Goal: Task Accomplishment & Management: Complete application form

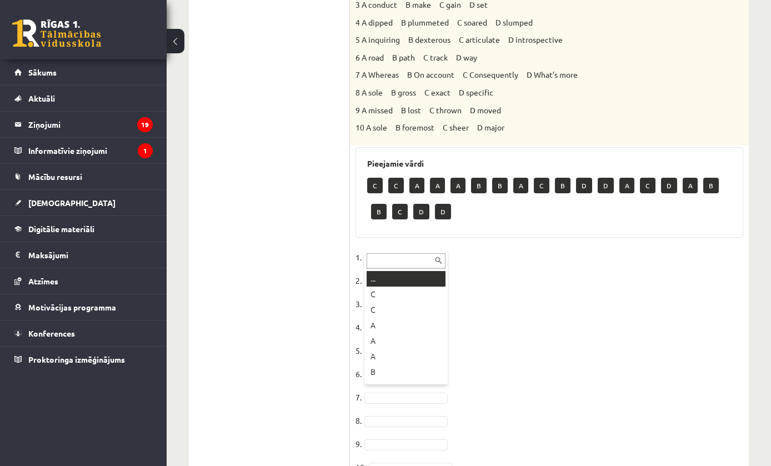
scroll to position [577, 0]
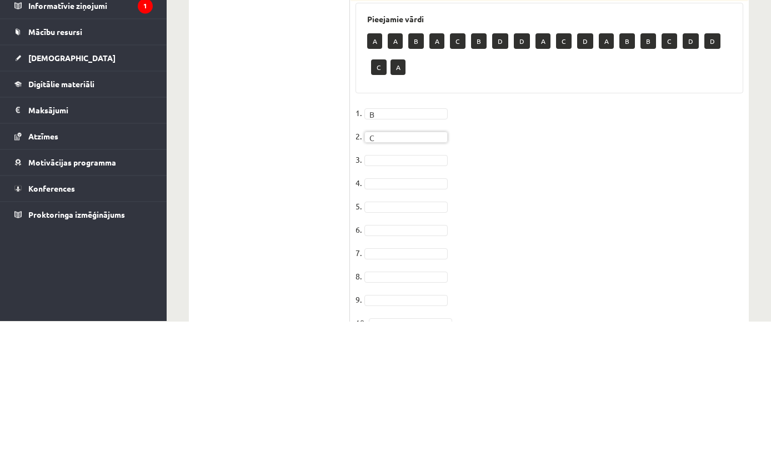
click at [405, 250] on fieldset "1. B * 2. C * 3. 4. 5. 6. 7. 8. 9. 10." at bounding box center [550, 366] width 388 height 233
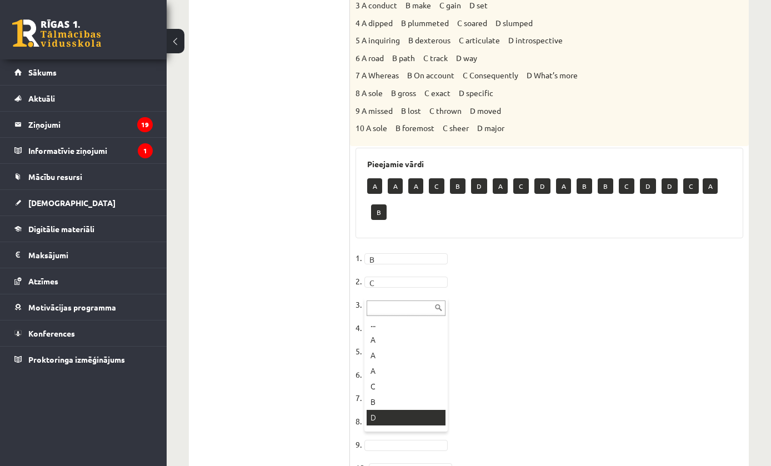
type input "*"
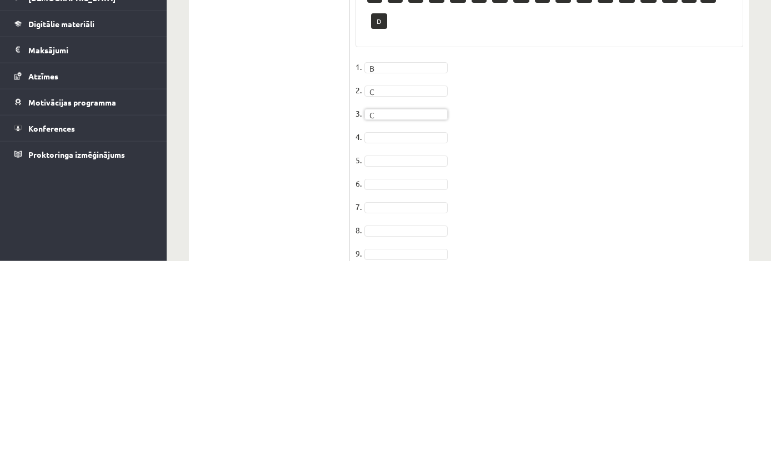
scroll to position [564, 0]
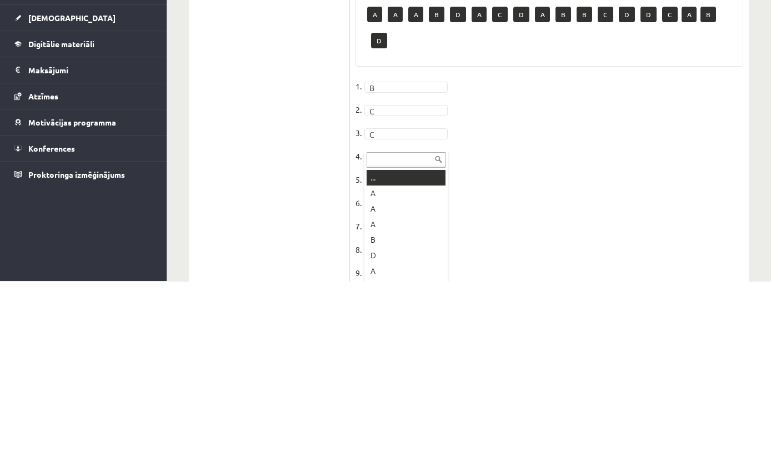
type input "*"
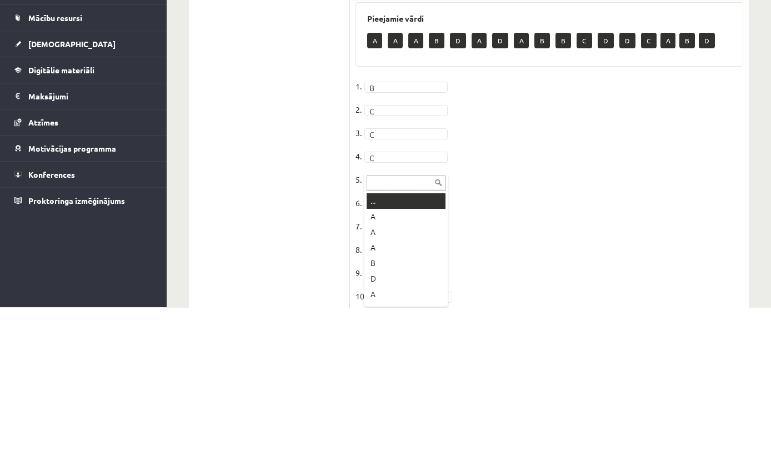
type input "*"
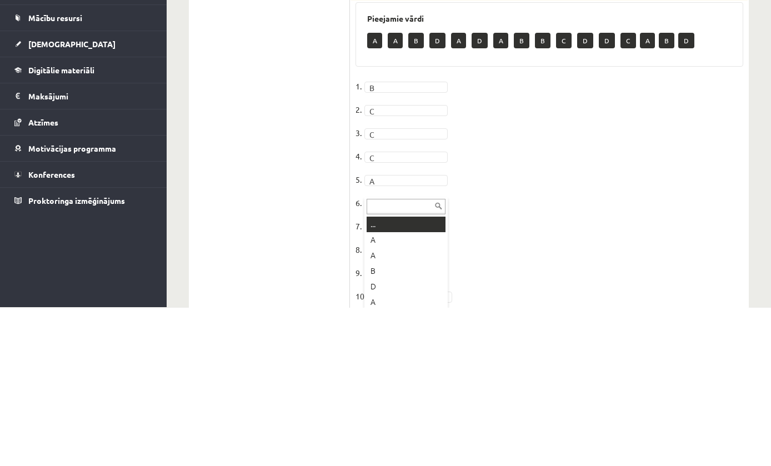
scroll to position [580, 0]
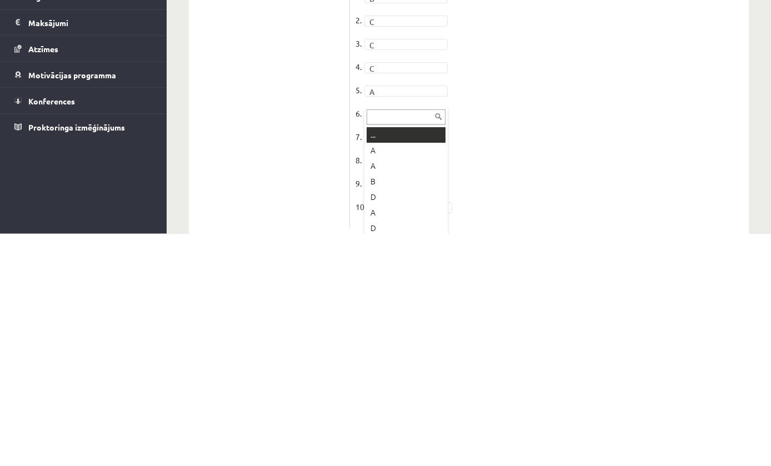
type input "*"
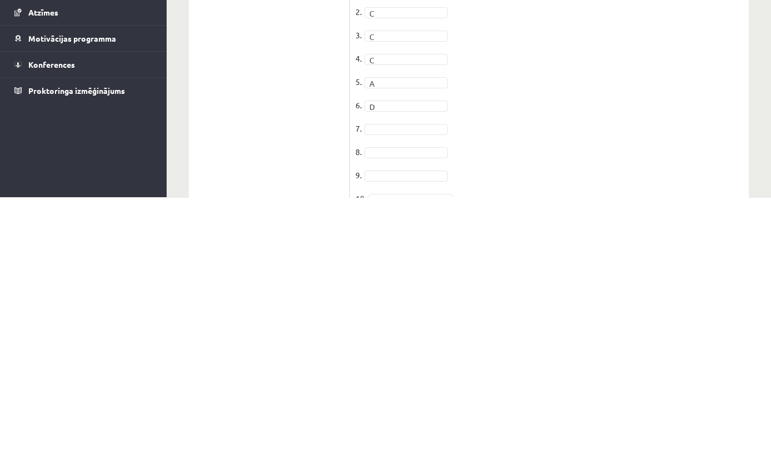
scroll to position [560, 0]
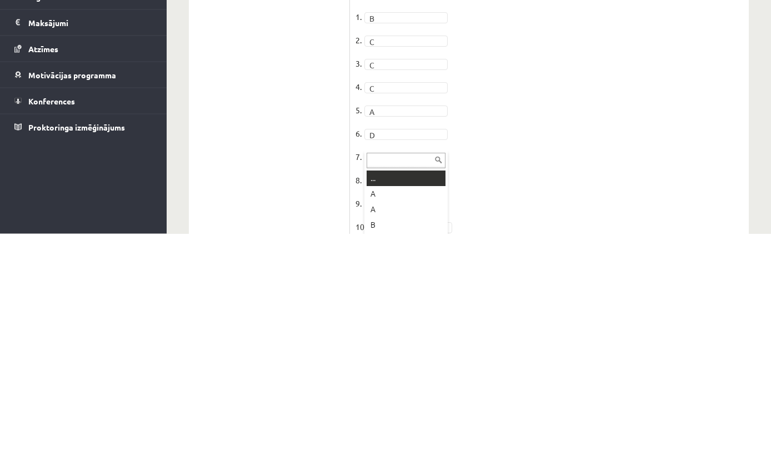
type input "*"
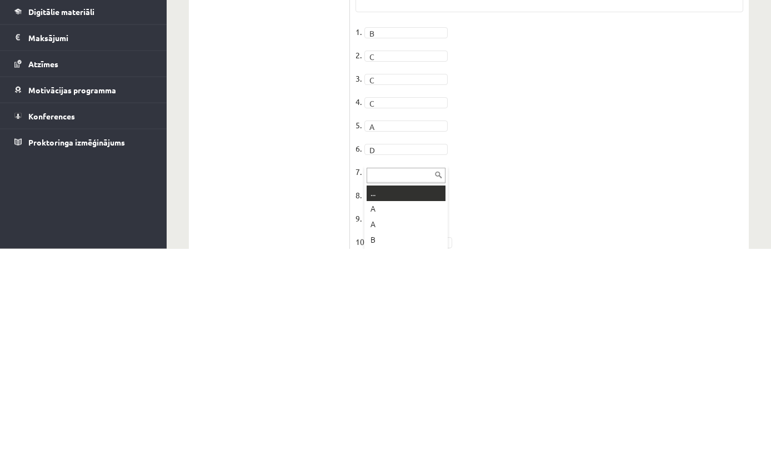
type input "*"
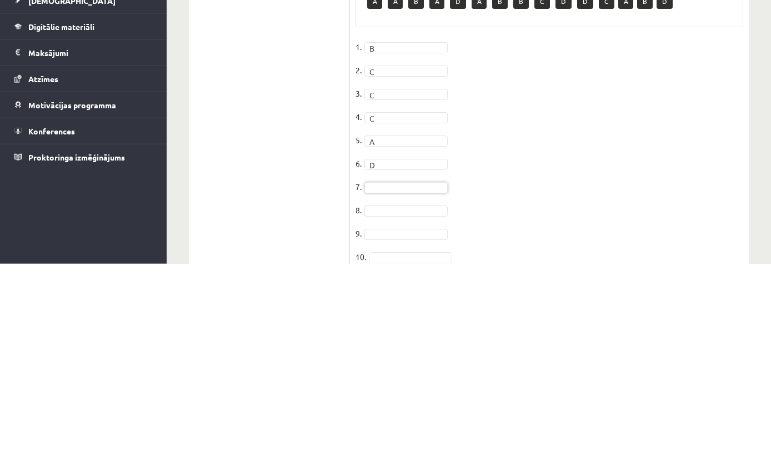
click at [325, 187] on ul "Task 1 Task 2 Task 3 Task 4 Task 5 Task 6 Task 7 Task 8" at bounding box center [275, 59] width 150 height 840
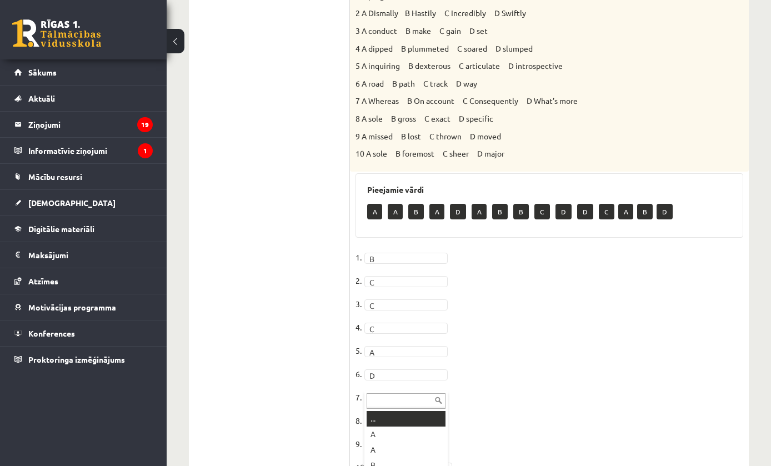
scroll to position [595, 0]
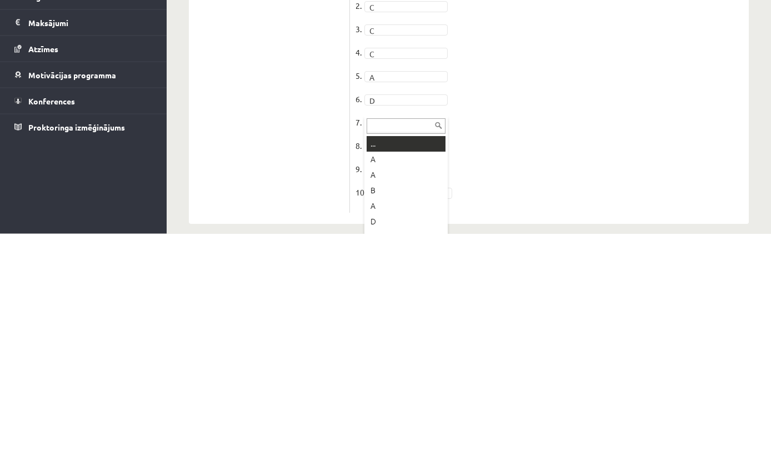
type input "*"
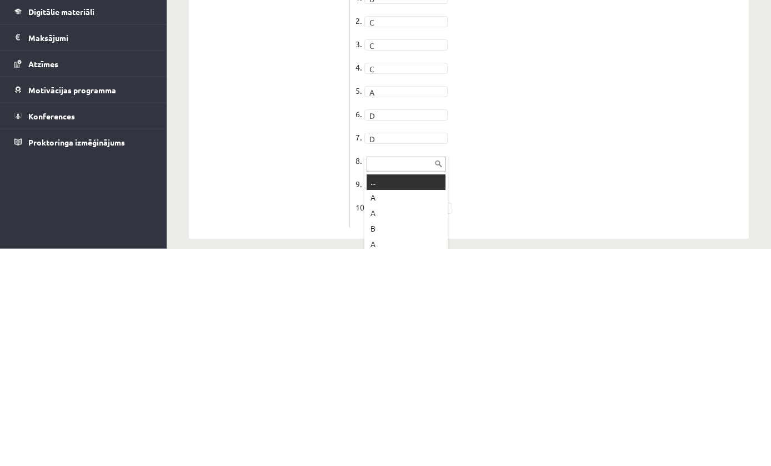
type input "*"
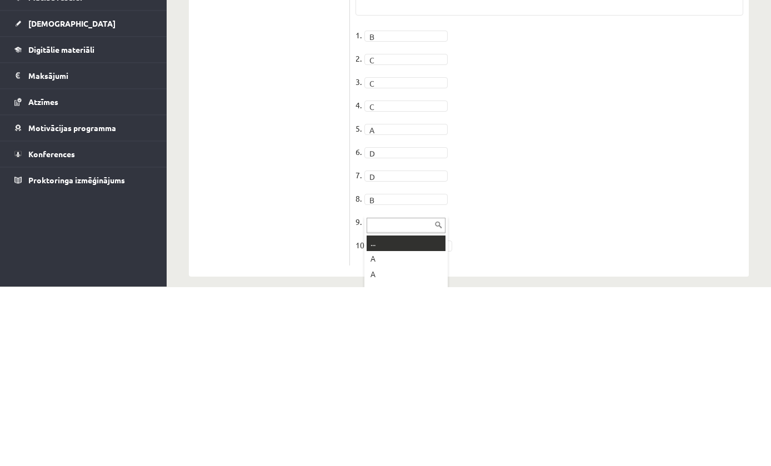
scroll to position [650, 0]
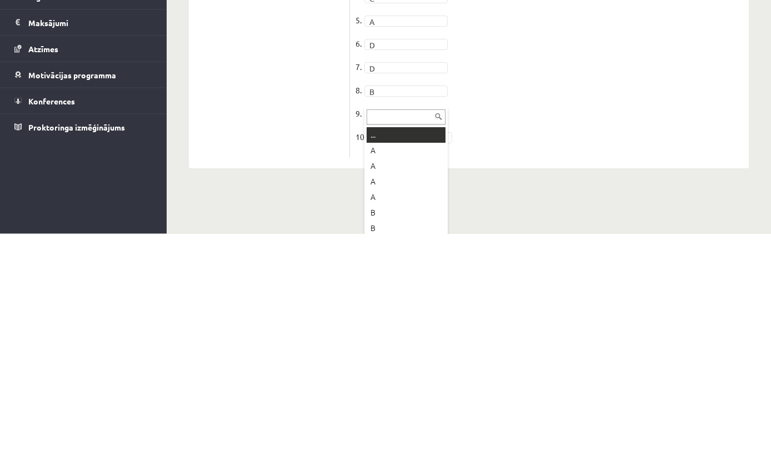
type input "*"
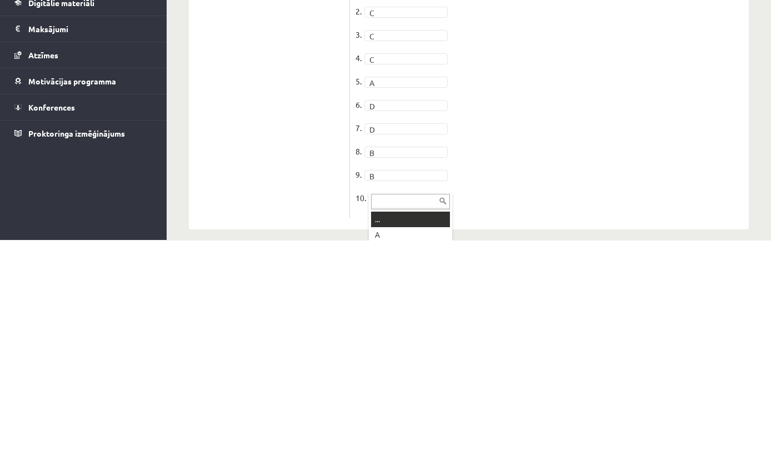
scroll to position [674, 0]
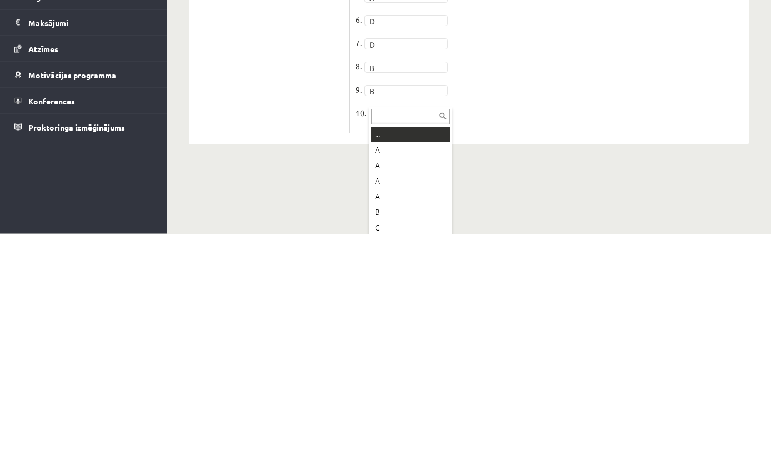
type input "*"
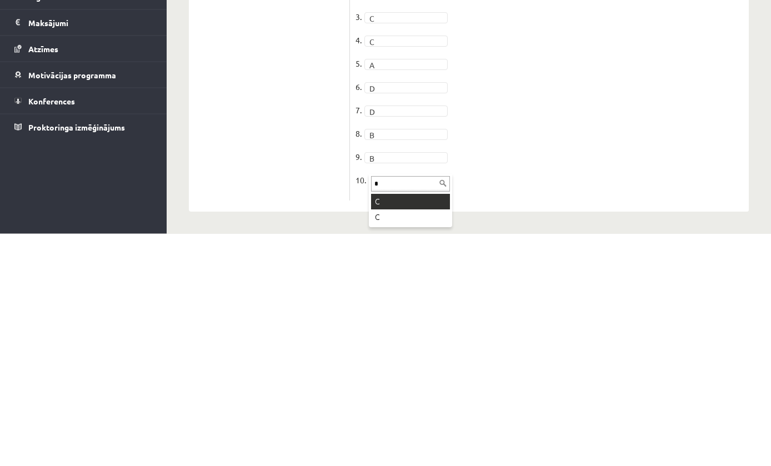
scroll to position [601, 0]
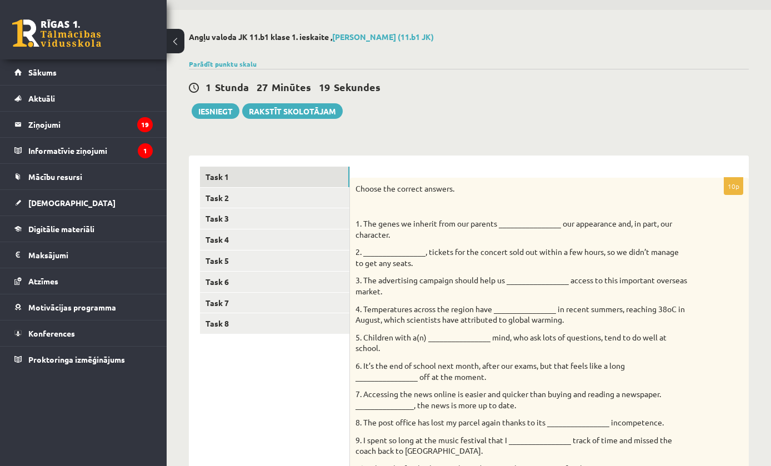
scroll to position [5, 0]
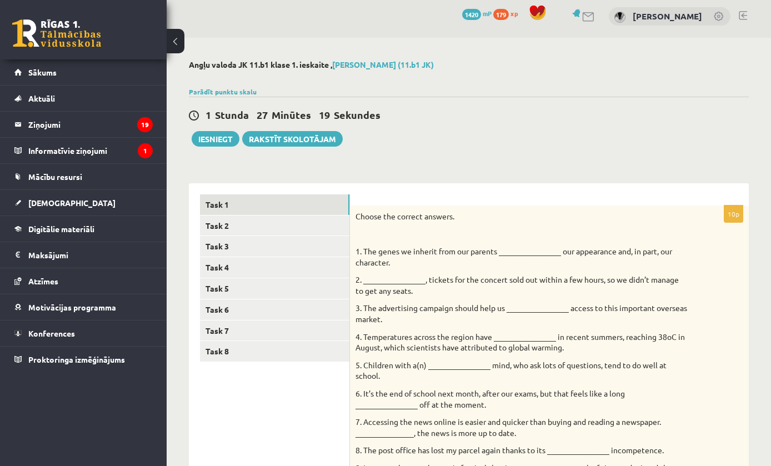
click at [276, 234] on link "Task 2" at bounding box center [274, 226] width 149 height 21
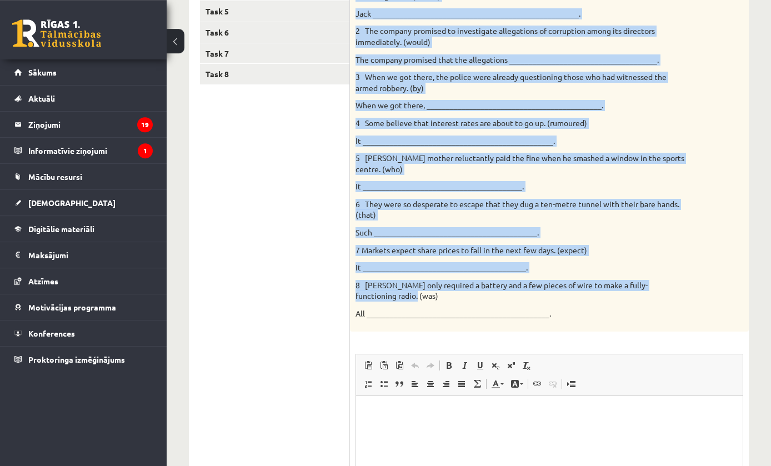
scroll to position [282, 0]
click at [242, 254] on ul "Task 1 Task 2 Task 3 Task 4 Task 5 Task 6 Task 7 Task 8" at bounding box center [275, 251] width 150 height 668
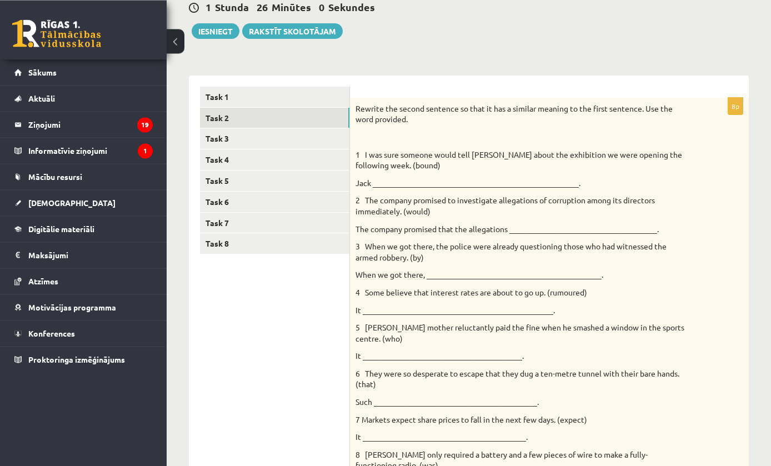
scroll to position [113, 0]
click at [268, 139] on link "Task 3" at bounding box center [274, 138] width 149 height 21
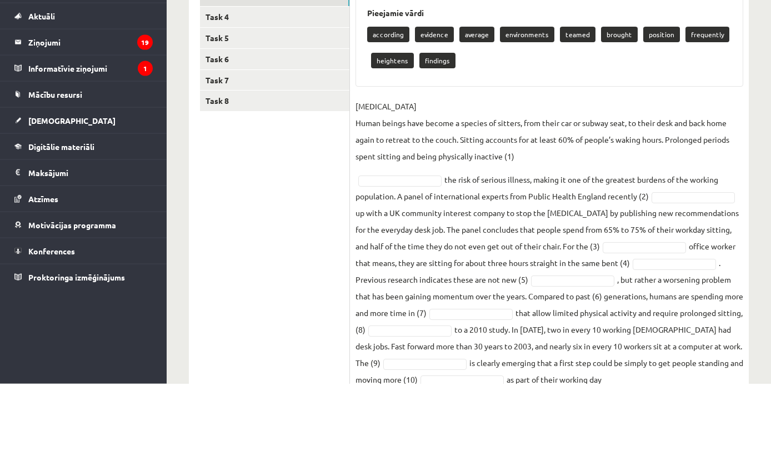
scroll to position [173, 0]
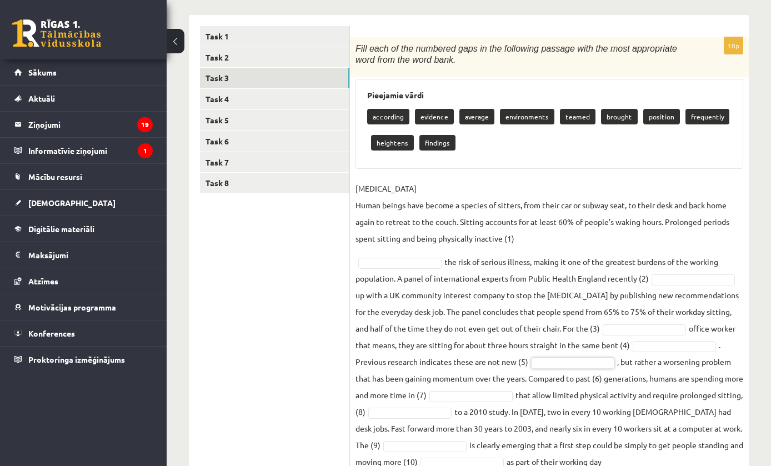
copy div "Lore ipsu do sit ametcons adip el sed doeiusmod tempori utla etd magn aliquaeni…"
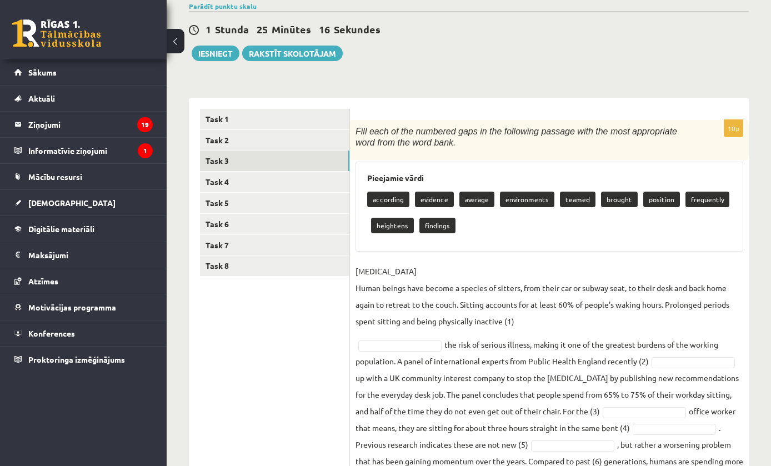
scroll to position [90, 0]
type input "**"
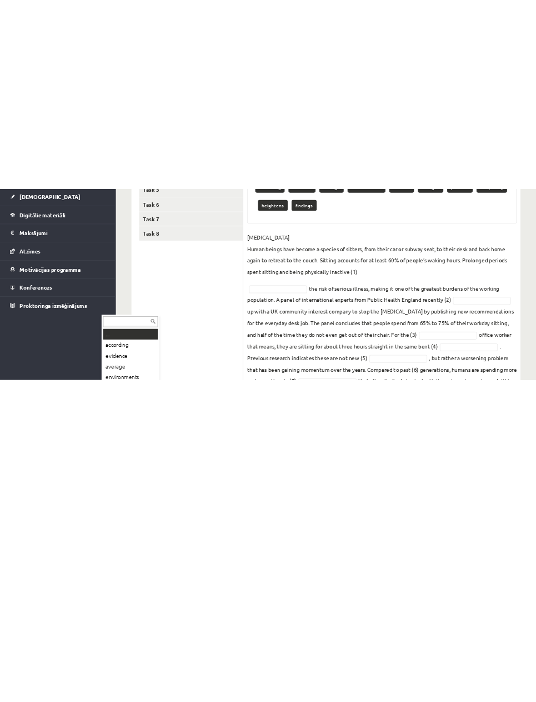
scroll to position [0, 0]
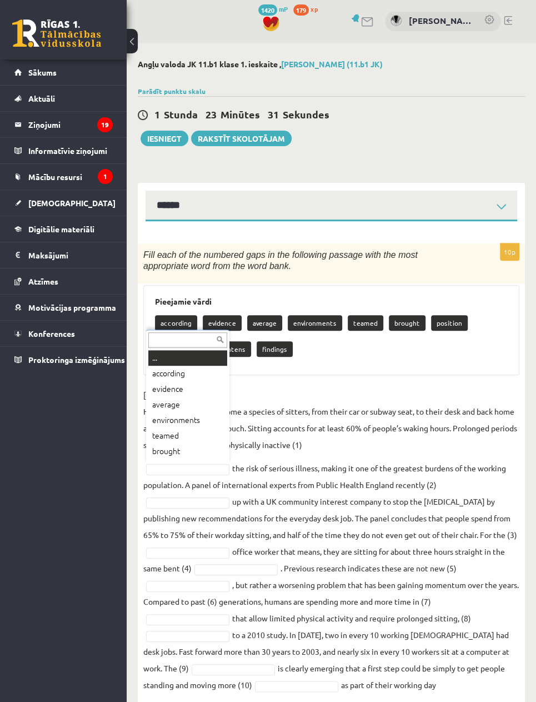
type input "*"
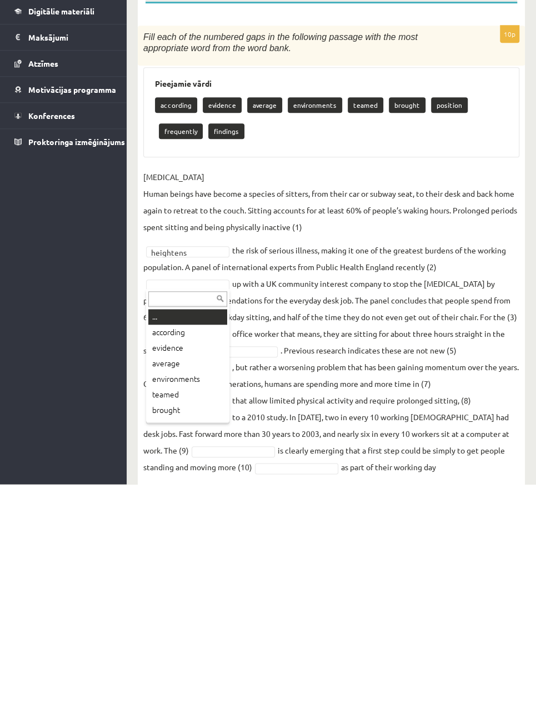
type input "*"
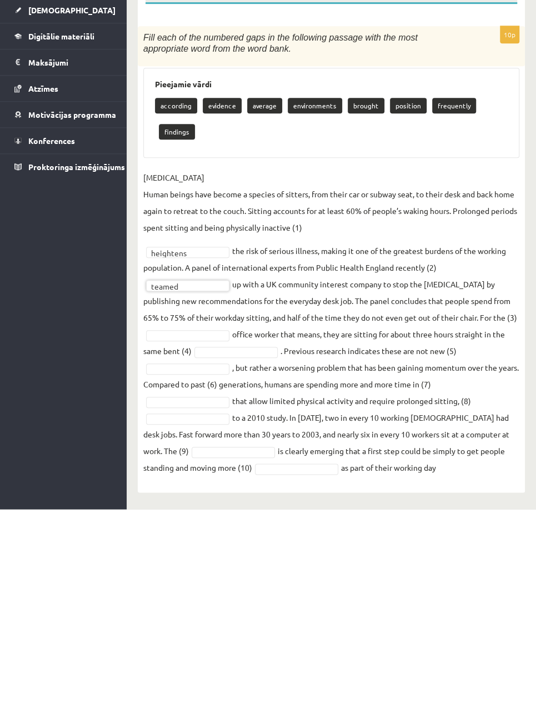
scroll to position [25, 0]
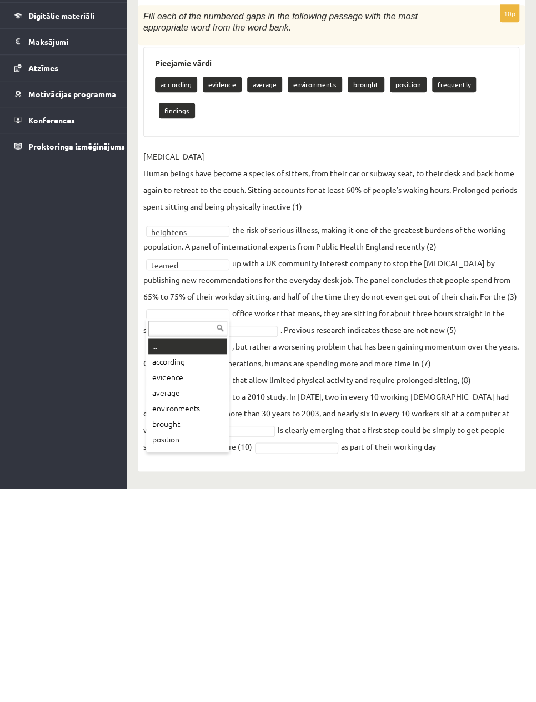
type input "*"
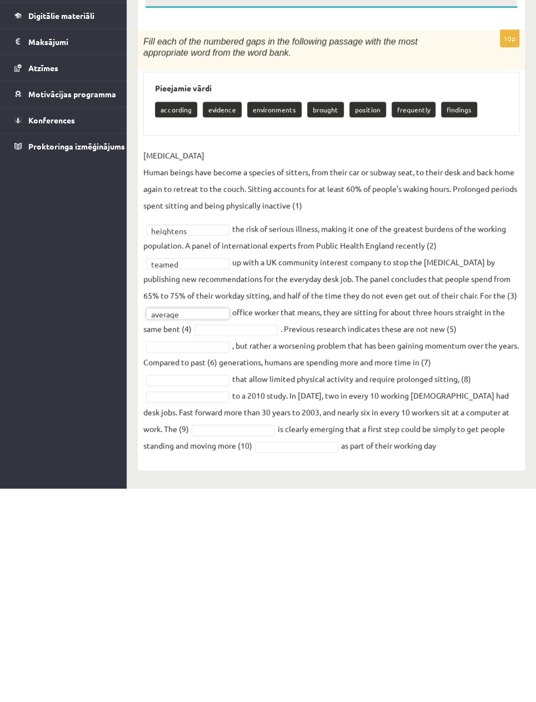
scroll to position [0, 0]
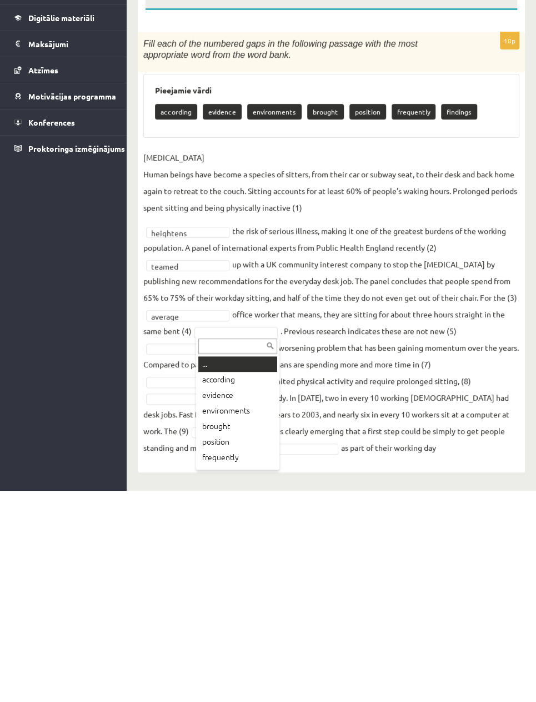
type input "*"
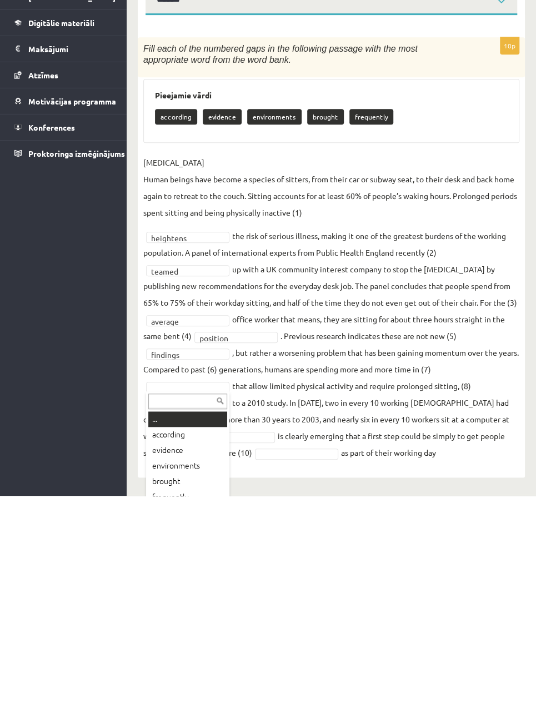
type input "*"
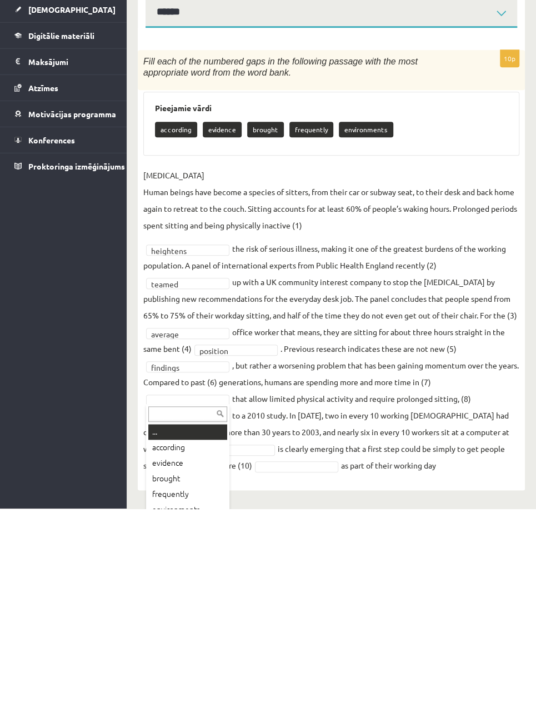
type input "*"
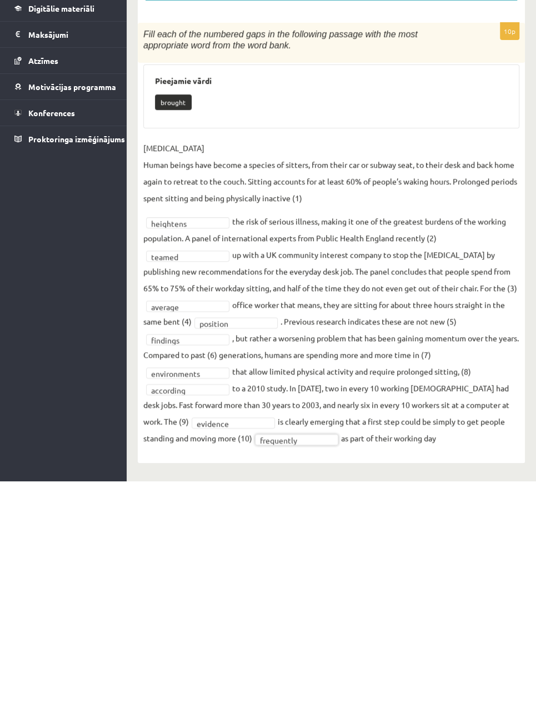
scroll to position [1, 0]
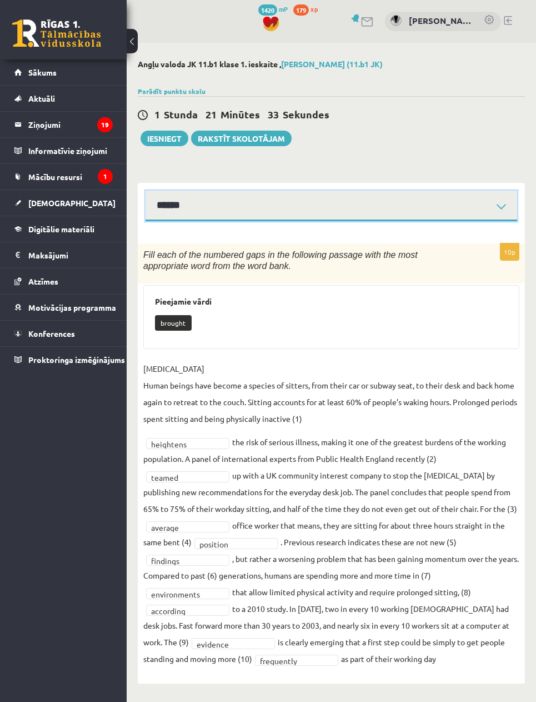
click at [501, 202] on select "****** ****** ****** ****** ****** ****** ****** ******" at bounding box center [332, 206] width 372 height 31
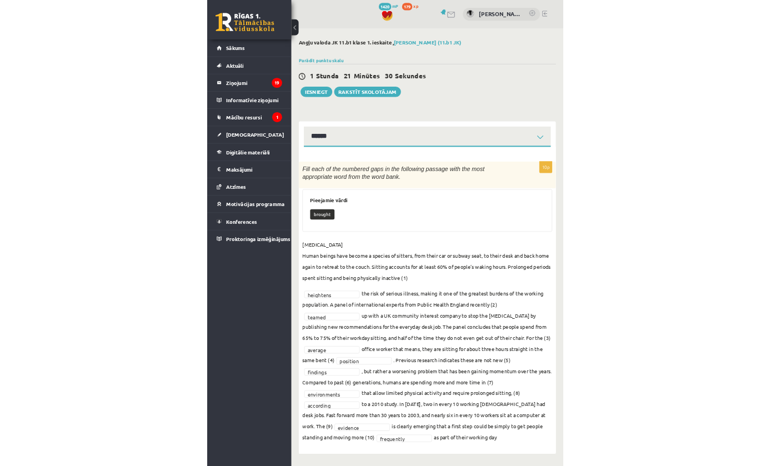
scroll to position [0, 0]
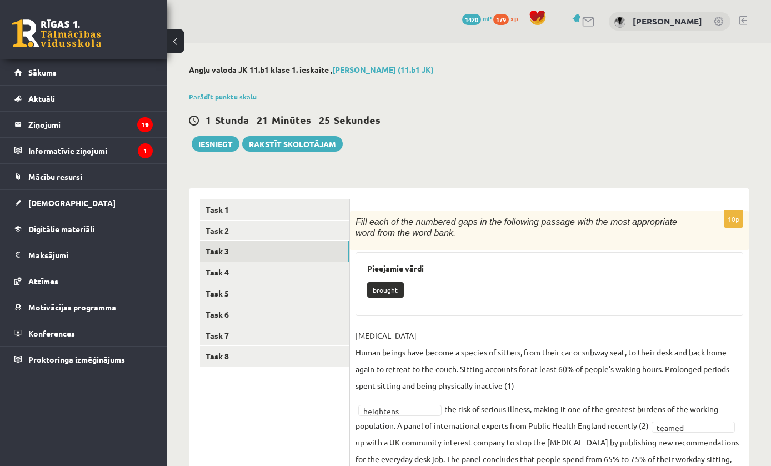
click at [222, 269] on link "Task 4" at bounding box center [274, 272] width 149 height 21
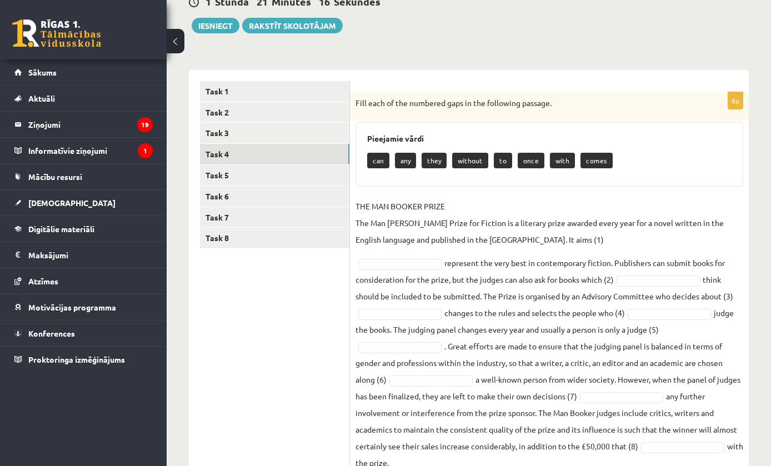
scroll to position [118, 0]
click at [757, 56] on div "Angļu valoda JK 11.b1 klase 1. ieskaite , [PERSON_NAME] (11.b1 JK) Parādīt punk…" at bounding box center [469, 218] width 605 height 586
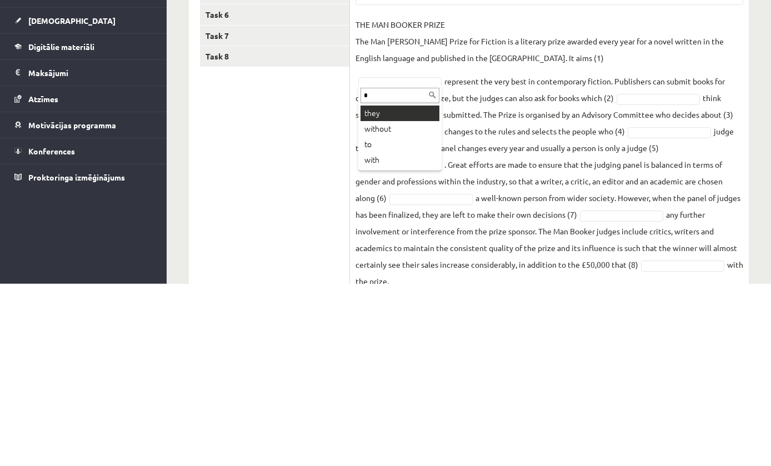
type input "**"
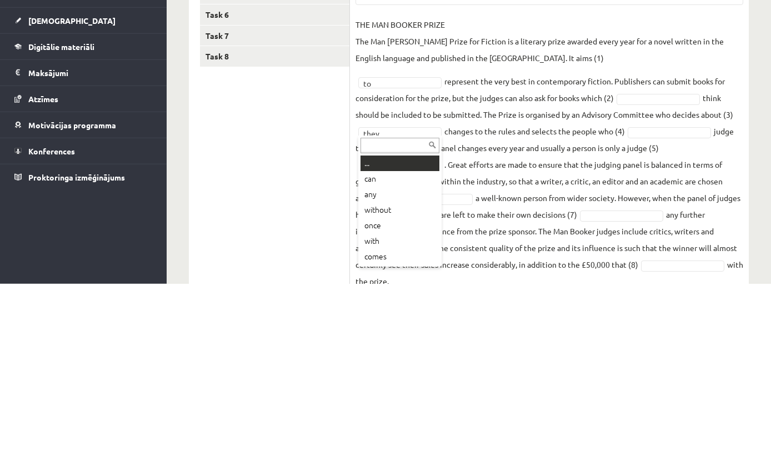
type input "*"
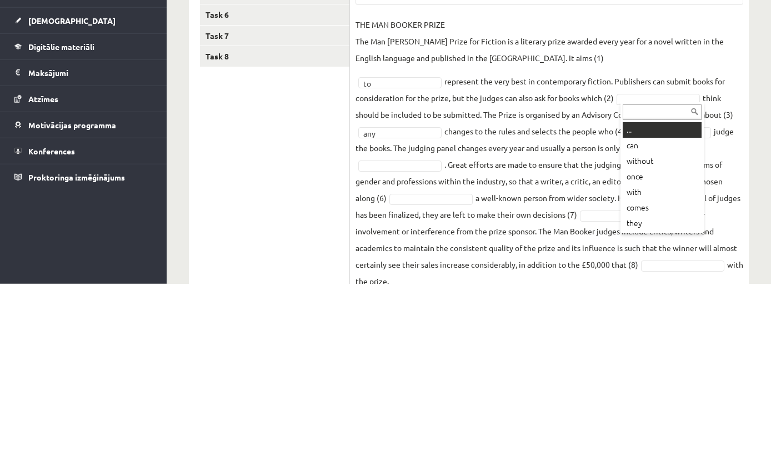
type input "*"
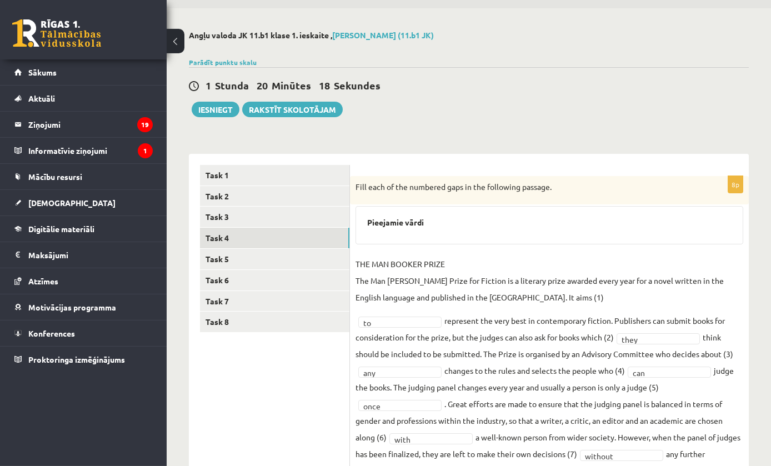
scroll to position [35, 0]
click at [256, 256] on link "Task 5" at bounding box center [274, 258] width 149 height 21
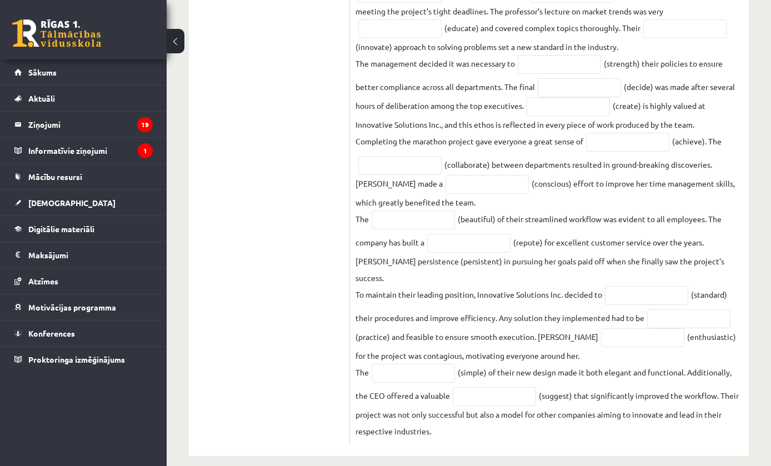
scroll to position [396, 0]
click at [301, 251] on ul "Task 1 Task 2 Task 3 Task 4 Task 5 Task 6 Task 7 Task 8" at bounding box center [275, 124] width 150 height 642
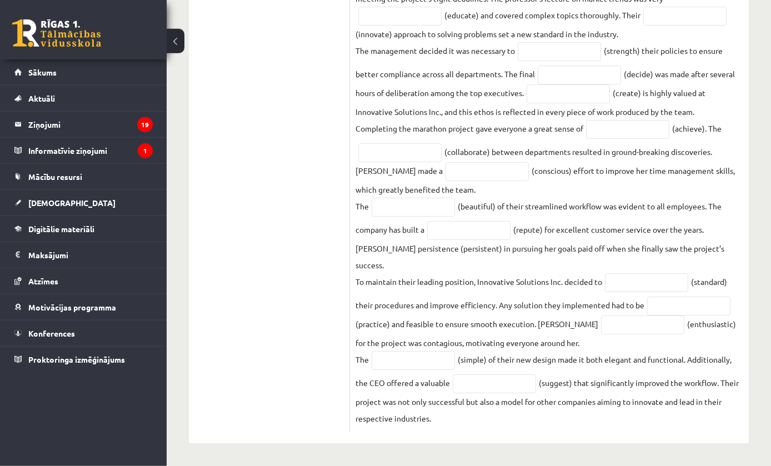
scroll to position [440, 0]
click at [511, 391] on input "text" at bounding box center [494, 384] width 83 height 19
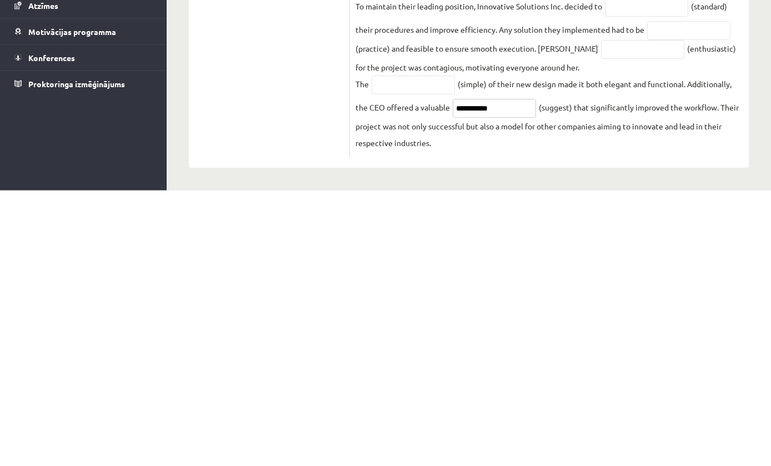
type input "**********"
click at [435, 351] on input "text" at bounding box center [413, 360] width 83 height 19
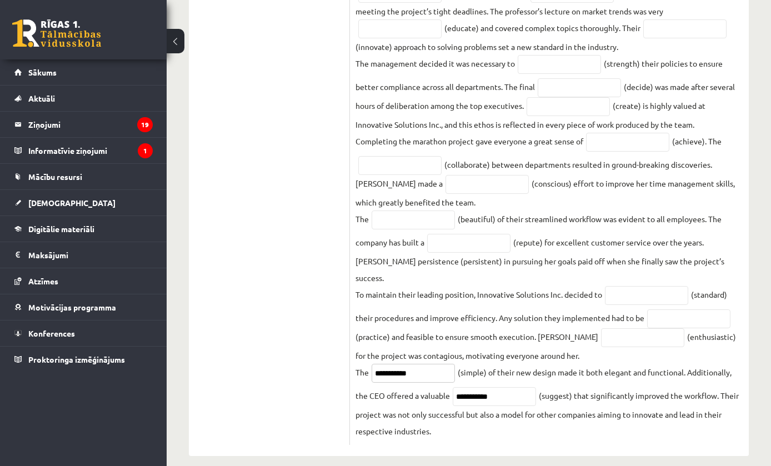
scroll to position [426, 0]
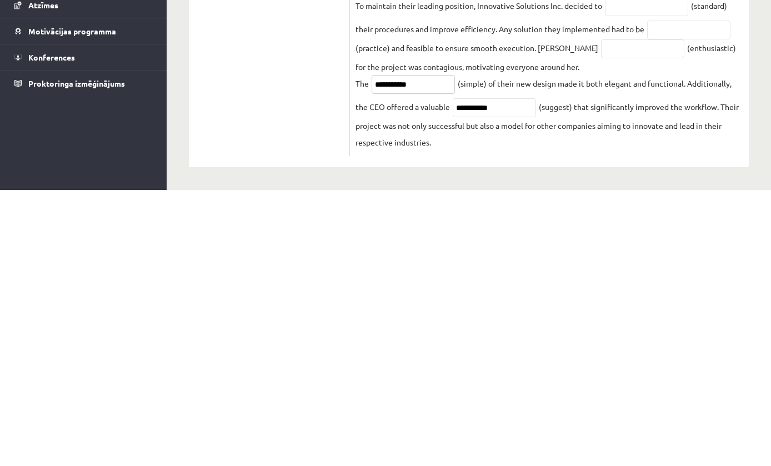
type input "**********"
click at [609, 316] on input "text" at bounding box center [642, 325] width 83 height 19
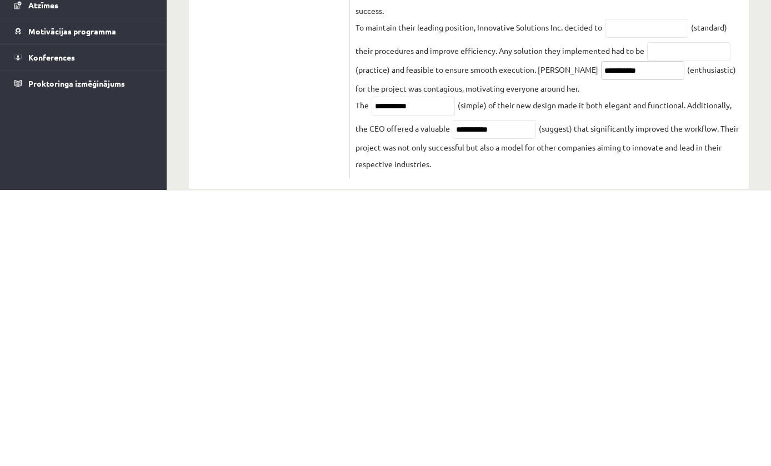
type input "**********"
click at [611, 140] on fieldset "**********" at bounding box center [550, 162] width 388 height 574
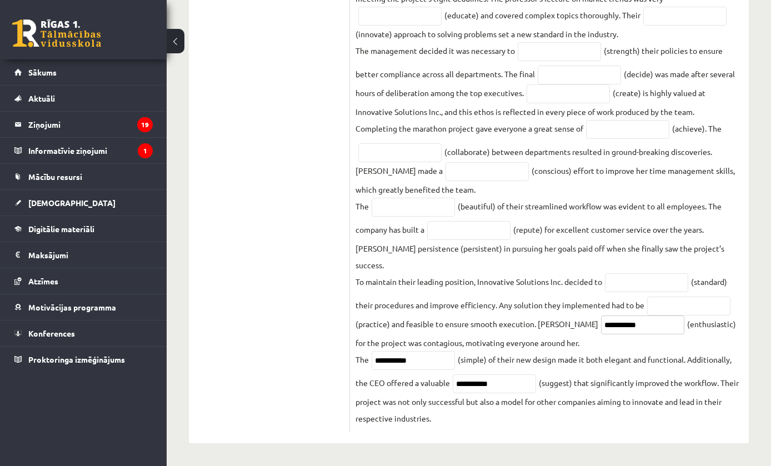
click at [635, 320] on input "**********" at bounding box center [642, 325] width 83 height 19
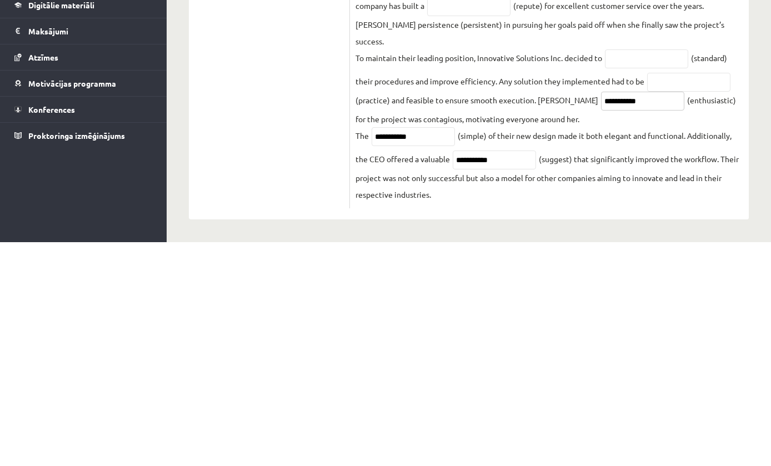
scroll to position [439, 0]
click at [697, 297] on input "text" at bounding box center [688, 306] width 83 height 19
type input "*********"
click at [669, 273] on input "text" at bounding box center [646, 282] width 83 height 19
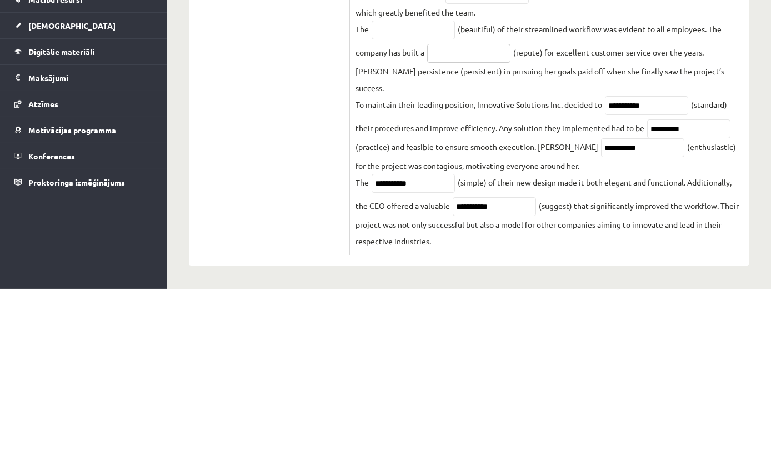
click at [485, 221] on input "text" at bounding box center [468, 230] width 83 height 19
click at [632, 273] on input "**********" at bounding box center [646, 282] width 83 height 19
type input "**********"
click at [496, 221] on input "text" at bounding box center [468, 230] width 83 height 19
type input "**********"
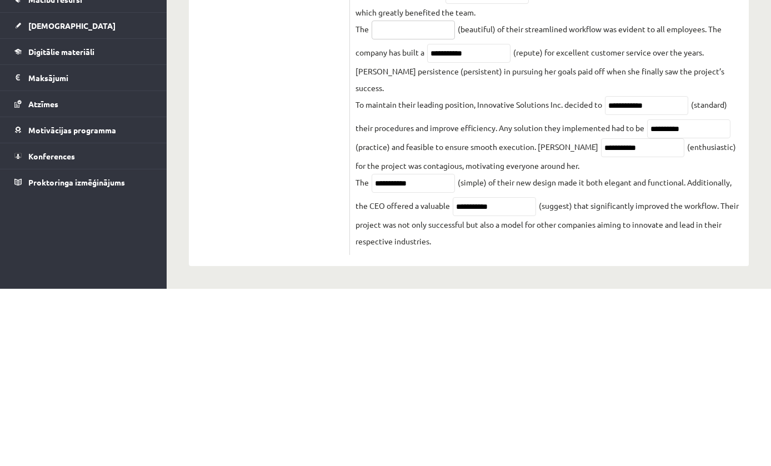
click at [412, 198] on input "text" at bounding box center [413, 207] width 83 height 19
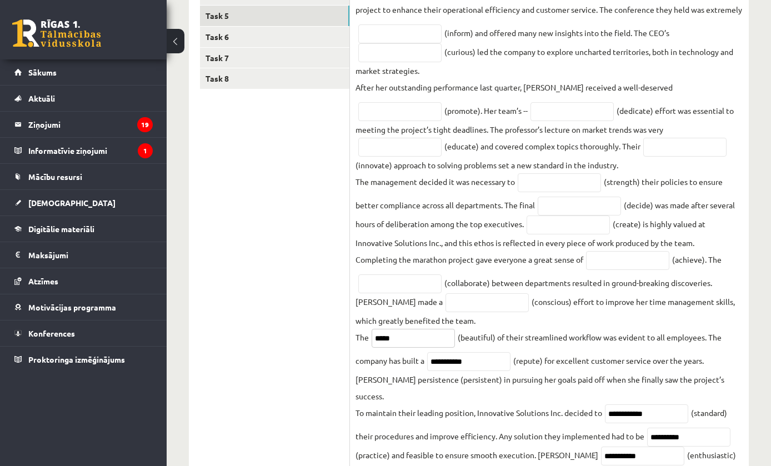
type input "*****"
click at [446, 312] on input "text" at bounding box center [487, 302] width 83 height 19
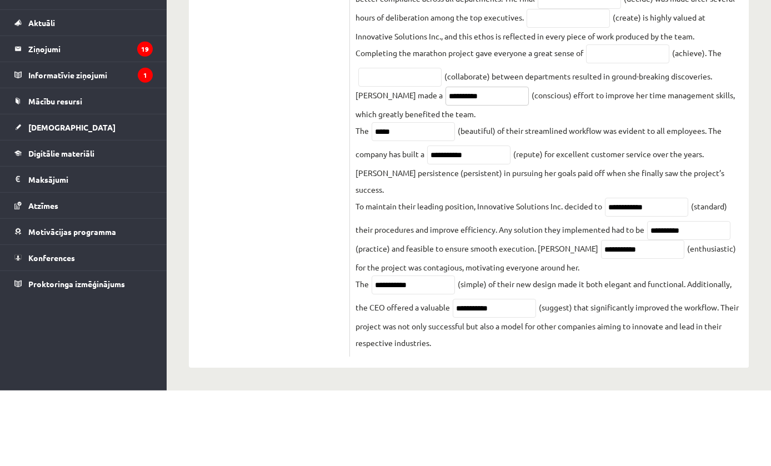
click at [446, 162] on input "*********" at bounding box center [487, 171] width 83 height 19
type input "*********"
click at [424, 143] on input "text" at bounding box center [399, 152] width 83 height 19
type input "**********"
click at [636, 120] on input "text" at bounding box center [627, 129] width 83 height 19
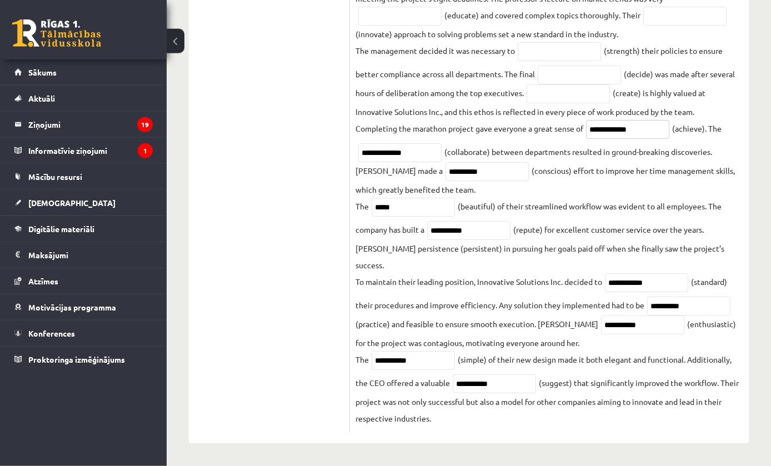
type input "**********"
click at [594, 95] on input "text" at bounding box center [568, 93] width 83 height 19
type input "**********"
click at [609, 71] on input "text" at bounding box center [579, 75] width 83 height 19
click at [570, 66] on input "********" at bounding box center [579, 75] width 83 height 19
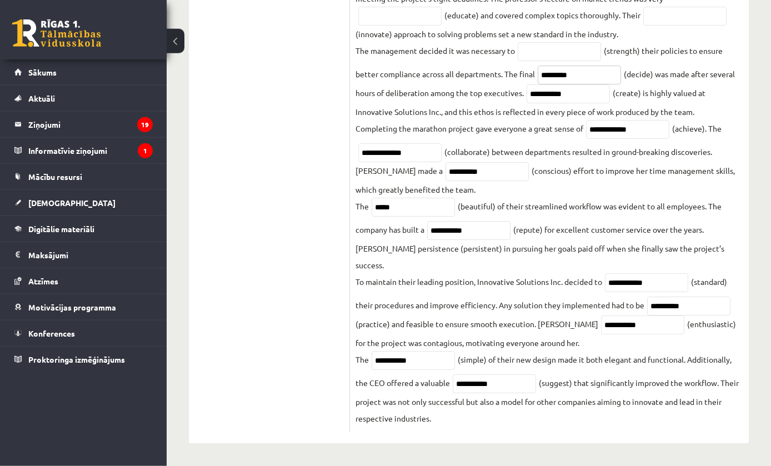
type input "********"
click at [586, 95] on input "**********" at bounding box center [568, 93] width 83 height 19
click at [580, 43] on input "text" at bounding box center [559, 51] width 83 height 19
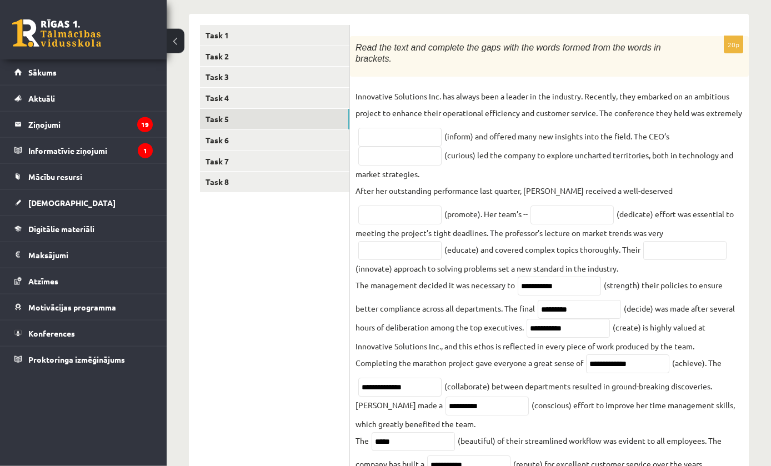
scroll to position [175, 0]
type input "**********"
click at [644, 260] on input "text" at bounding box center [685, 250] width 83 height 19
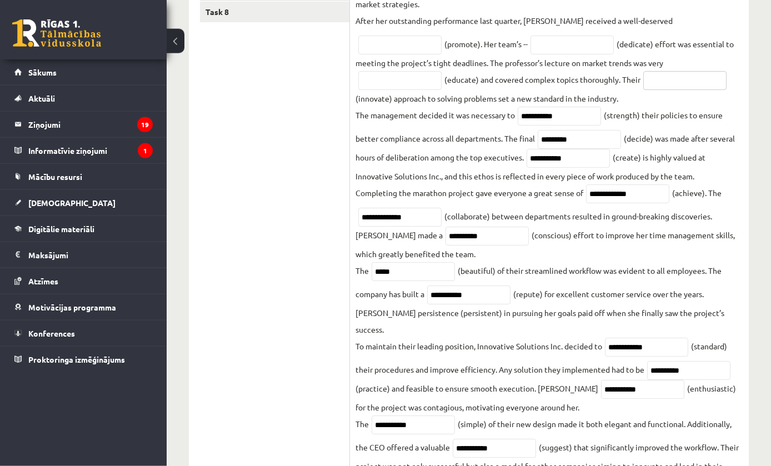
scroll to position [345, 0]
type input "**********"
click at [442, 76] on input "text" at bounding box center [399, 80] width 83 height 19
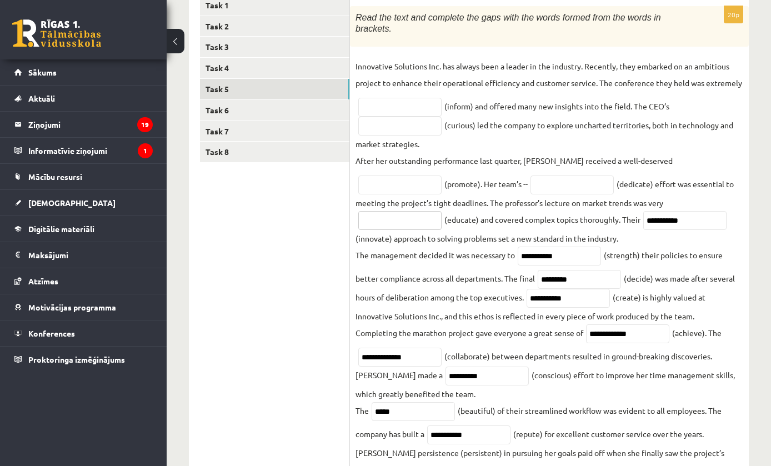
scroll to position [197, 0]
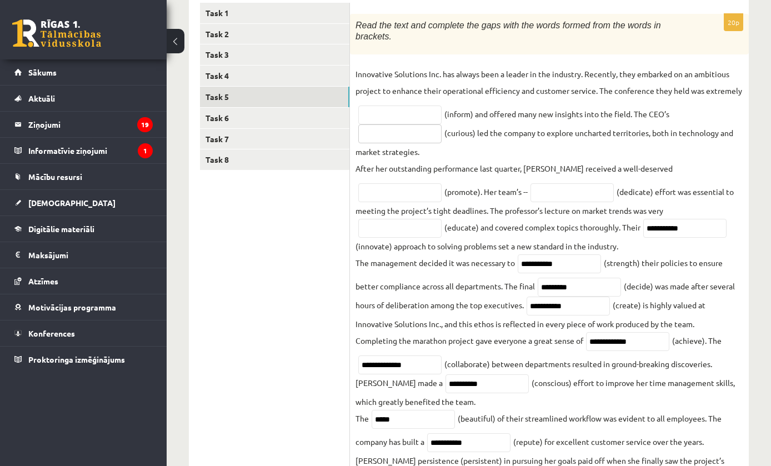
click at [406, 128] on input "text" at bounding box center [399, 133] width 83 height 19
click at [420, 127] on input "text" at bounding box center [399, 133] width 83 height 19
click at [537, 93] on p "Innovative Solutions Inc. has always been a leader in the industry. Recently, t…" at bounding box center [550, 82] width 388 height 33
click at [414, 116] on input "text" at bounding box center [399, 115] width 83 height 19
type input "**********"
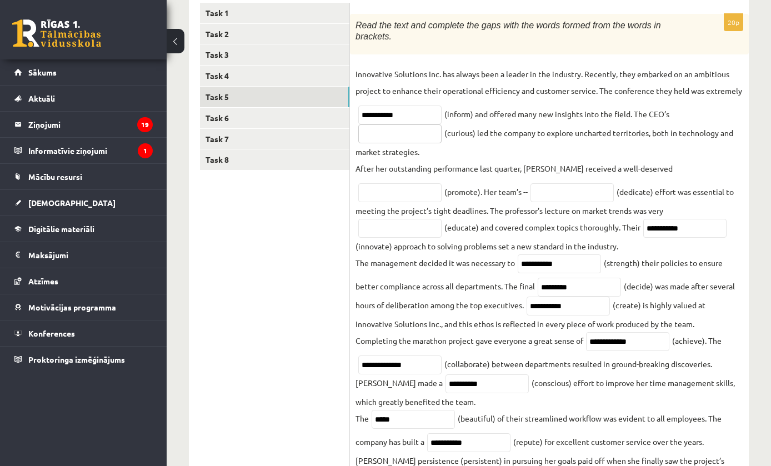
click at [412, 139] on input "text" at bounding box center [399, 133] width 83 height 19
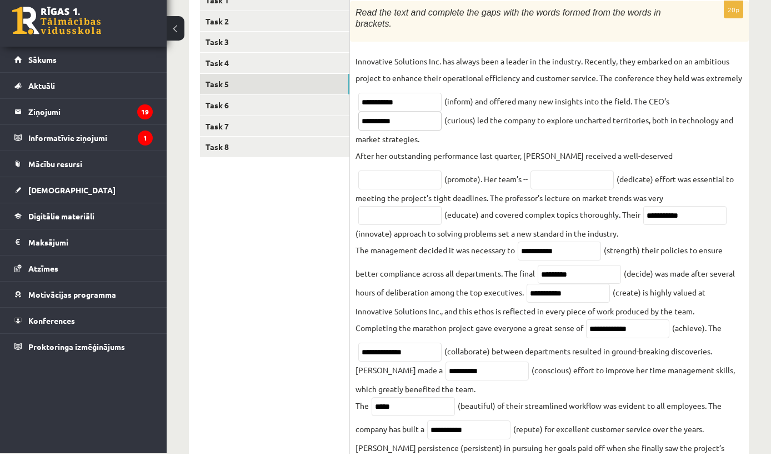
type input "*********"
click at [442, 183] on input "text" at bounding box center [399, 192] width 83 height 19
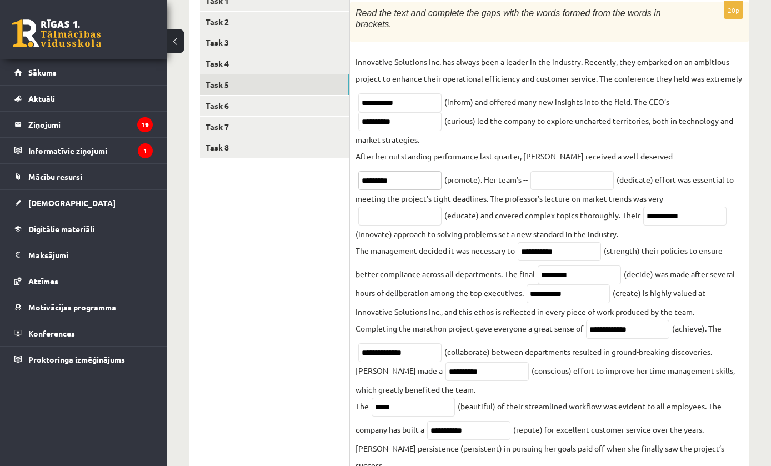
type input "*********"
click at [531, 190] on input "text" at bounding box center [572, 180] width 83 height 19
type input "*********"
click at [442, 210] on input "text" at bounding box center [399, 216] width 83 height 19
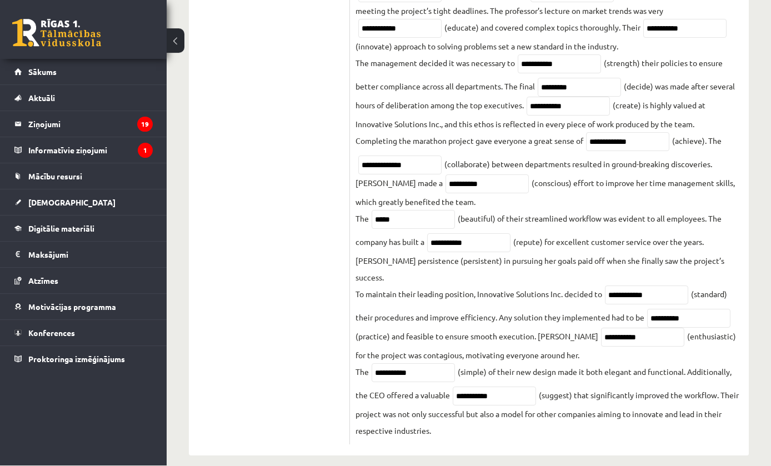
scroll to position [396, 0]
type input "**********"
click at [426, 230] on input "*****" at bounding box center [413, 220] width 83 height 19
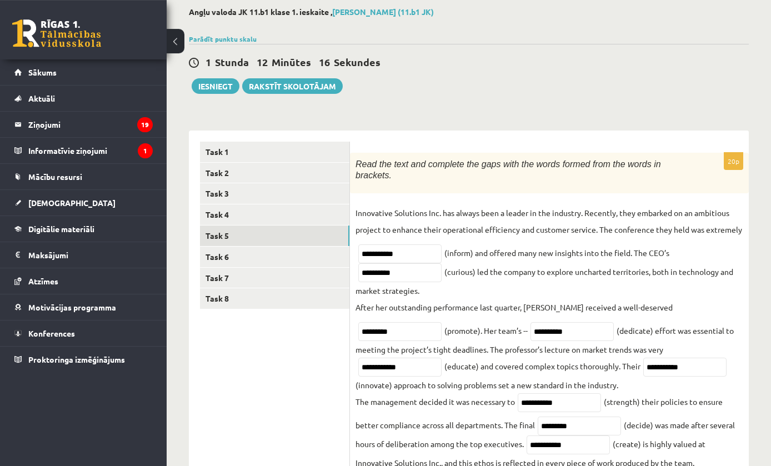
type input "******"
click at [215, 253] on link "Task 6" at bounding box center [274, 257] width 149 height 21
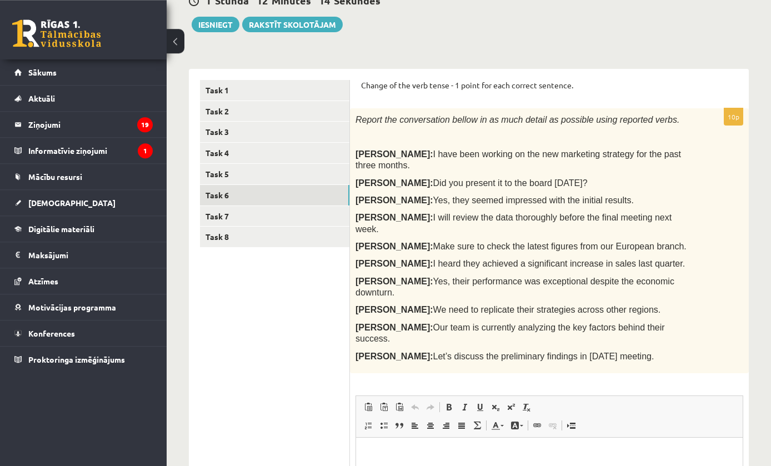
scroll to position [119, 0]
click at [619, 466] on html at bounding box center [549, 454] width 387 height 34
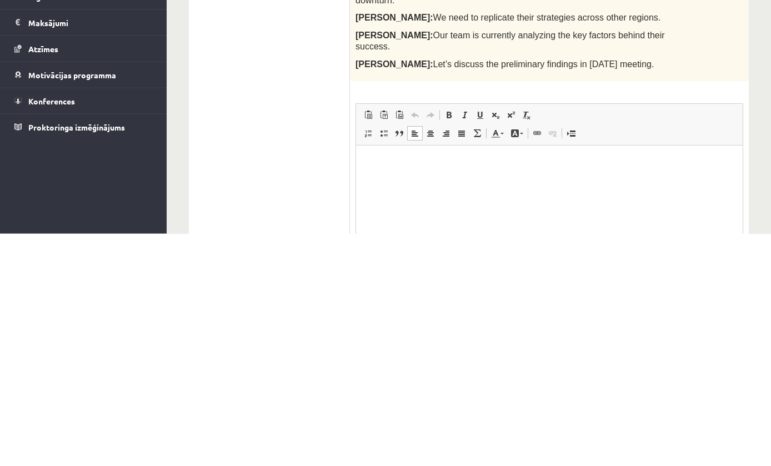
click at [370, 361] on span at bounding box center [368, 365] width 9 height 9
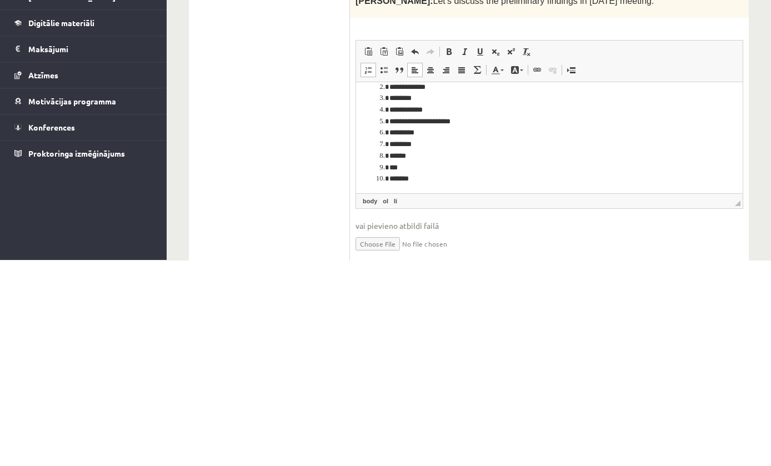
scroll to position [269, 0]
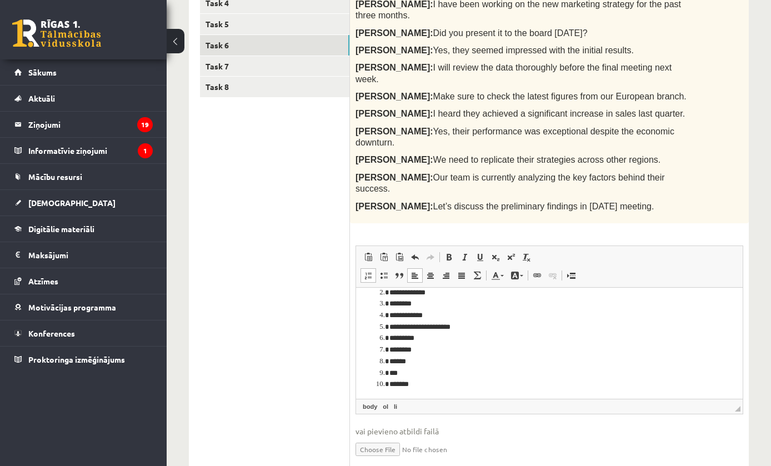
click at [213, 71] on link "Task 7" at bounding box center [274, 66] width 149 height 21
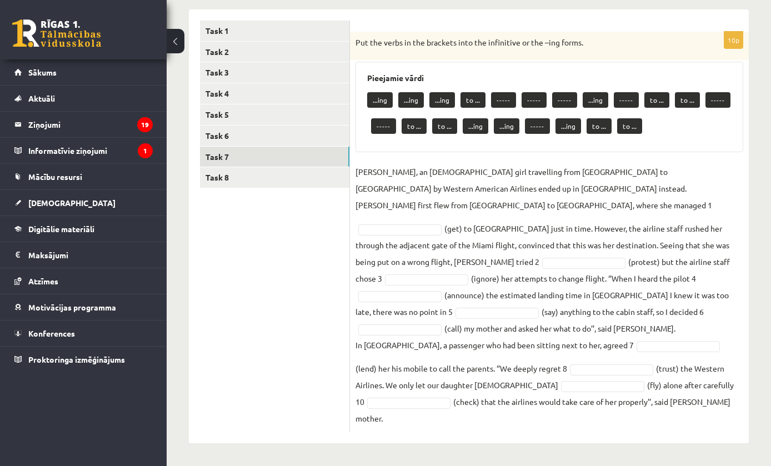
scroll to position [161, 0]
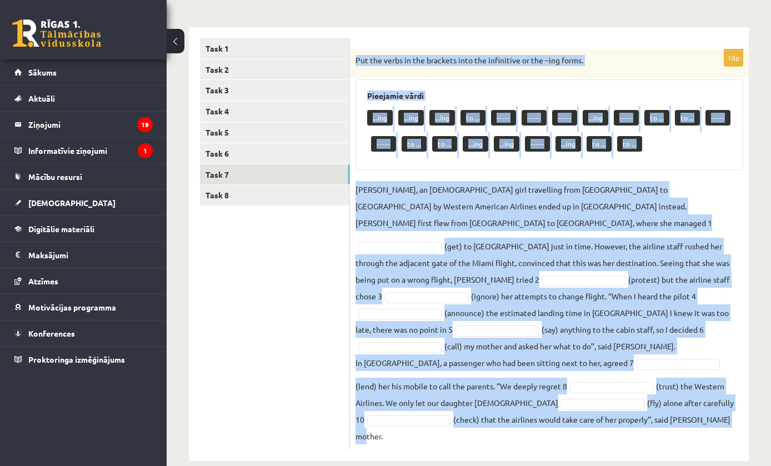
click at [333, 257] on ul "Task 1 Task 2 Task 3 Task 4 Task 5 Task 6 Task 7 Task 8" at bounding box center [275, 244] width 150 height 412
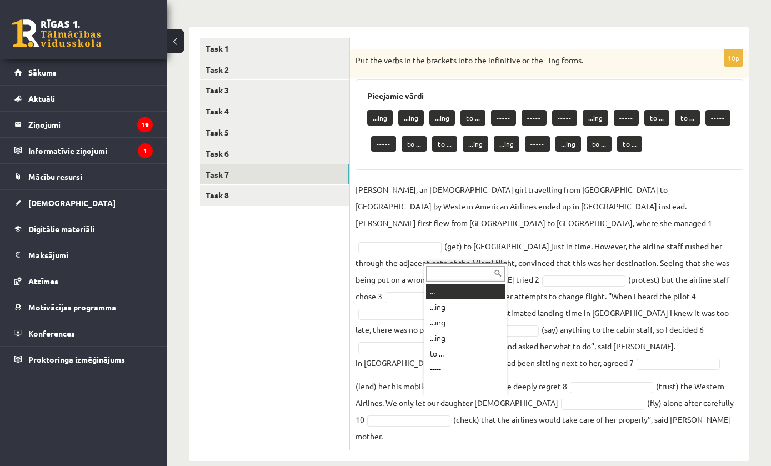
scroll to position [161, 0]
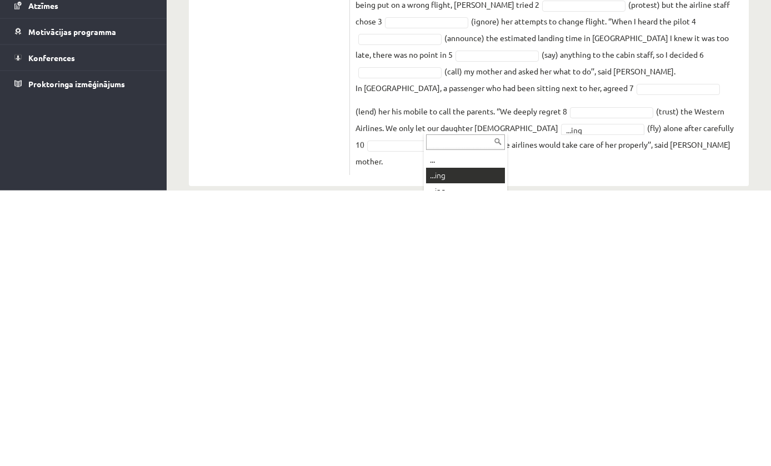
type input "*"
click at [645, 182] on fieldset "[PERSON_NAME], an [DEMOGRAPHIC_DATA] girl travelling from [GEOGRAPHIC_DATA] to …" at bounding box center [550, 313] width 388 height 263
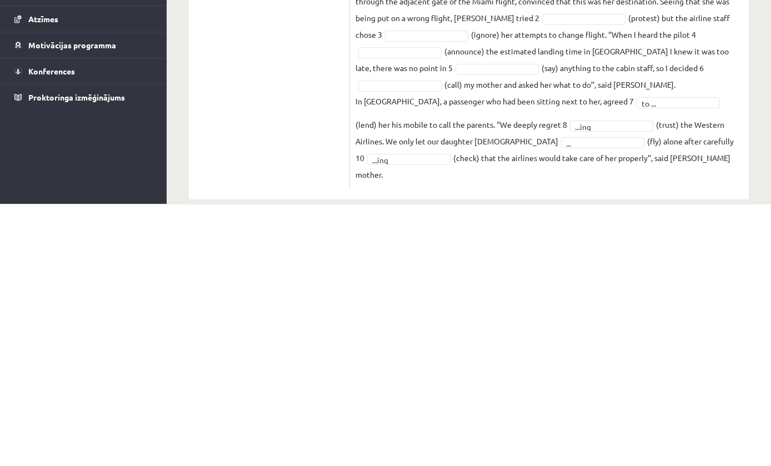
scroll to position [147, 0]
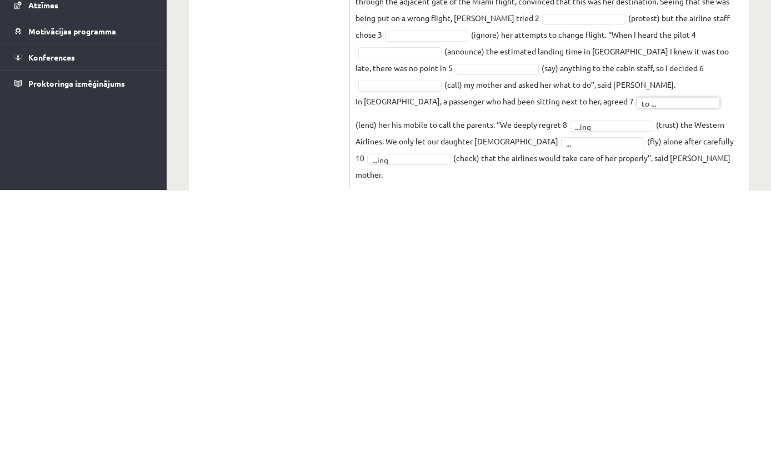
click at [701, 196] on fieldset "[PERSON_NAME], an [DEMOGRAPHIC_DATA] girl travelling from [GEOGRAPHIC_DATA] to …" at bounding box center [550, 327] width 388 height 263
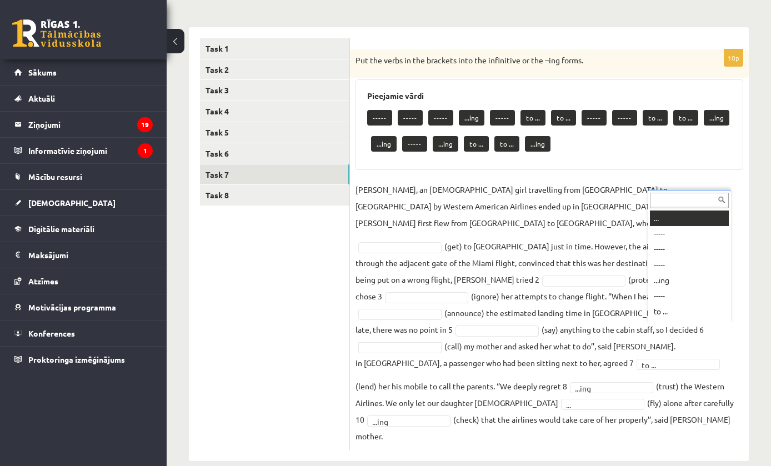
scroll to position [161, 0]
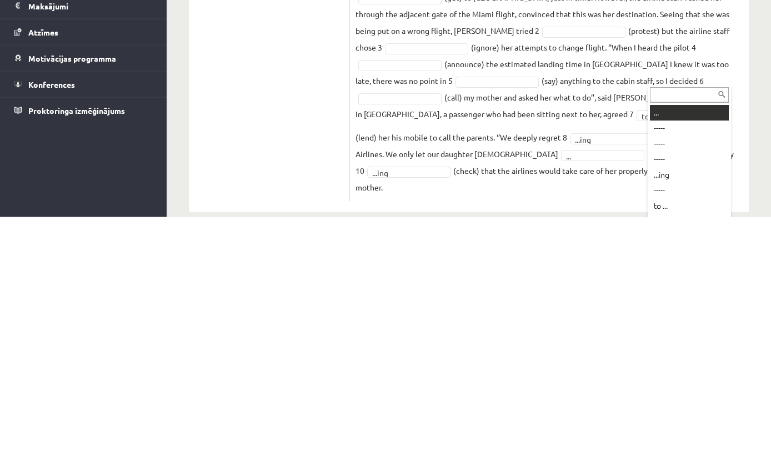
type input "*"
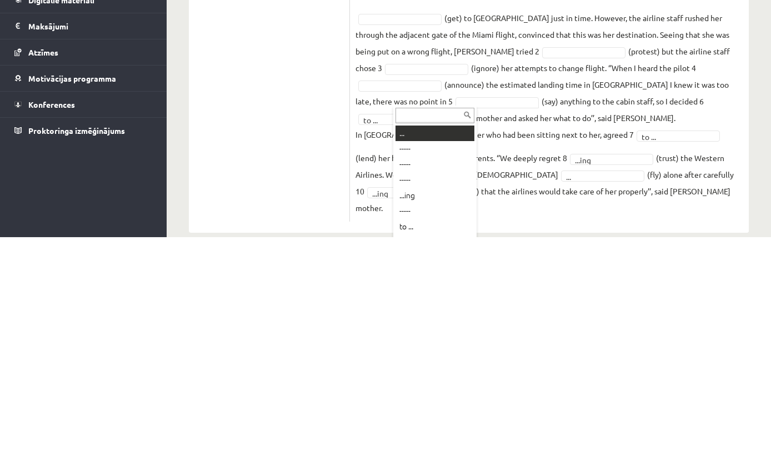
type input "*"
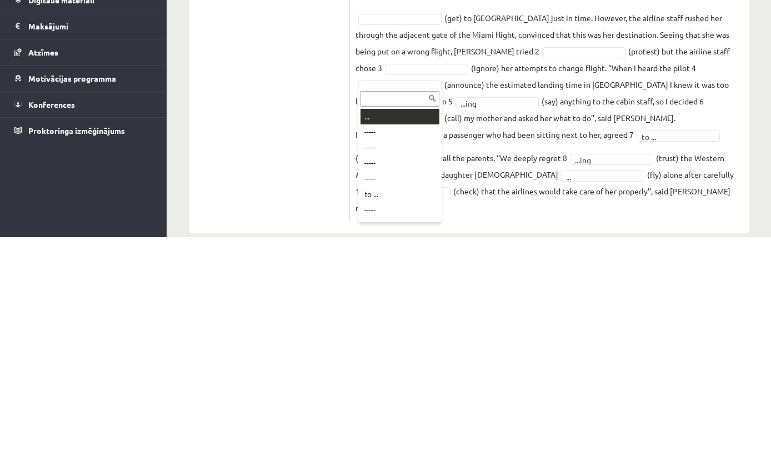
type input "*"
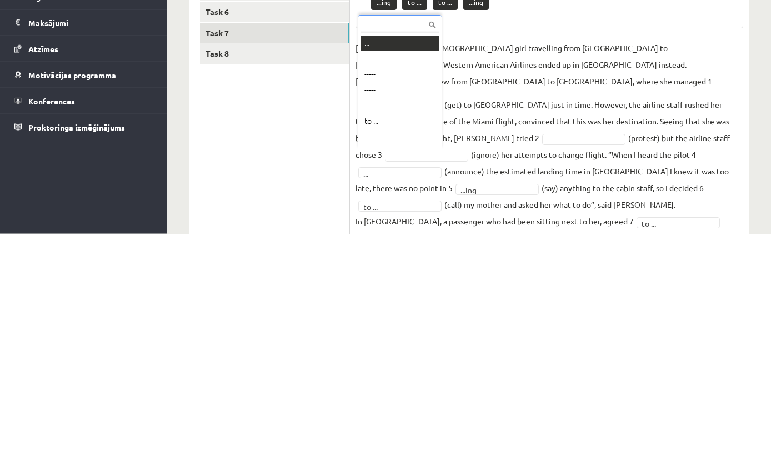
scroll to position [21, 0]
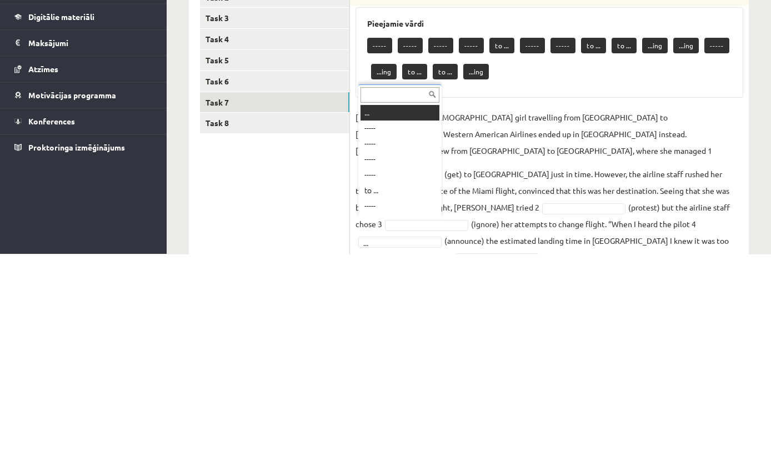
type input "*"
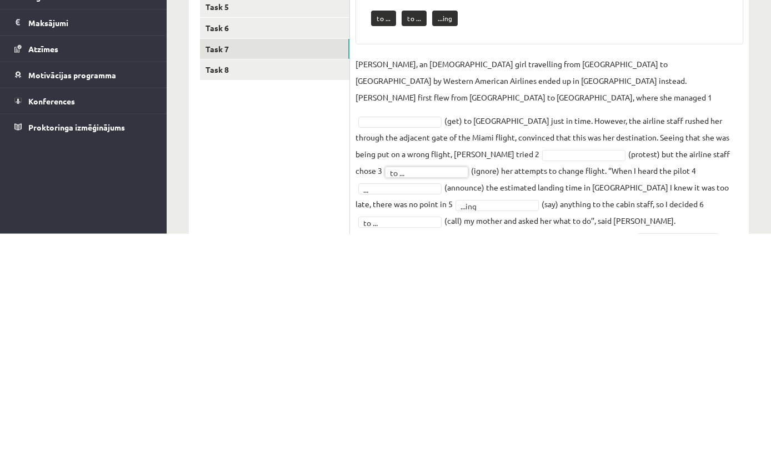
scroll to position [56, 0]
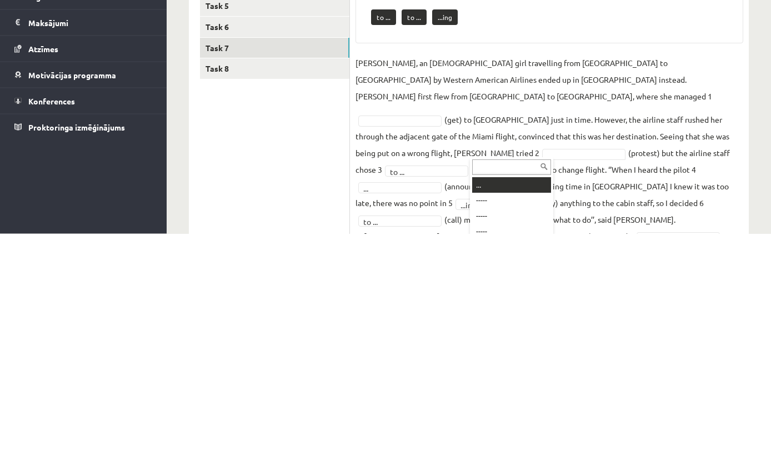
type input "*"
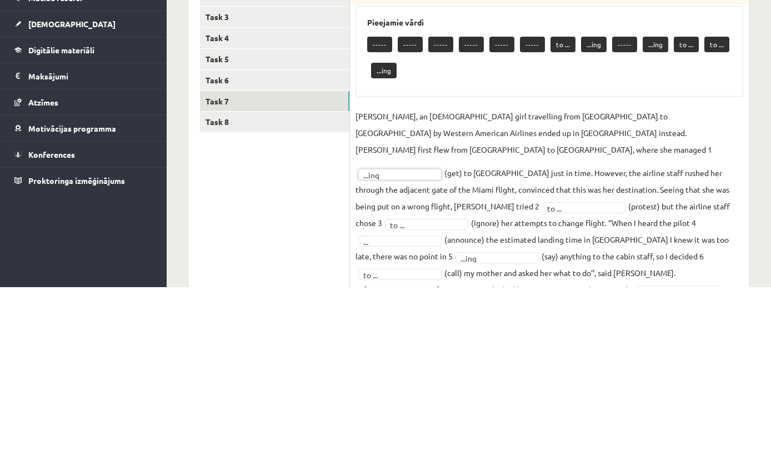
scroll to position [34, 0]
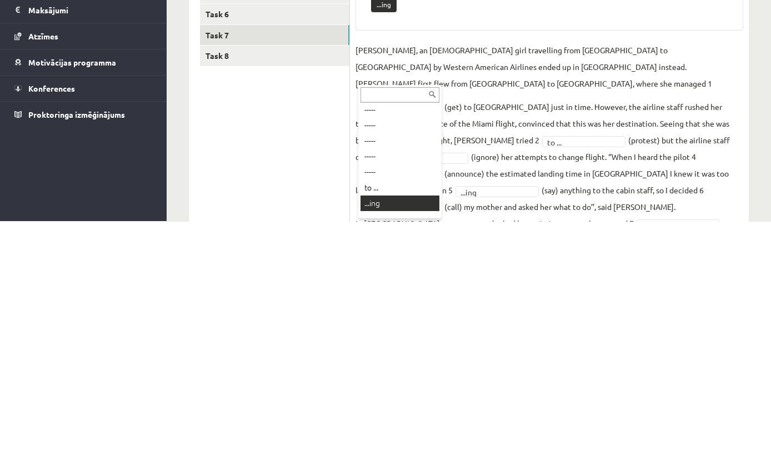
type input "*"
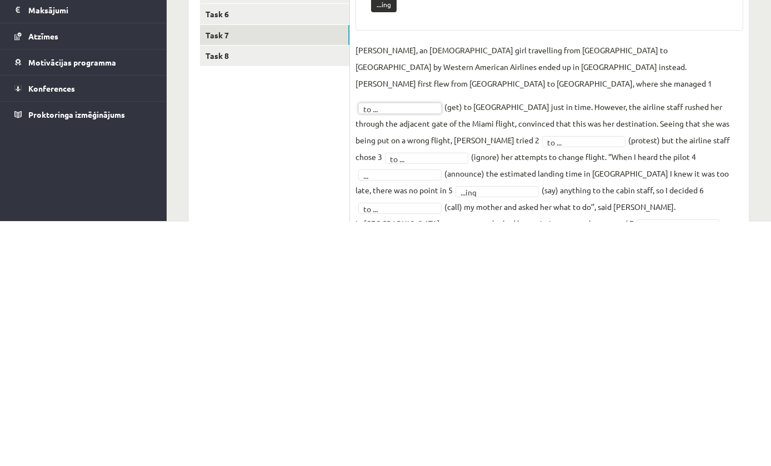
scroll to position [135, 0]
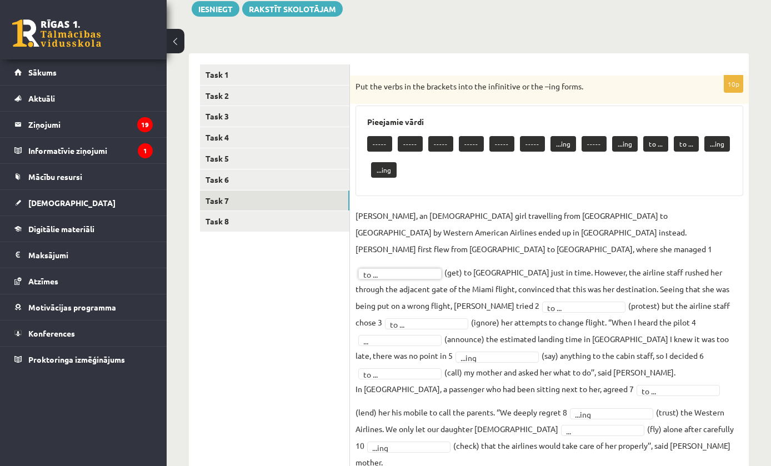
click at [306, 226] on link "Task 8" at bounding box center [274, 221] width 149 height 21
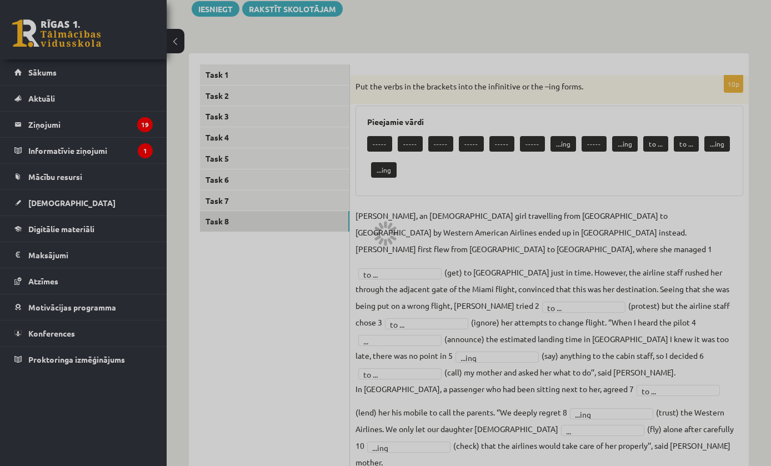
scroll to position [109, 0]
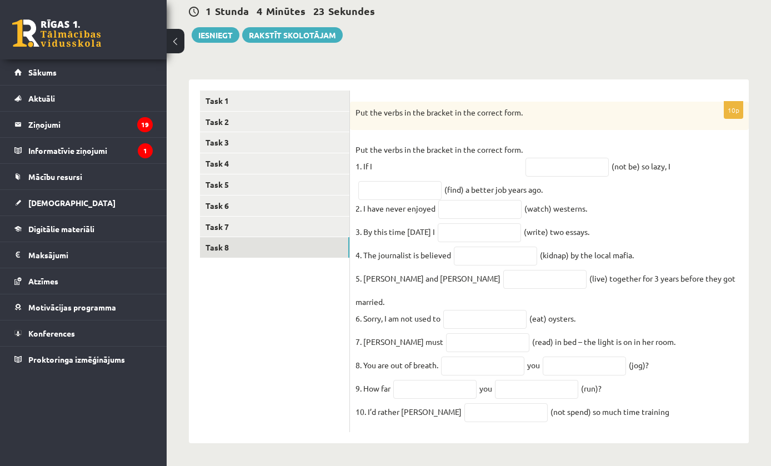
click at [768, 196] on div "Angļu valoda JK 11.b1 klase 1. ieskaite , [PERSON_NAME] (11.b1 JK) Parādīt punk…" at bounding box center [469, 200] width 605 height 532
click at [470, 413] on input "text" at bounding box center [506, 412] width 83 height 19
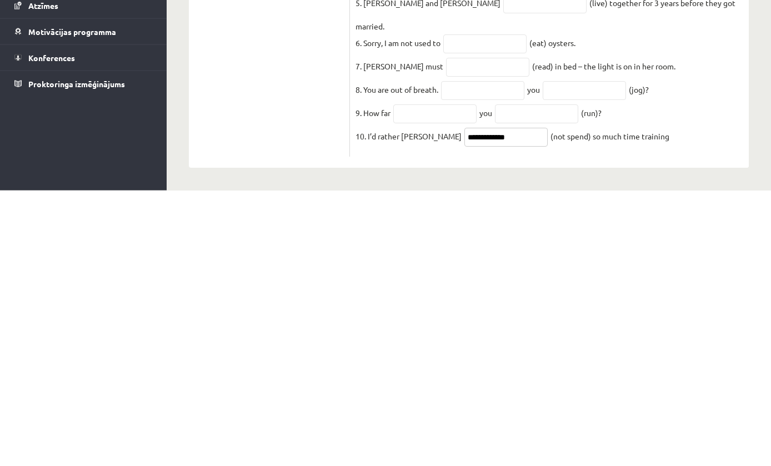
type input "**********"
click at [545, 380] on input "text" at bounding box center [536, 389] width 83 height 19
click at [447, 380] on input "text" at bounding box center [434, 389] width 83 height 19
type input "****"
click at [554, 380] on input "text" at bounding box center [536, 389] width 83 height 19
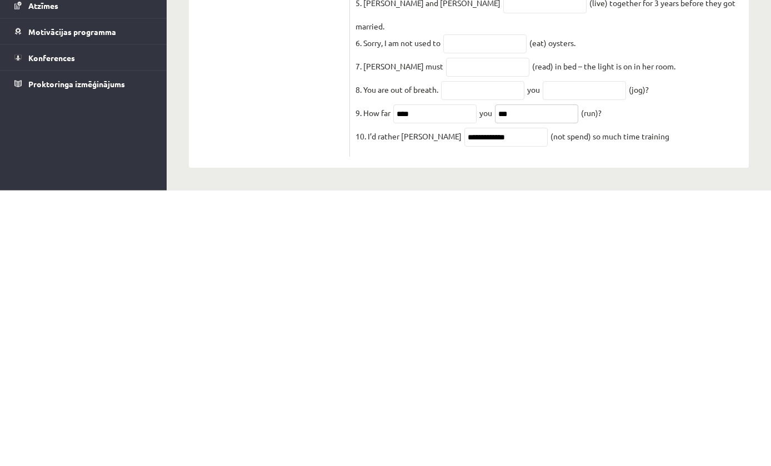
click at [512, 380] on input "***" at bounding box center [536, 389] width 83 height 19
type input "***"
click at [720, 141] on fieldset "**********" at bounding box center [550, 284] width 388 height 286
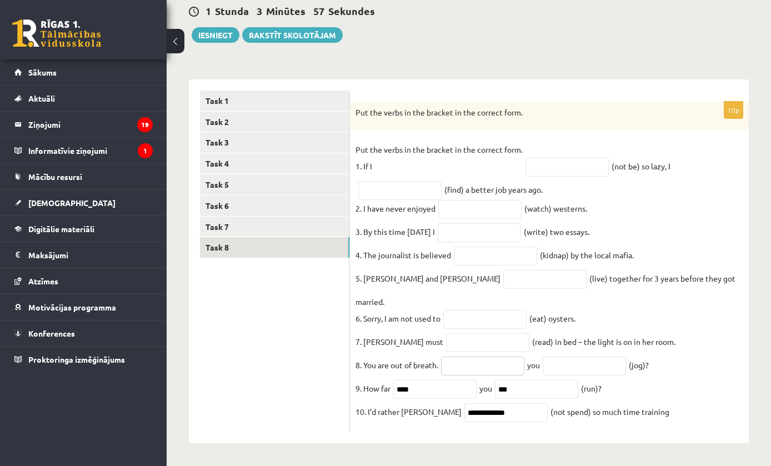
click at [511, 362] on input "text" at bounding box center [482, 366] width 83 height 19
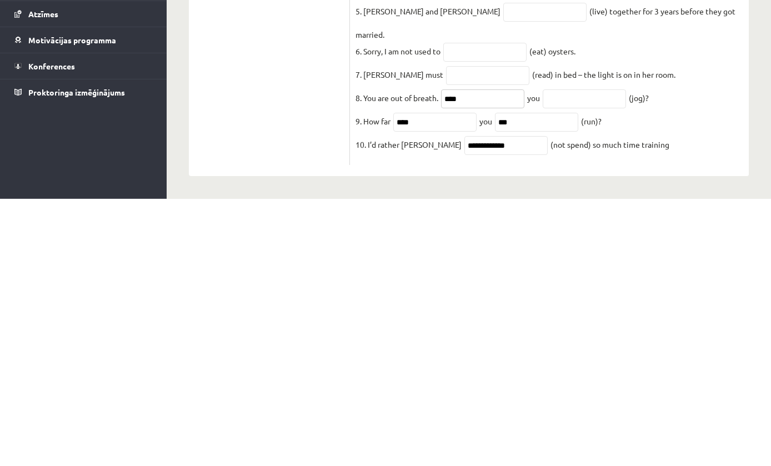
type input "****"
click at [586, 357] on input "text" at bounding box center [584, 366] width 83 height 19
type input "**********"
click at [449, 333] on input "text" at bounding box center [487, 342] width 83 height 19
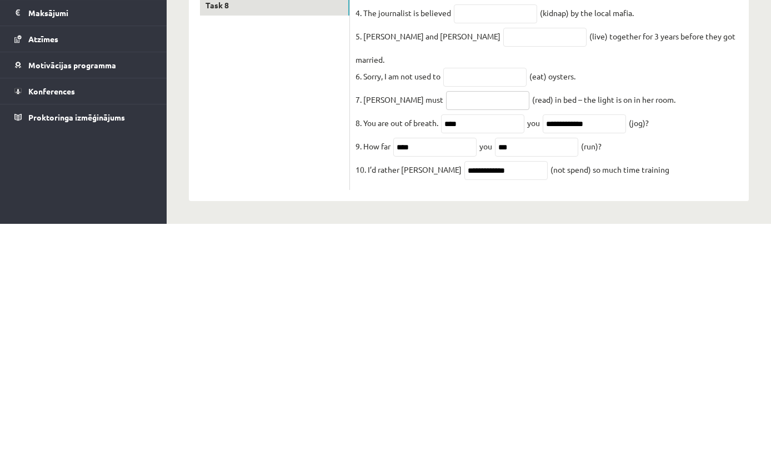
type input "*"
type input "**********"
click at [522, 310] on input "text" at bounding box center [484, 319] width 83 height 19
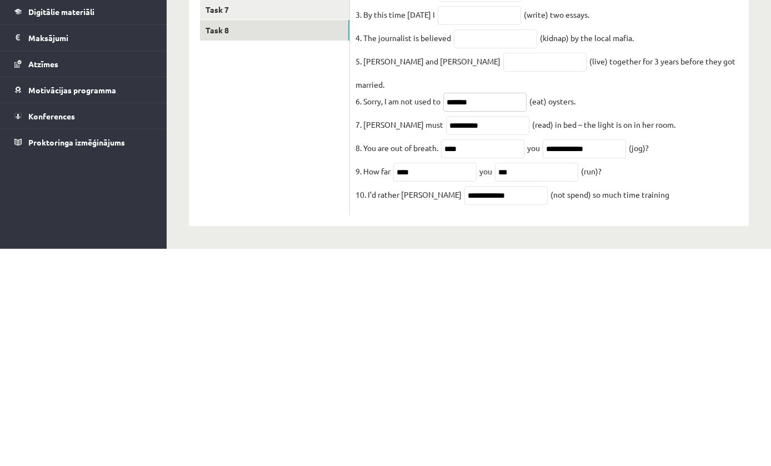
type input "******"
click at [504, 270] on input "text" at bounding box center [545, 279] width 83 height 19
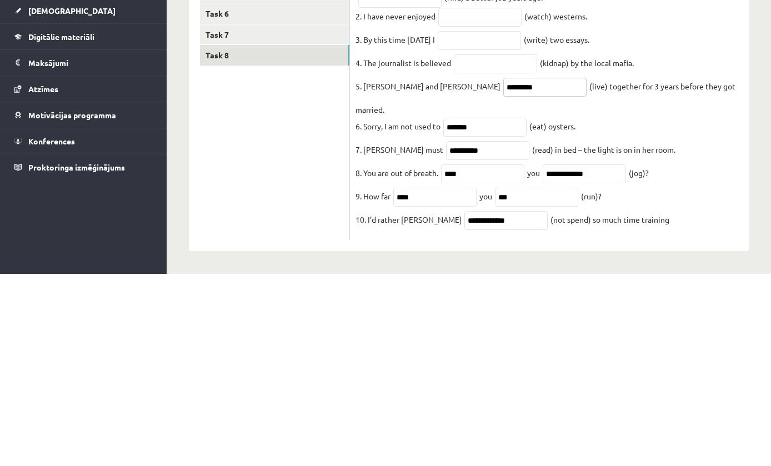
type input "*********"
click at [515, 247] on input "text" at bounding box center [495, 256] width 83 height 19
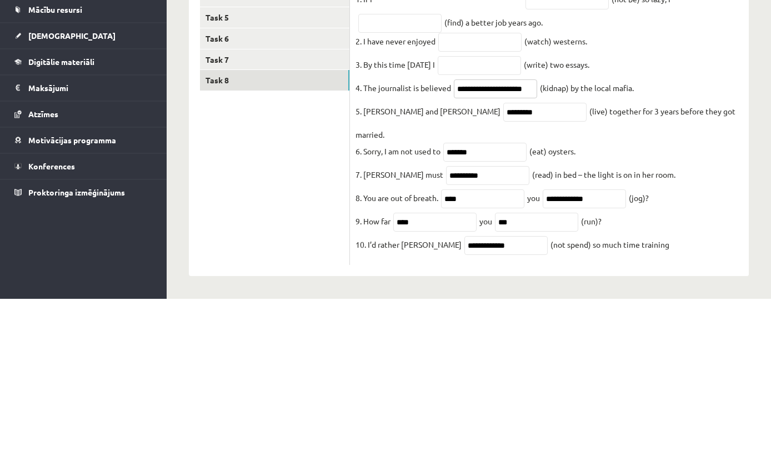
click at [519, 247] on input "**********" at bounding box center [495, 256] width 83 height 19
type input "**********"
click at [521, 200] on input "text" at bounding box center [479, 209] width 83 height 19
click at [501, 223] on input "text" at bounding box center [479, 232] width 83 height 19
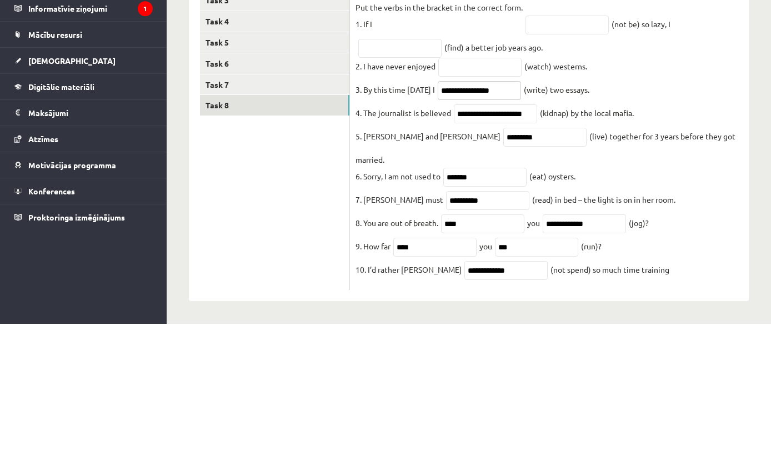
type input "**********"
click at [520, 200] on input "text" at bounding box center [479, 209] width 83 height 19
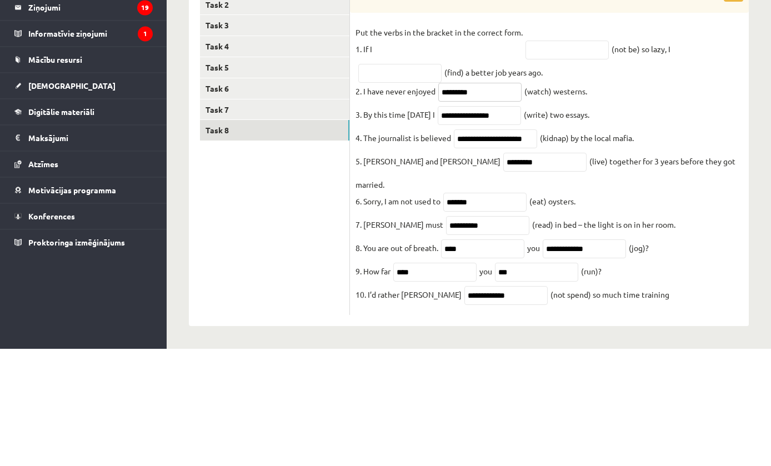
type input "********"
click at [410, 181] on input "text" at bounding box center [399, 190] width 83 height 19
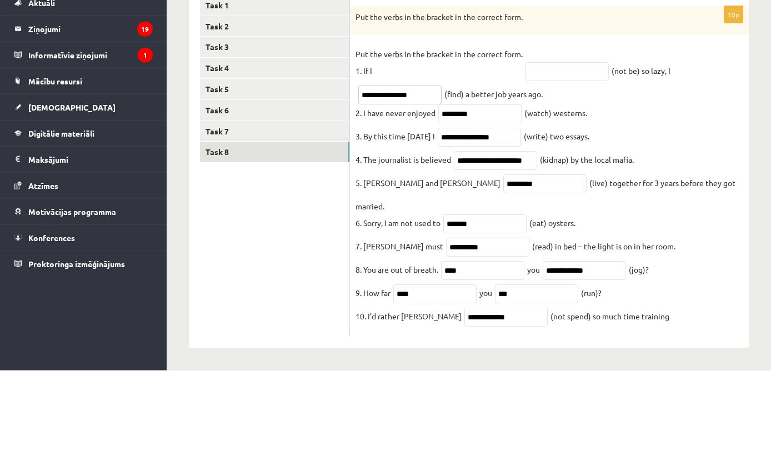
type input "**********"
click at [581, 158] on input "text" at bounding box center [567, 167] width 83 height 19
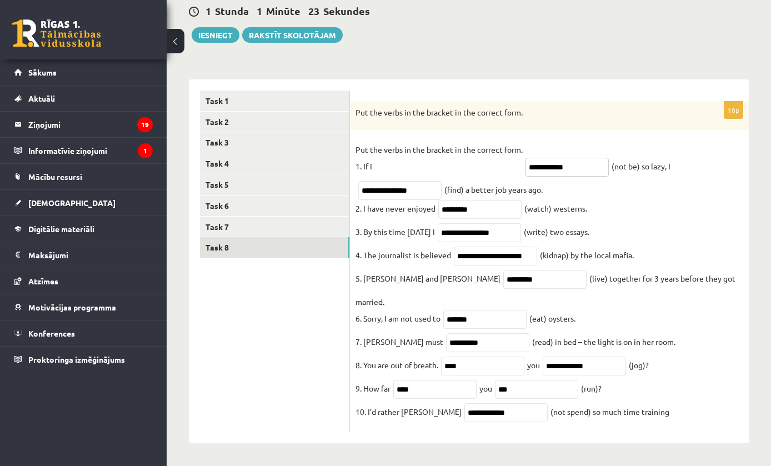
type input "**********"
click at [282, 147] on link "Task 3" at bounding box center [274, 142] width 149 height 21
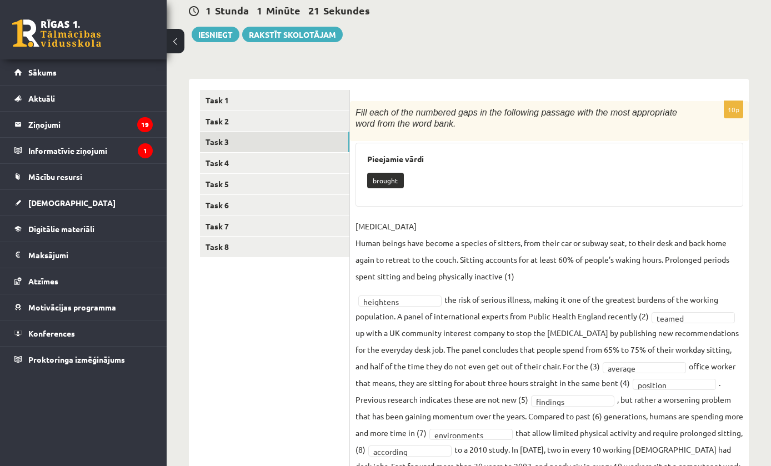
click at [276, 122] on link "Task 2" at bounding box center [274, 121] width 149 height 21
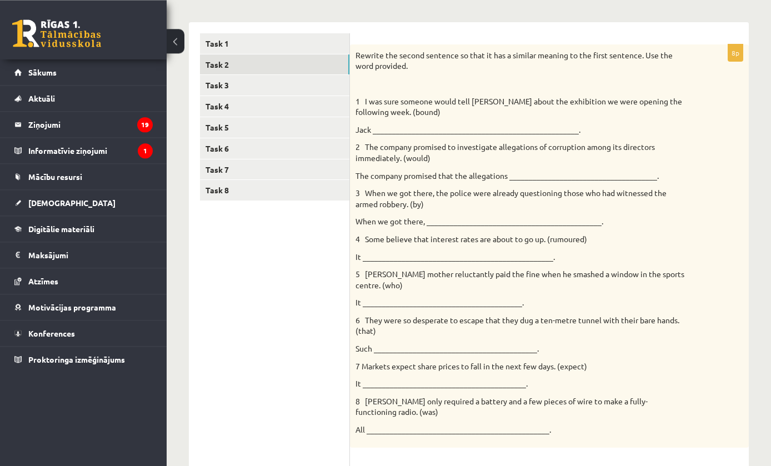
scroll to position [167, 0]
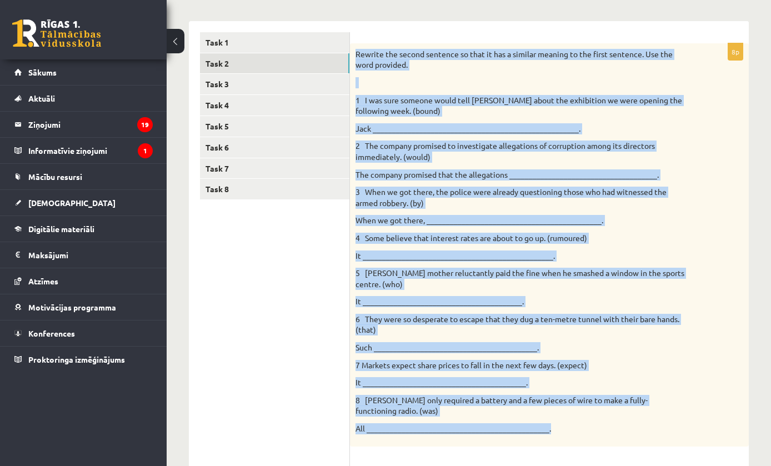
click at [732, 273] on div "Rewrite the second sentence so that it has a similar meaning to the first sente…" at bounding box center [549, 244] width 399 height 403
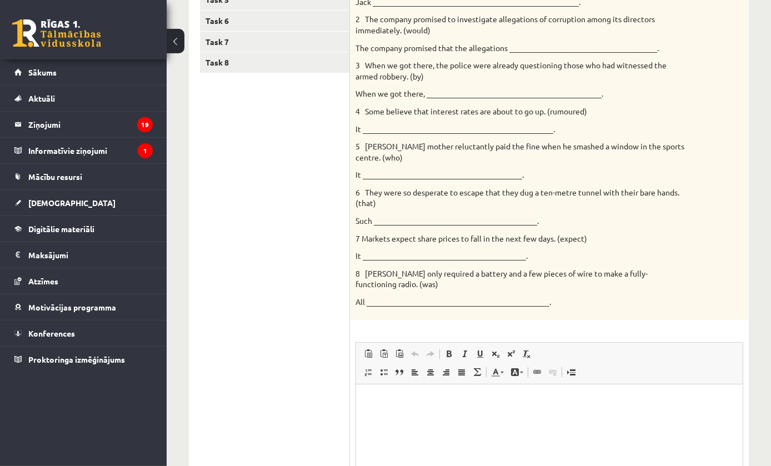
scroll to position [352, 0]
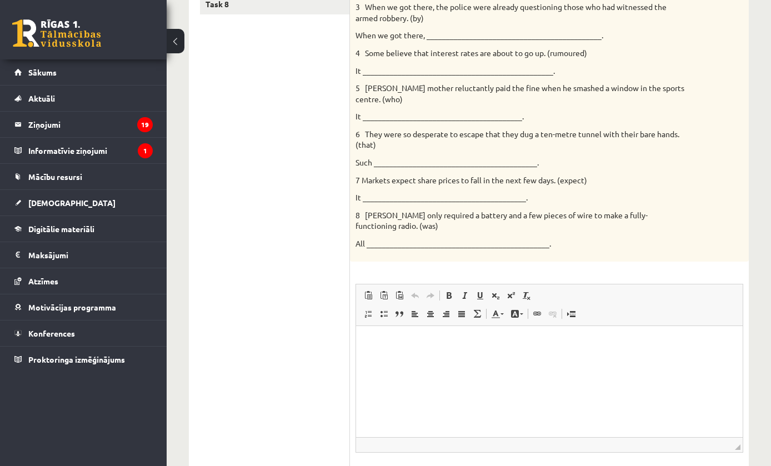
click at [660, 360] on html at bounding box center [549, 343] width 387 height 34
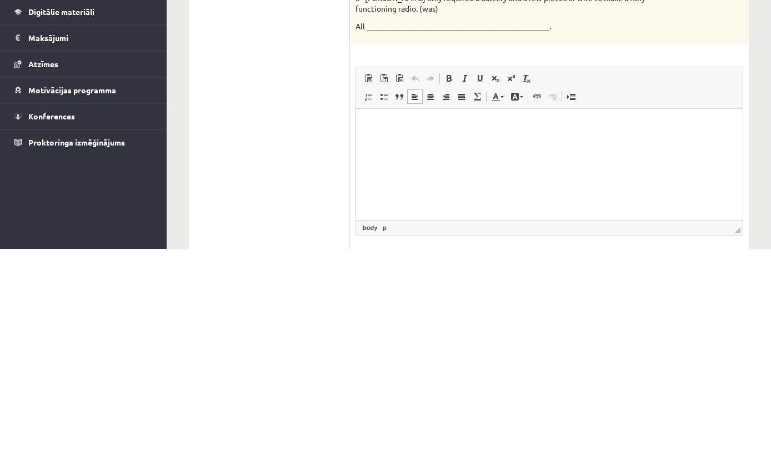
click at [361, 306] on span "Вставить / удалить нумерованный список Вставить / удалить маркированный список …" at bounding box center [424, 315] width 127 height 18
click at [370, 310] on span at bounding box center [368, 314] width 9 height 9
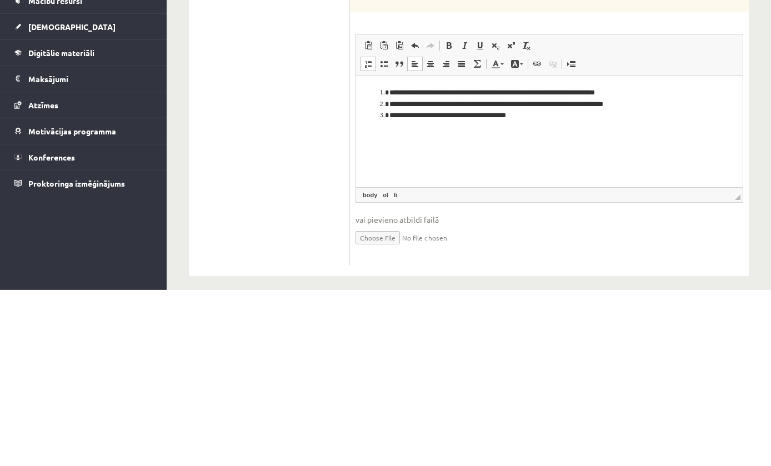
scroll to position [426, 0]
click at [696, 214] on span "Вставить Комбинация клавиш Command+V Вставить только текст Комбинация клавиш Co…" at bounding box center [550, 223] width 378 height 18
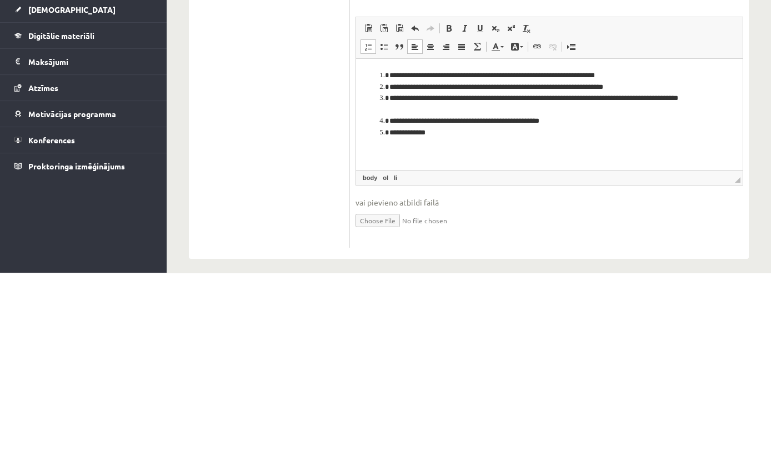
click at [522, 133] on li "**********" at bounding box center [550, 133] width 320 height 12
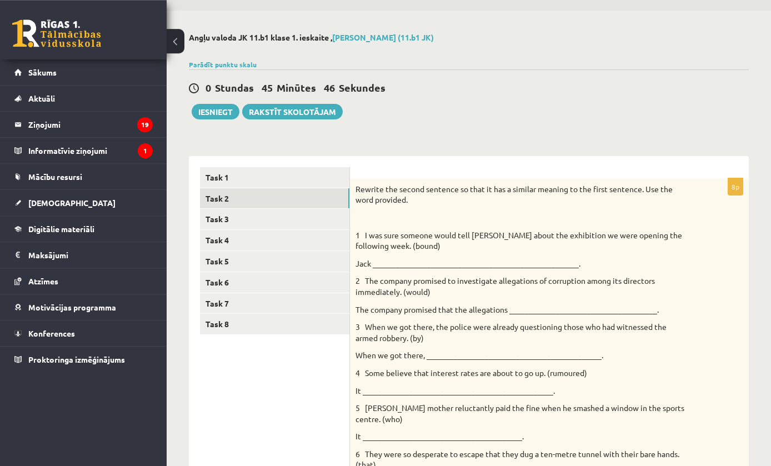
scroll to position [0, 0]
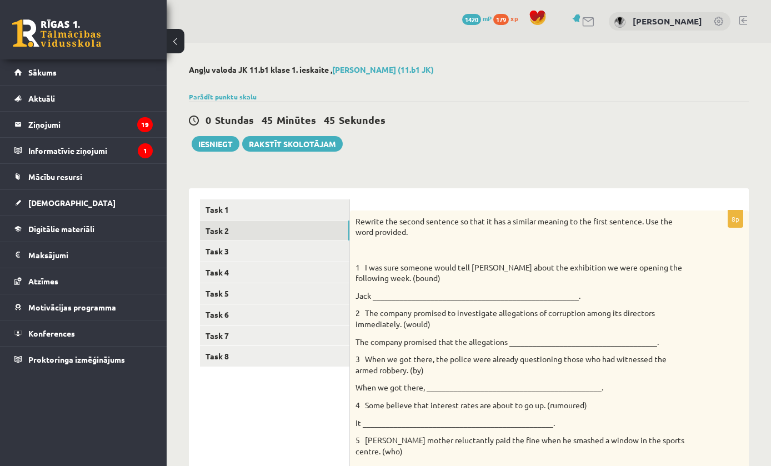
click at [215, 136] on button "Iesniegt" at bounding box center [216, 144] width 48 height 16
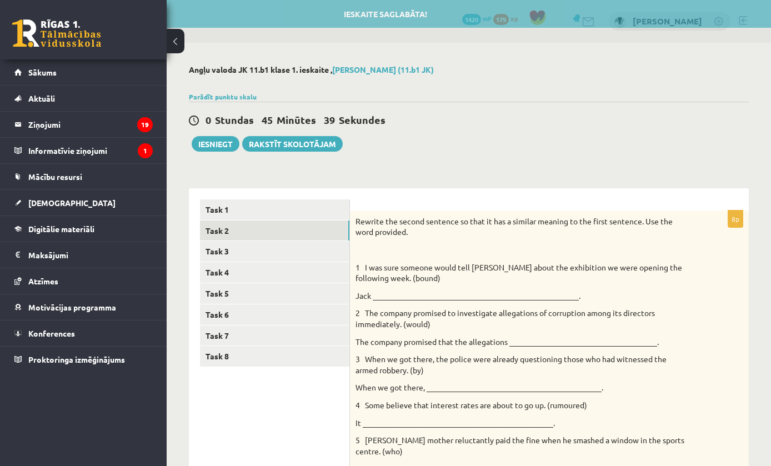
click at [225, 326] on link "Task 7" at bounding box center [274, 336] width 149 height 21
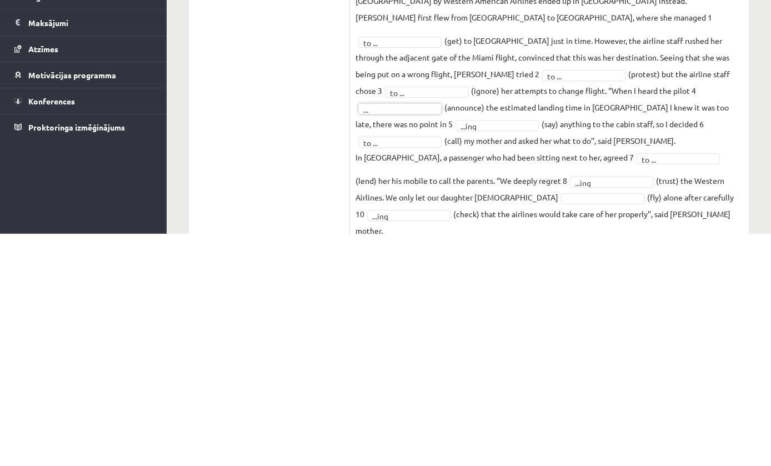
scroll to position [135, 0]
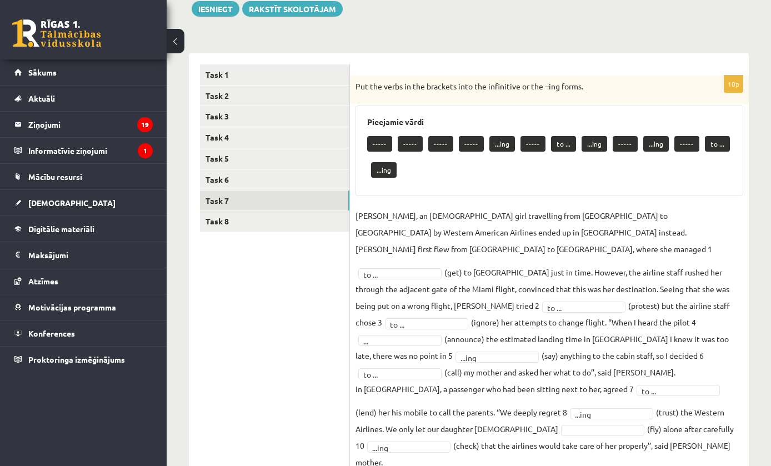
click at [235, 12] on button "Iesniegt" at bounding box center [216, 9] width 48 height 16
click at [220, 15] on button "Iesniegt" at bounding box center [216, 9] width 48 height 16
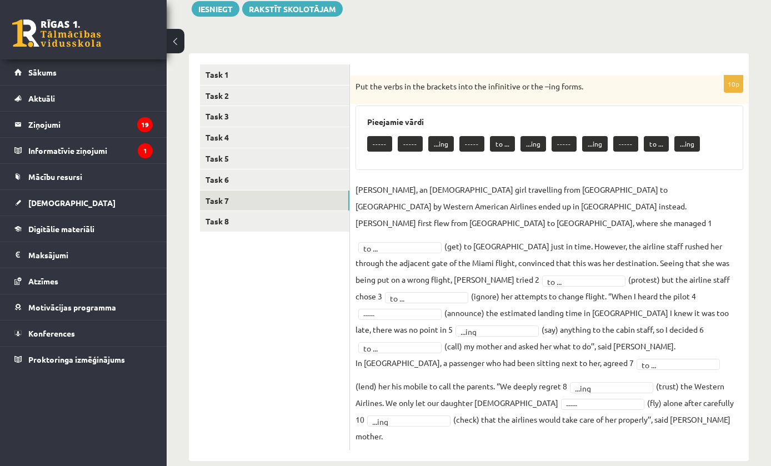
click at [220, 16] on button "Iesniegt" at bounding box center [216, 9] width 48 height 16
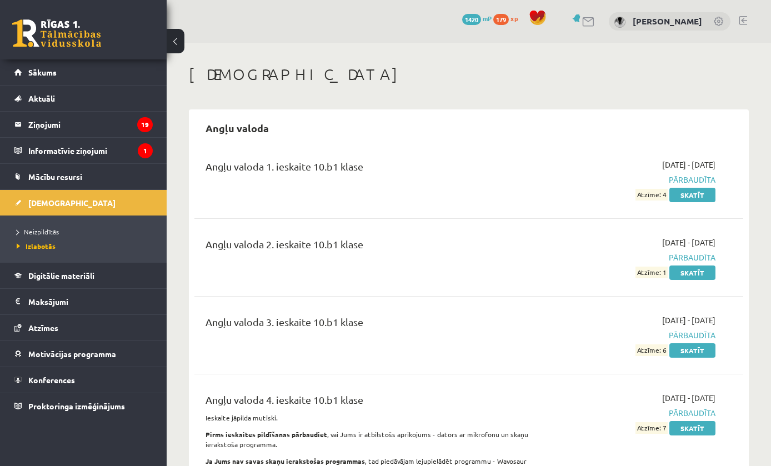
click at [61, 215] on link "[DEMOGRAPHIC_DATA]" at bounding box center [83, 203] width 138 height 26
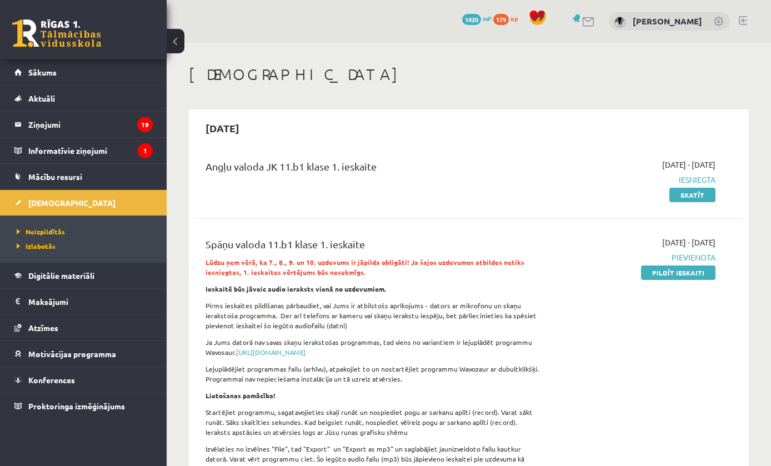
click at [664, 274] on link "Pildīt ieskaiti" at bounding box center [678, 273] width 74 height 14
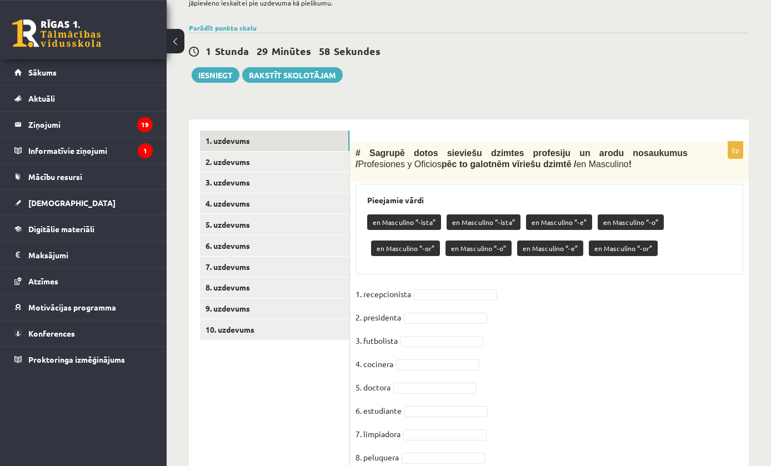
scroll to position [232, 0]
click at [623, 104] on div "Spāņu valoda 11.b1 klase 1. ieskaite , [PERSON_NAME] (11.b1 JK) Lūdzu ņem vērā,…" at bounding box center [469, 160] width 605 height 701
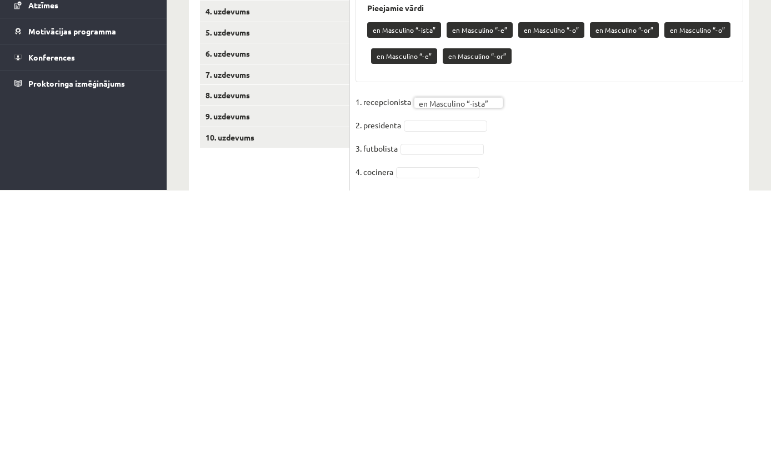
scroll to position [275, 0]
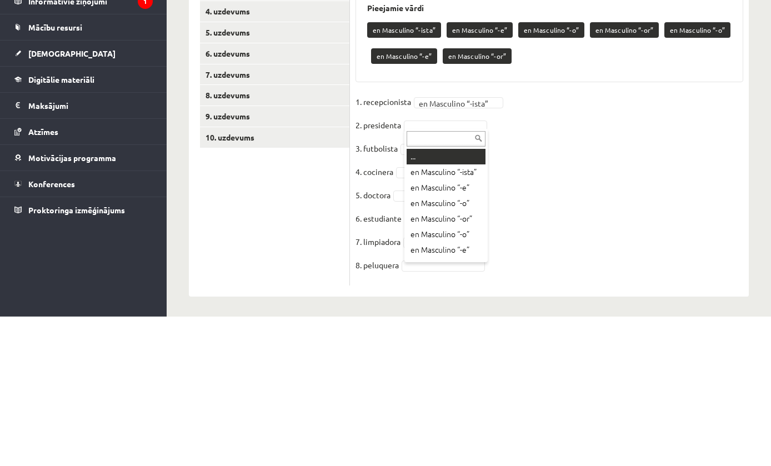
type input "*"
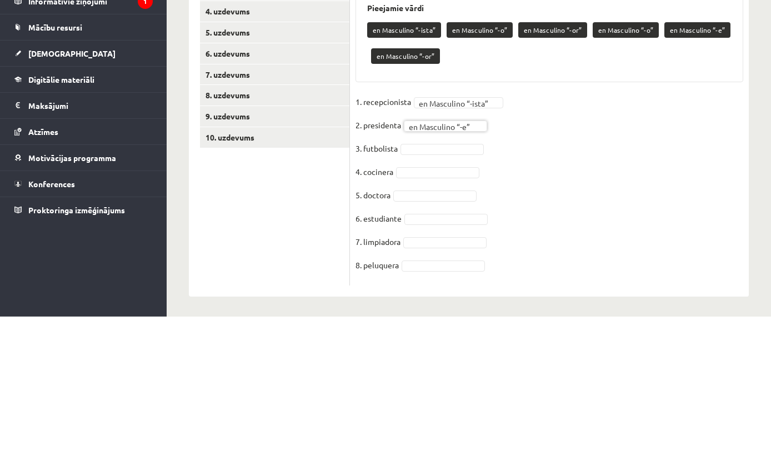
click at [466, 243] on fieldset "**********" at bounding box center [550, 336] width 388 height 187
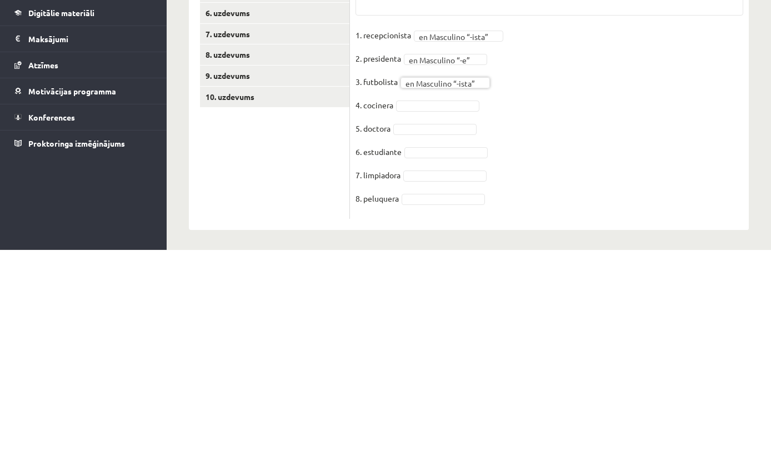
scroll to position [249, 0]
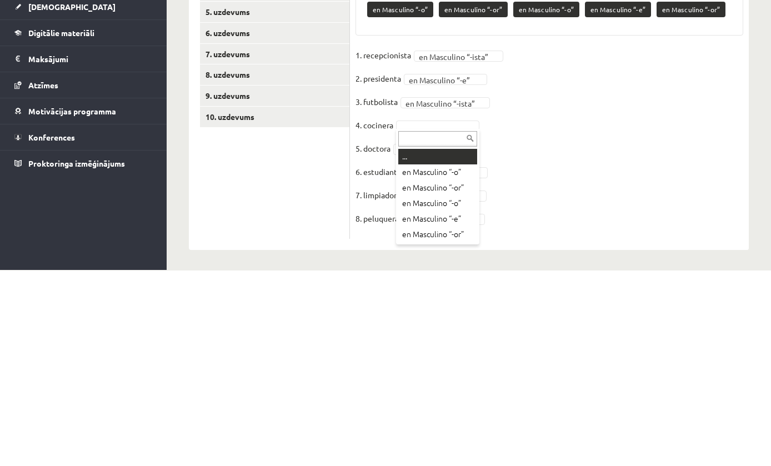
type input "*"
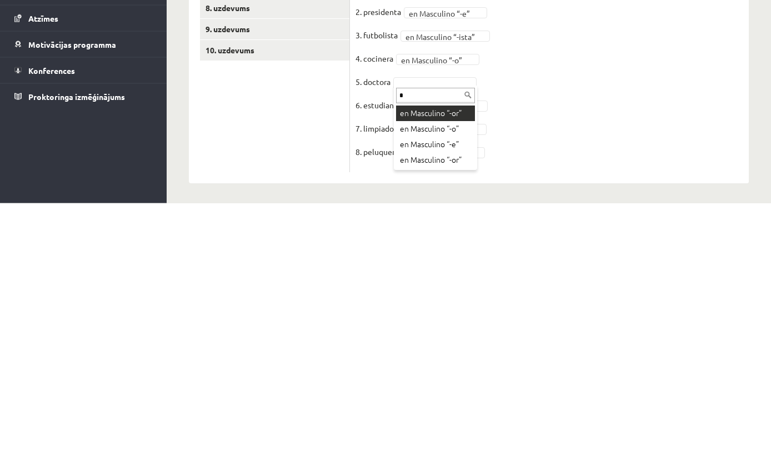
type input "**"
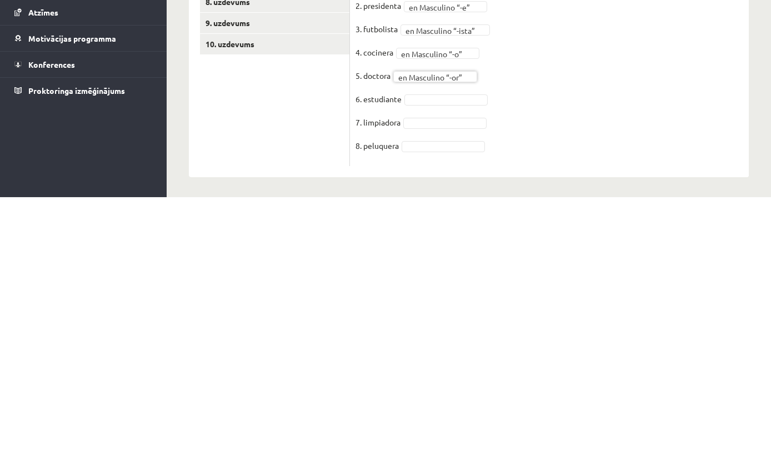
scroll to position [250, 0]
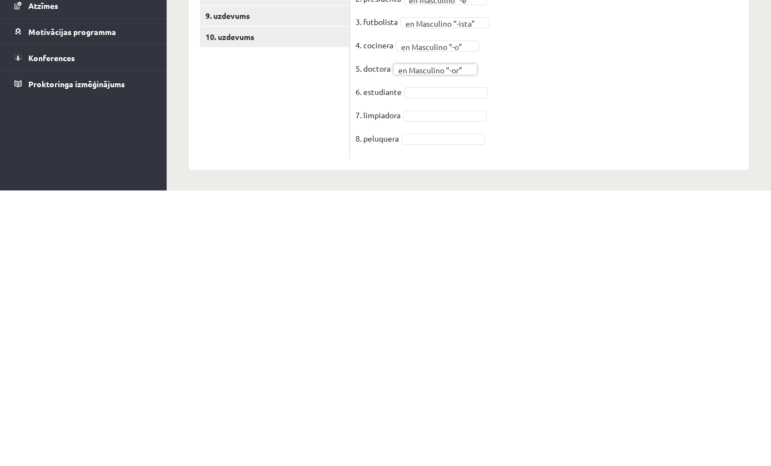
click at [461, 242] on fieldset "**********" at bounding box center [550, 335] width 388 height 187
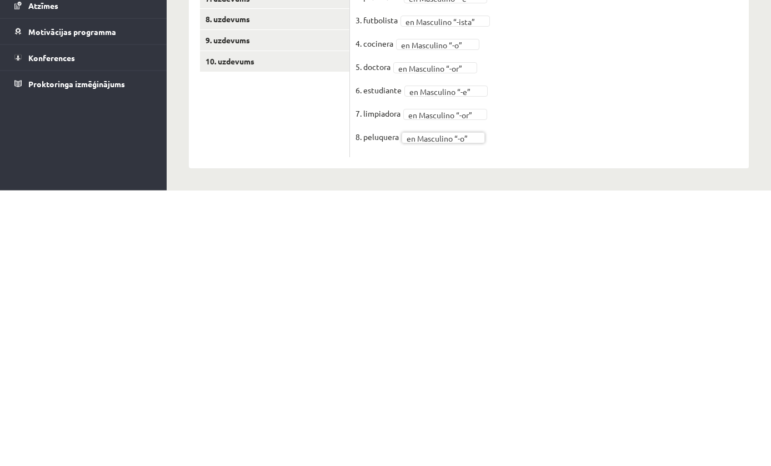
scroll to position [223, 0]
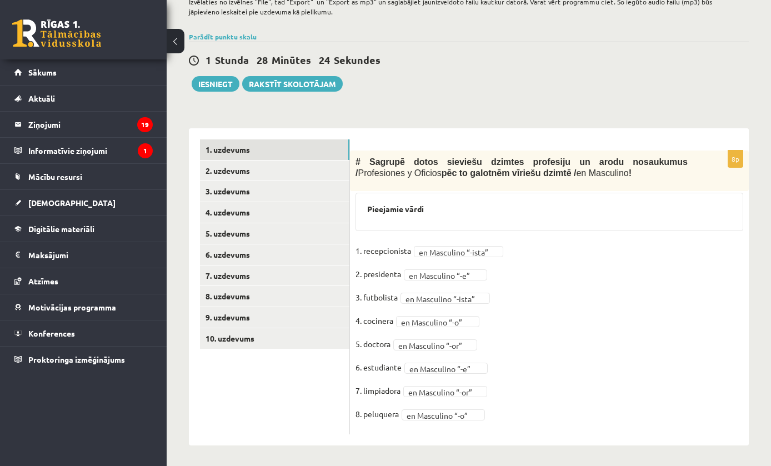
click at [294, 328] on link "10. uzdevums" at bounding box center [274, 338] width 149 height 21
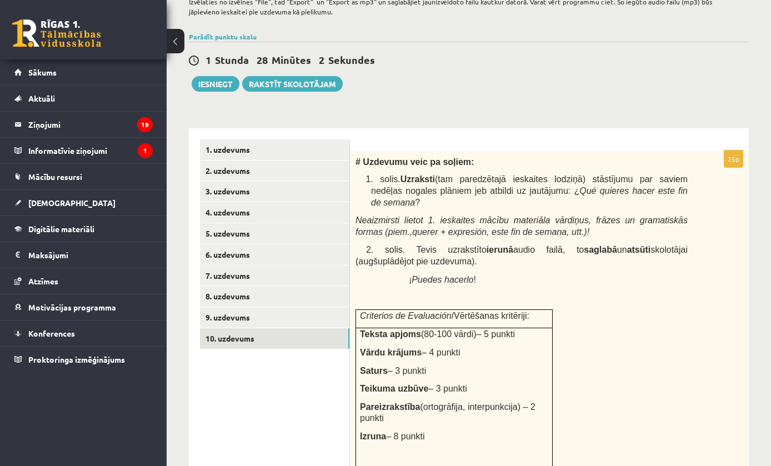
scroll to position [0, 0]
click at [296, 312] on link "9. uzdevums" at bounding box center [274, 317] width 149 height 21
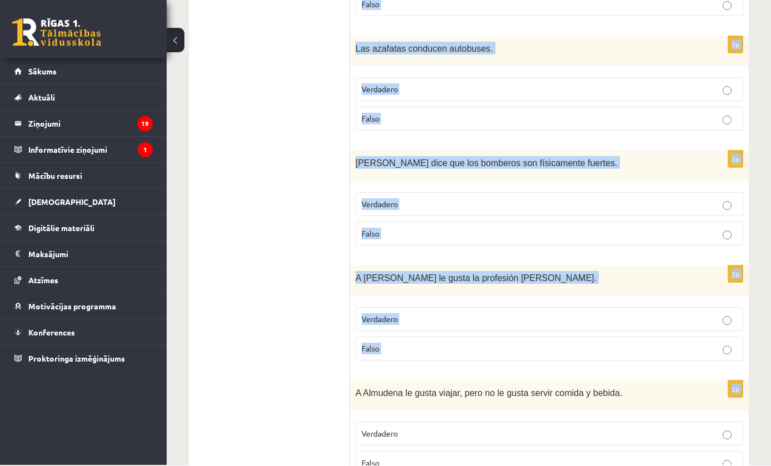
scroll to position [1118, 0]
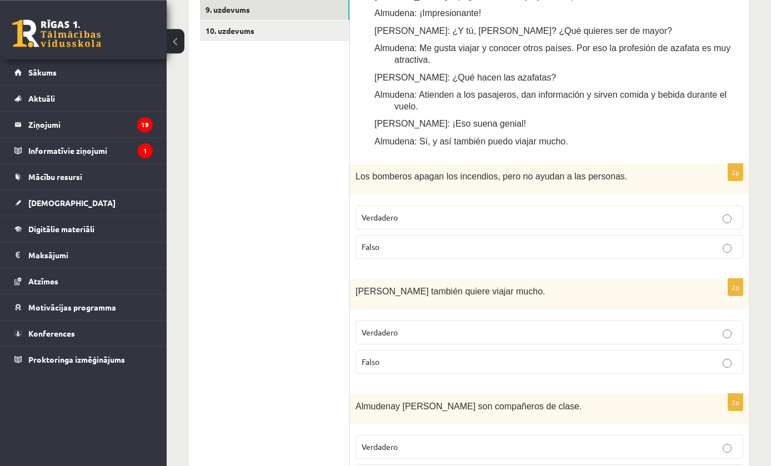
scroll to position [531, 0]
click at [640, 241] on p "Falso" at bounding box center [550, 247] width 376 height 12
click at [525, 356] on p "Falso" at bounding box center [550, 362] width 376 height 12
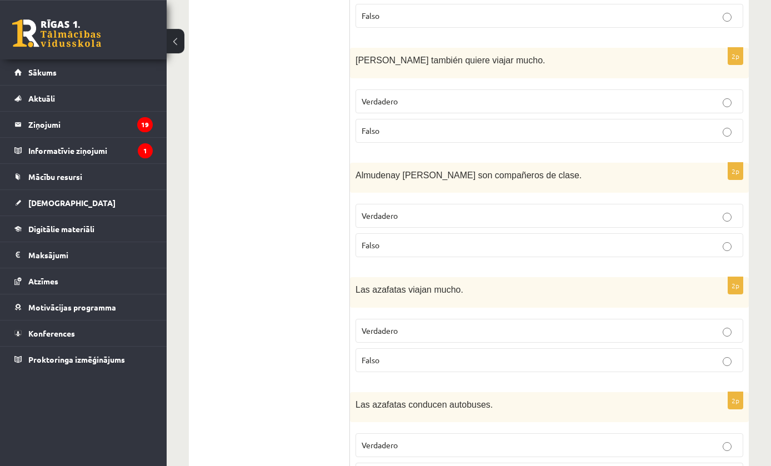
scroll to position [762, 0]
click at [702, 211] on p "Verdadero" at bounding box center [550, 216] width 376 height 12
click at [607, 328] on label "Verdadero" at bounding box center [550, 331] width 388 height 24
click at [496, 466] on p "Falso" at bounding box center [550, 475] width 376 height 12
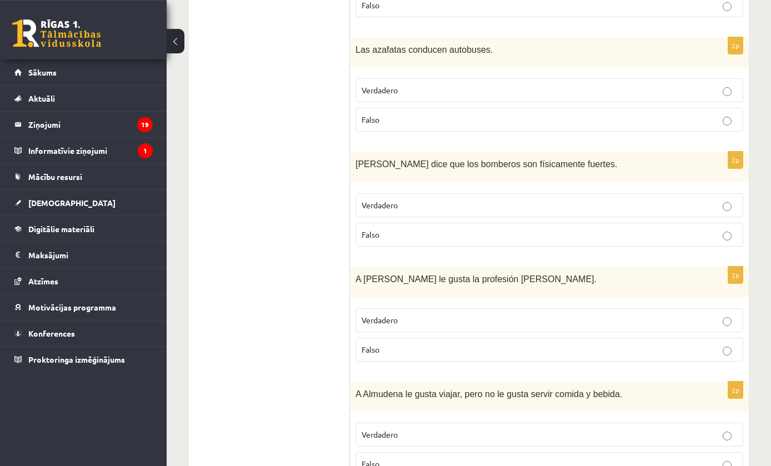
scroll to position [1118, 0]
click at [717, 200] on p "Verdadero" at bounding box center [550, 206] width 376 height 12
click at [694, 344] on p "Falso" at bounding box center [550, 350] width 376 height 12
click at [531, 452] on label "Falso" at bounding box center [550, 464] width 388 height 24
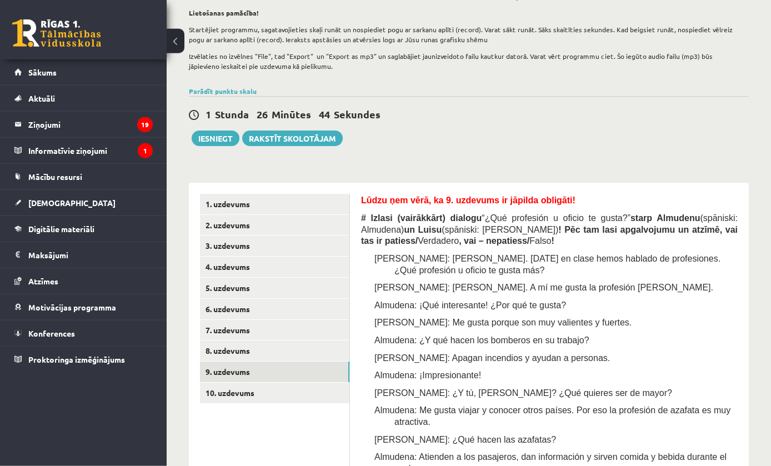
scroll to position [148, 0]
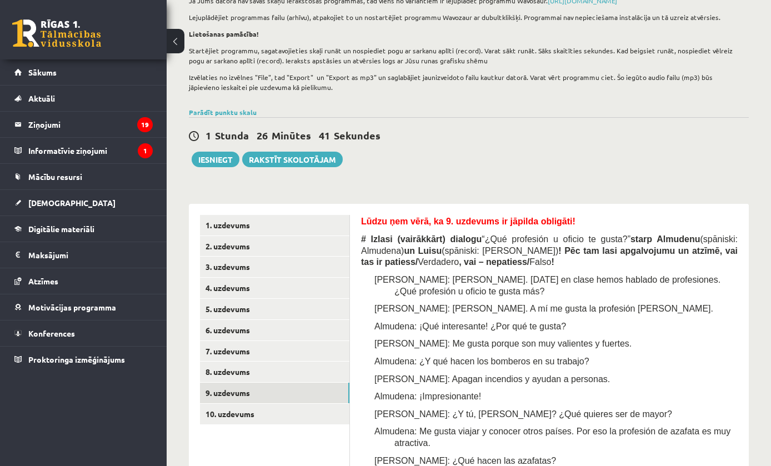
click at [254, 419] on link "10. uzdevums" at bounding box center [274, 414] width 149 height 21
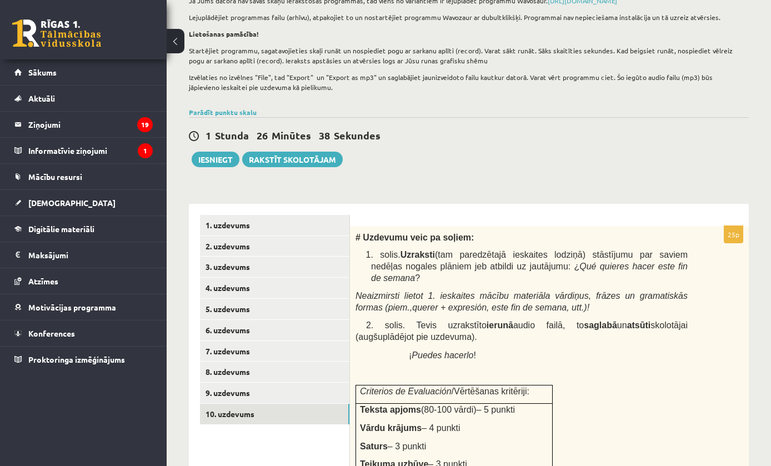
click at [311, 365] on link "8. uzdevums" at bounding box center [274, 372] width 149 height 21
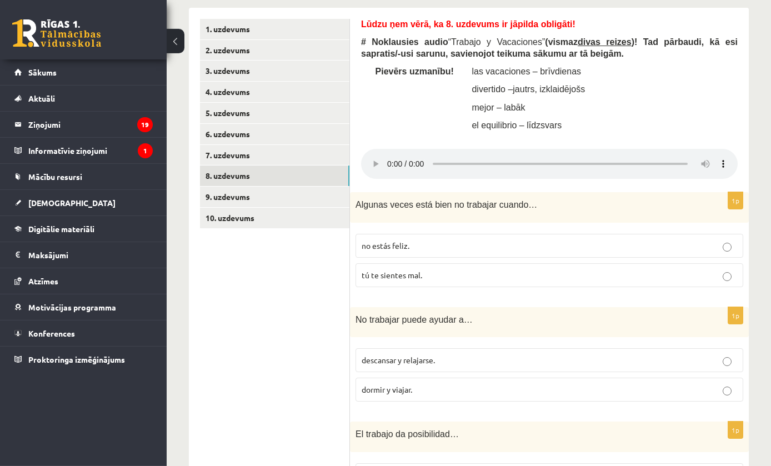
scroll to position [345, 0]
click at [389, 152] on audio at bounding box center [549, 163] width 377 height 30
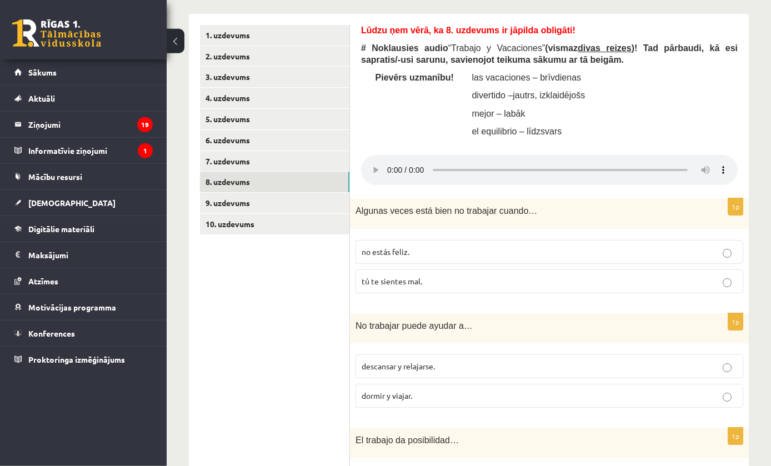
scroll to position [338, 0]
click at [395, 160] on audio at bounding box center [549, 170] width 377 height 30
click at [218, 59] on link "2. uzdevums" at bounding box center [274, 56] width 149 height 21
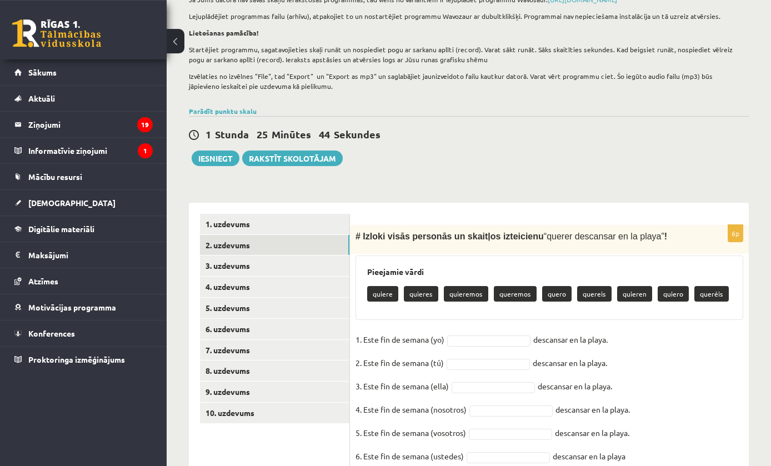
scroll to position [149, 0]
click at [739, 117] on div "1 Stunda 24 Minūtes 55 Sekundes Ieskaite saglabāta! Iesniegt Rakstīt skolotājam" at bounding box center [469, 141] width 560 height 50
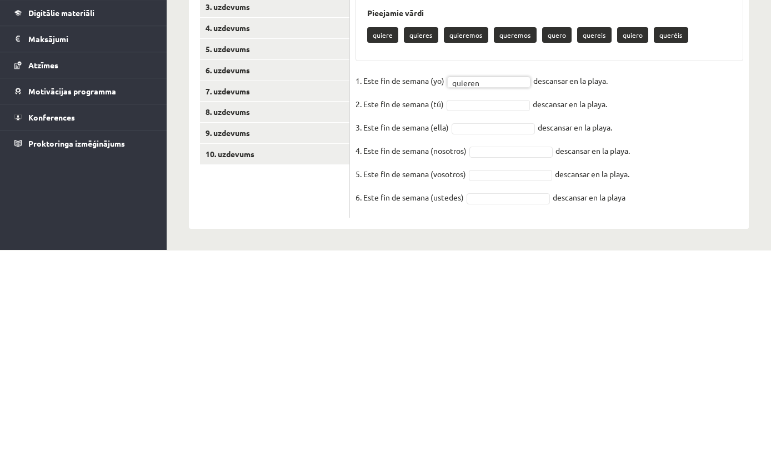
scroll to position [0, 0]
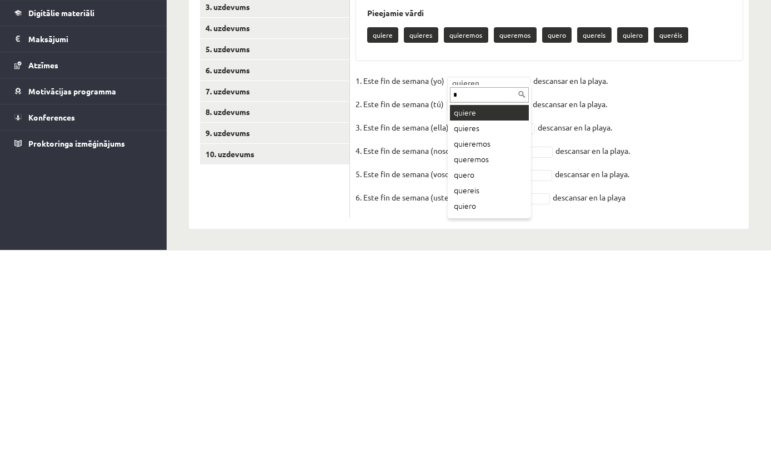
type input "*"
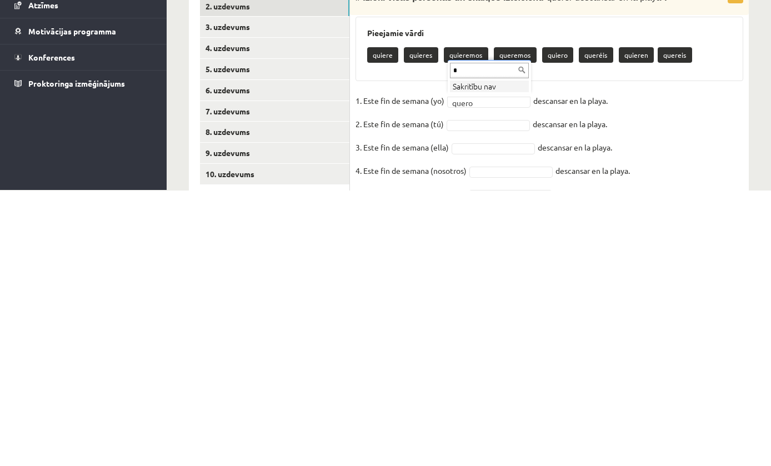
scroll to position [87, 0]
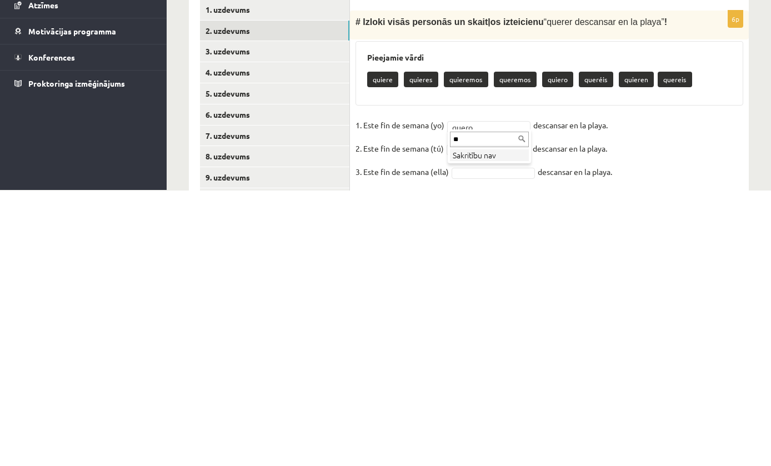
type input "*"
click at [512, 287] on div "6p # Izloki visās personās un skaitļos izteicienu “ querer descansar en la play…" at bounding box center [549, 413] width 399 height 252
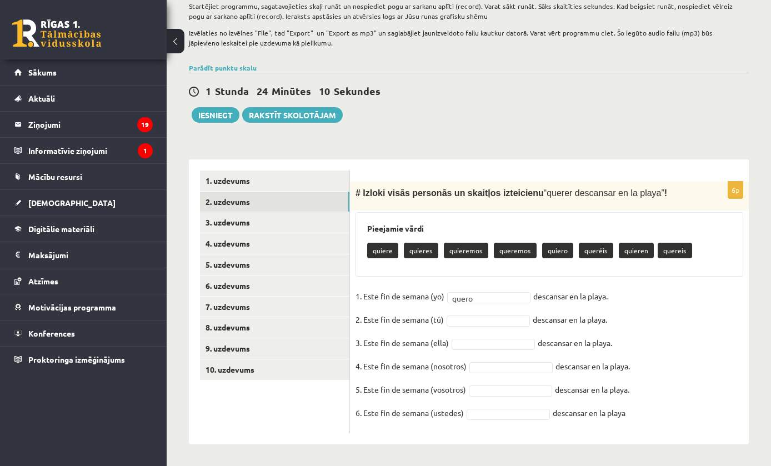
scroll to position [192, 0]
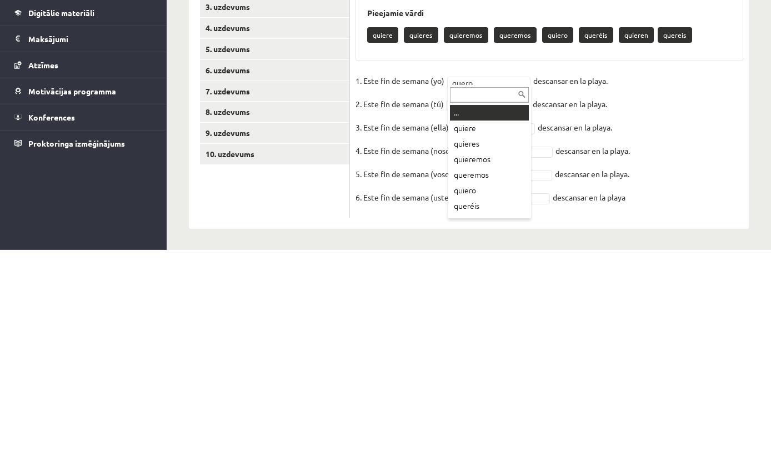
type input "*"
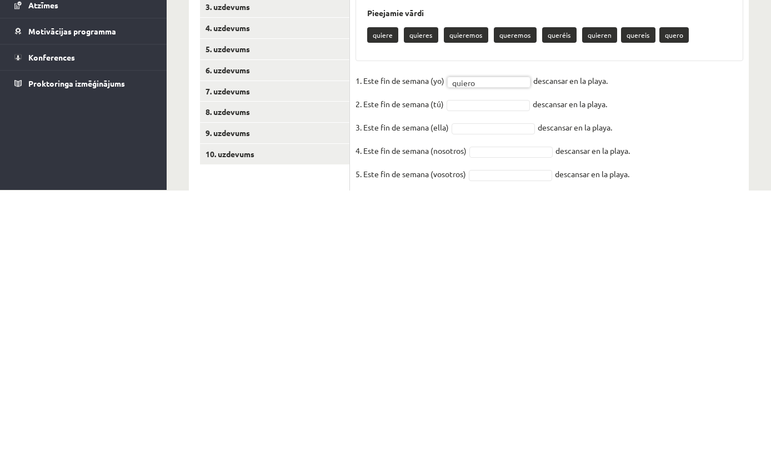
scroll to position [112, 0]
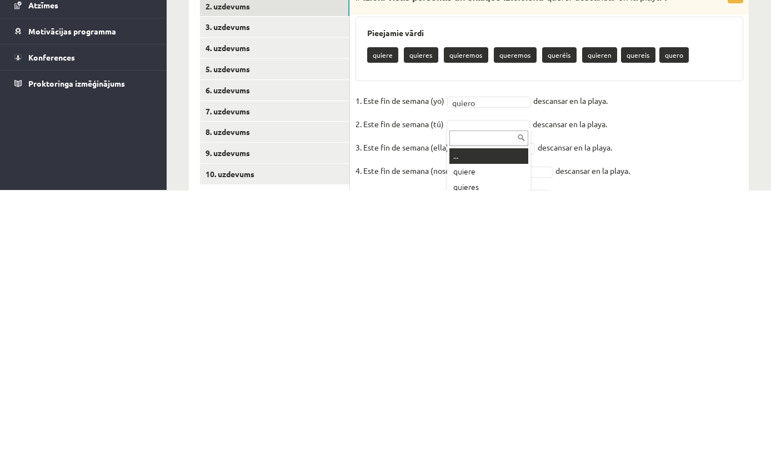
type input "*"
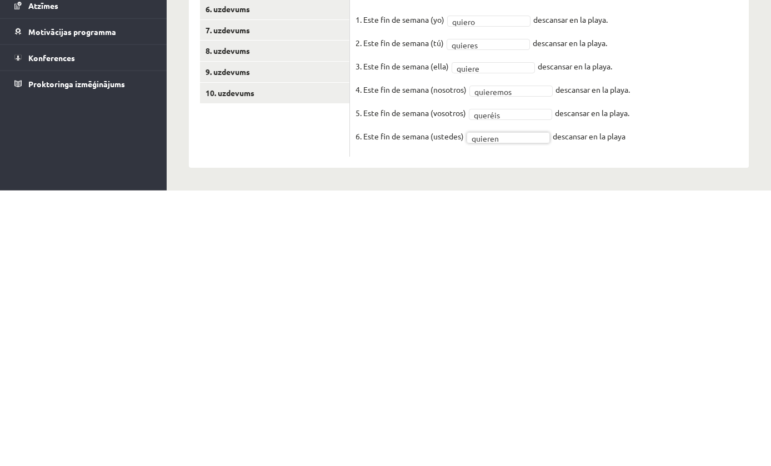
scroll to position [192, 0]
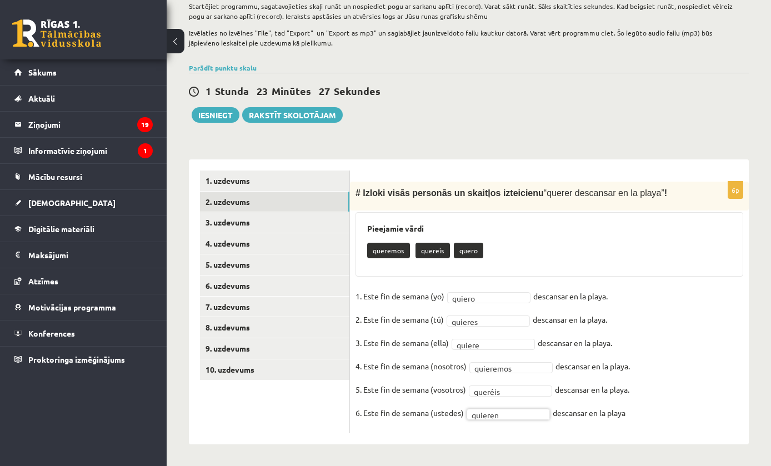
click at [312, 188] on link "1. uzdevums" at bounding box center [274, 181] width 149 height 21
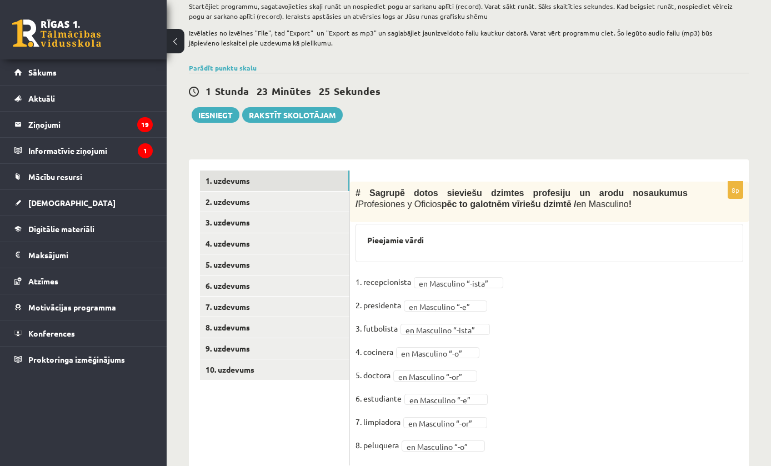
click at [310, 206] on link "2. uzdevums" at bounding box center [274, 202] width 149 height 21
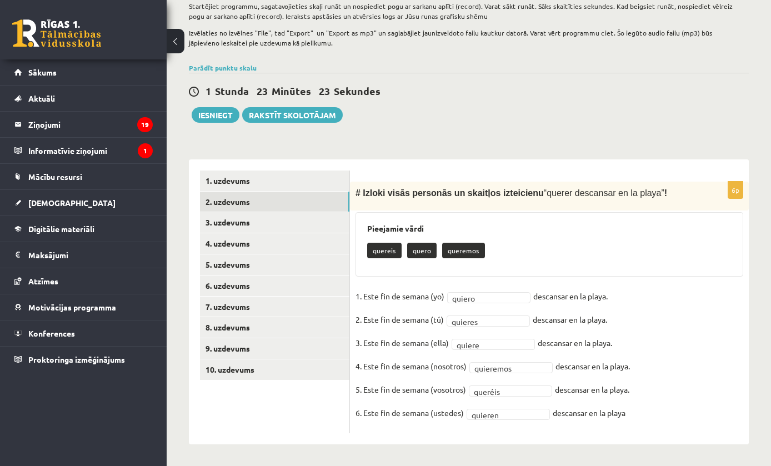
click at [296, 224] on link "3. uzdevums" at bounding box center [274, 222] width 149 height 21
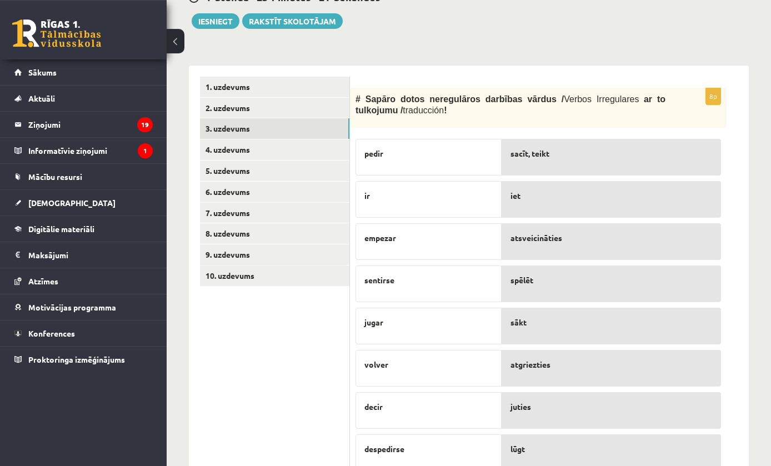
scroll to position [286, 0]
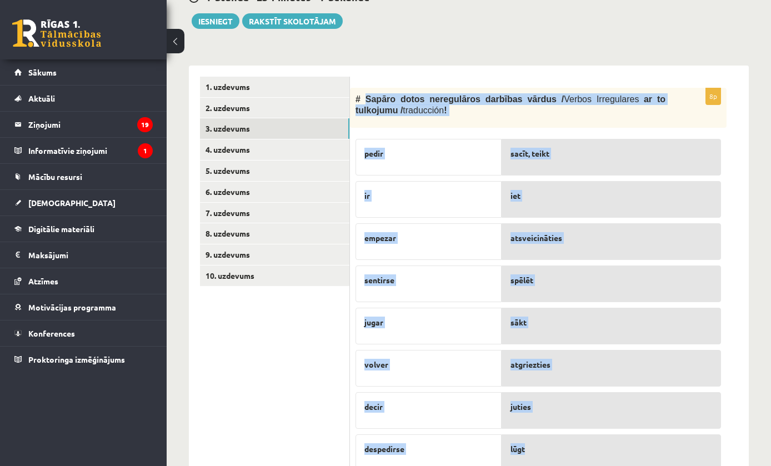
click at [701, 57] on div "**********" at bounding box center [469, 270] width 560 height 433
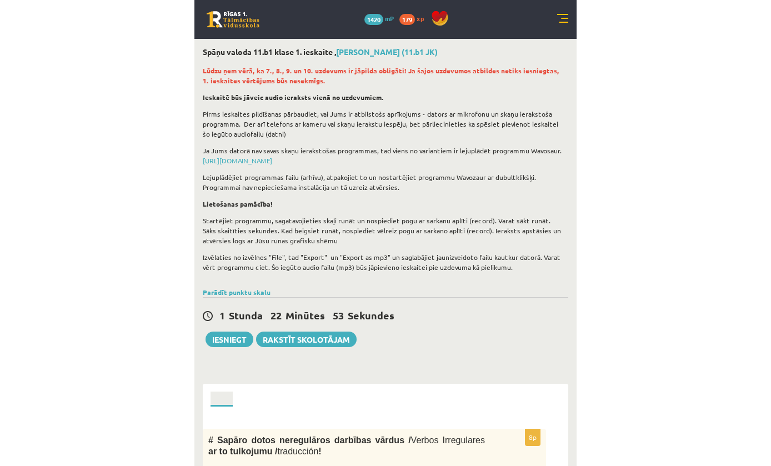
scroll to position [330, 0]
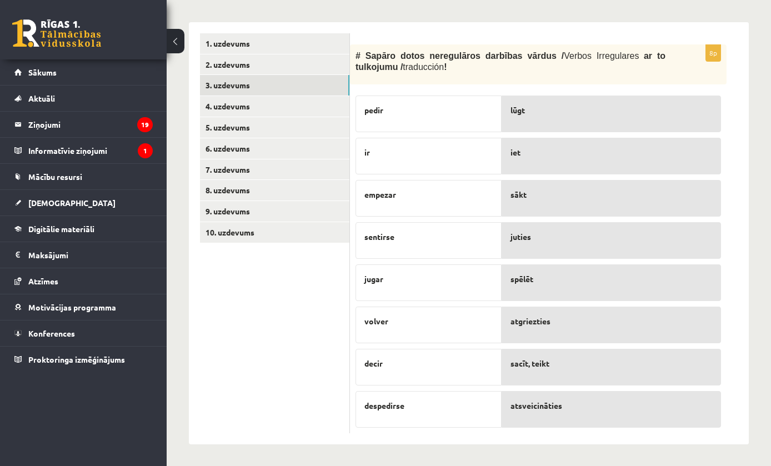
click at [299, 103] on link "4. uzdevums" at bounding box center [274, 106] width 149 height 21
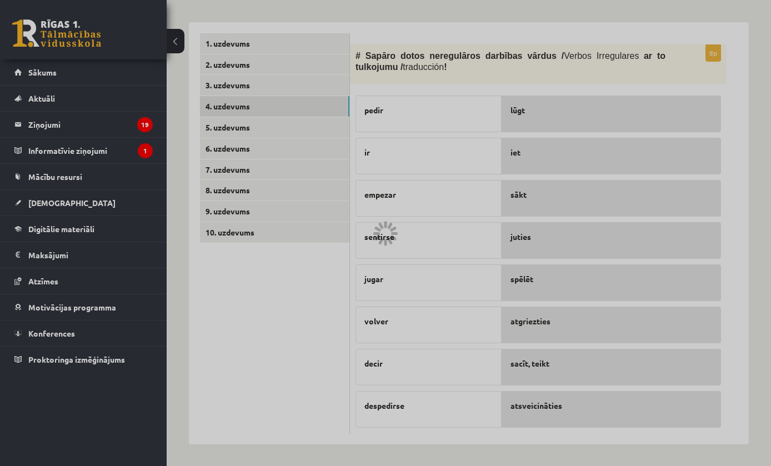
scroll to position [162, 0]
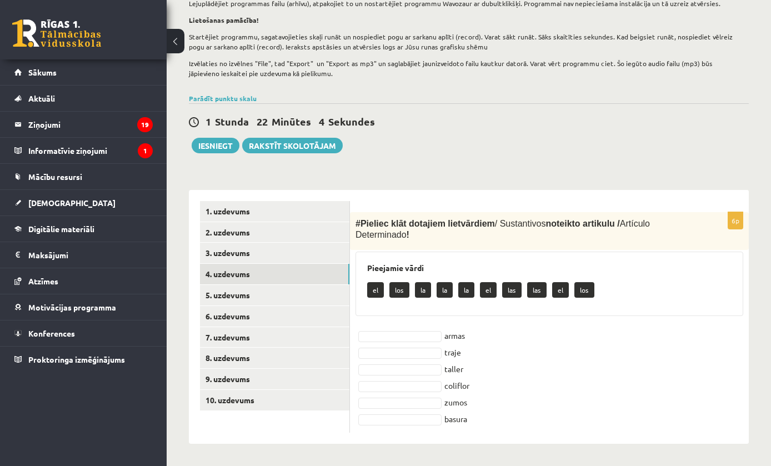
click at [735, 3] on p "Lejuplādējiet programmas failu (arhīvu), atpakojiet to un nostartējiet programm…" at bounding box center [466, 3] width 555 height 10
copy div "Pieliec klāt dotajiem lietvārdiem / Sustantivos noteikto artikulu / Artículo De…"
click at [553, 409] on fieldset "armas traje taller coliflor zumos basura" at bounding box center [550, 377] width 388 height 100
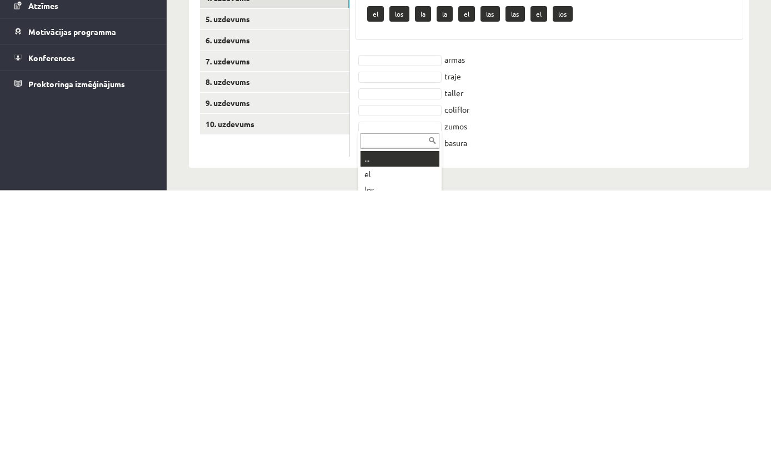
type input "*"
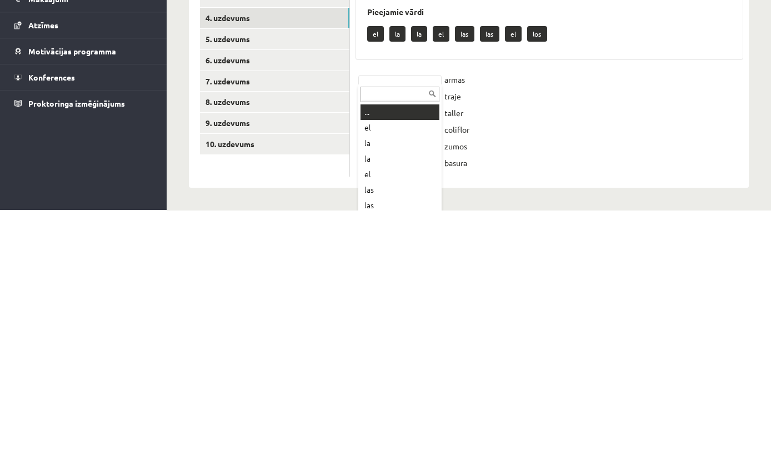
type input "*"
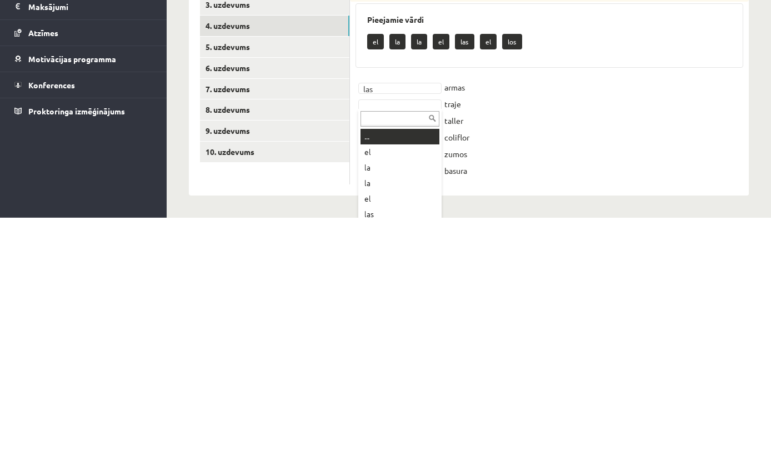
type input "*"
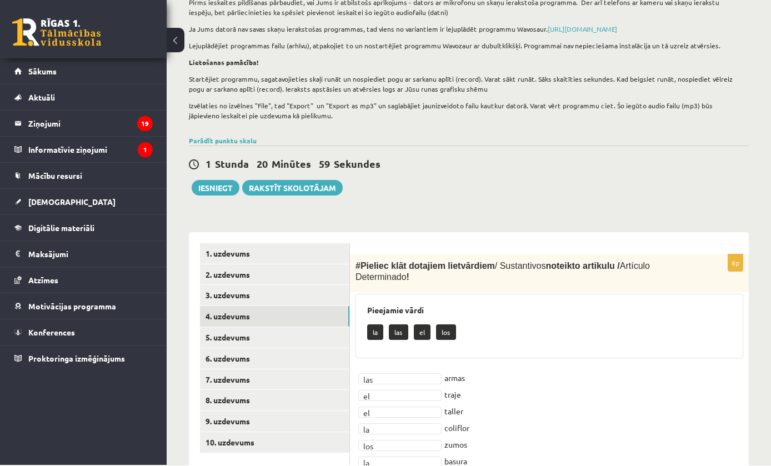
scroll to position [118, 0]
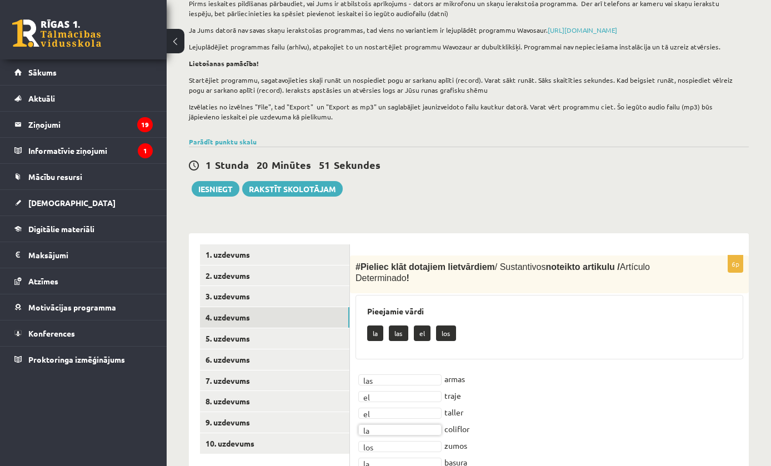
click at [290, 329] on link "5. uzdevums" at bounding box center [274, 338] width 149 height 21
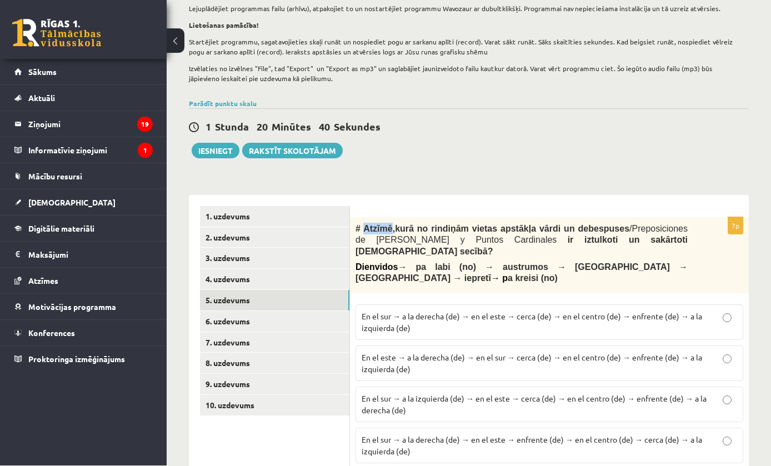
scroll to position [156, 0]
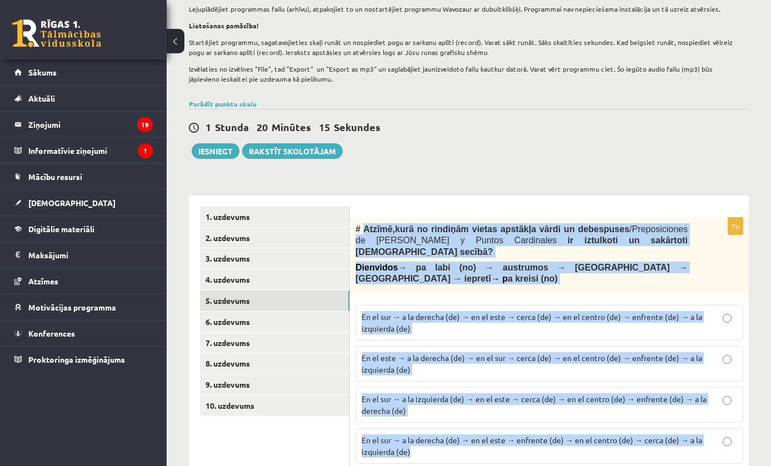
click at [689, 151] on div "1 Stunda 20 Minūtes 15 Sekundes Ieskaite saglabāta! Iesniegt Rakstīt skolotājam" at bounding box center [469, 134] width 560 height 50
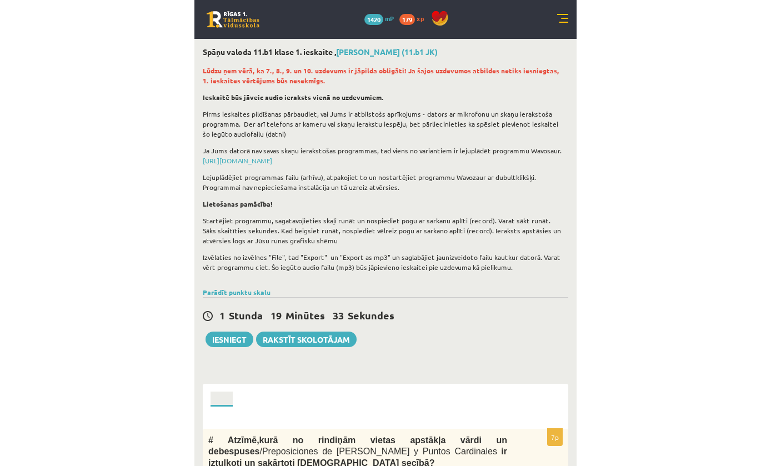
scroll to position [200, 0]
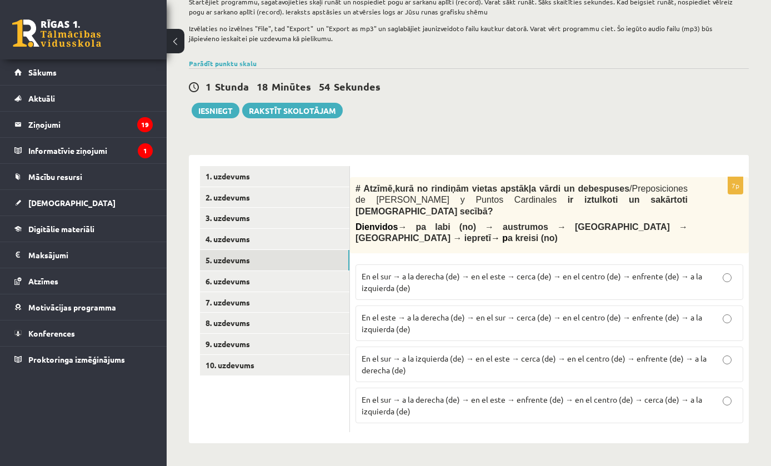
click at [389, 295] on label "En el sur → a la derecha (de) → en el este → cerca (de) → en el centro (de) → e…" at bounding box center [550, 283] width 388 height 36
click at [325, 276] on link "6. uzdevums" at bounding box center [274, 281] width 149 height 21
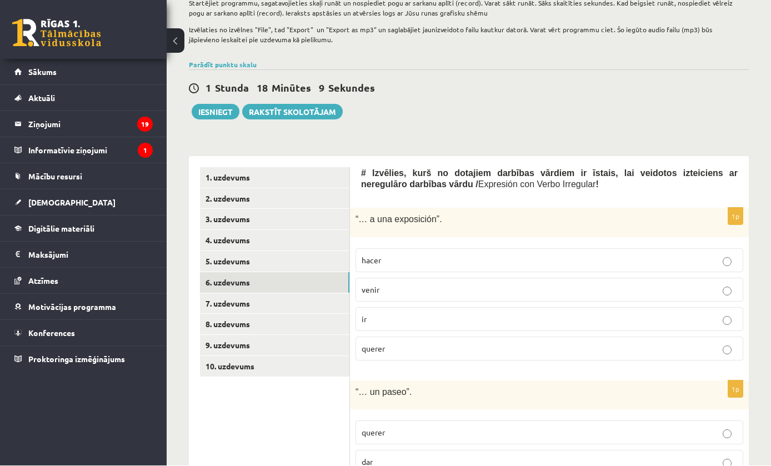
scroll to position [196, 0]
click at [469, 108] on div "1 Stunda 18 Minūtes 8 Sekundes Ieskaite saglabāta! Iesniegt Rakstīt skolotājam" at bounding box center [469, 94] width 560 height 50
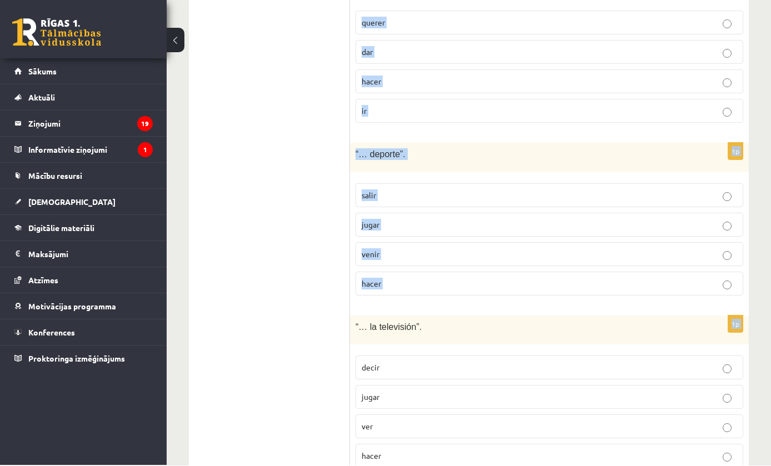
scroll to position [605, 0]
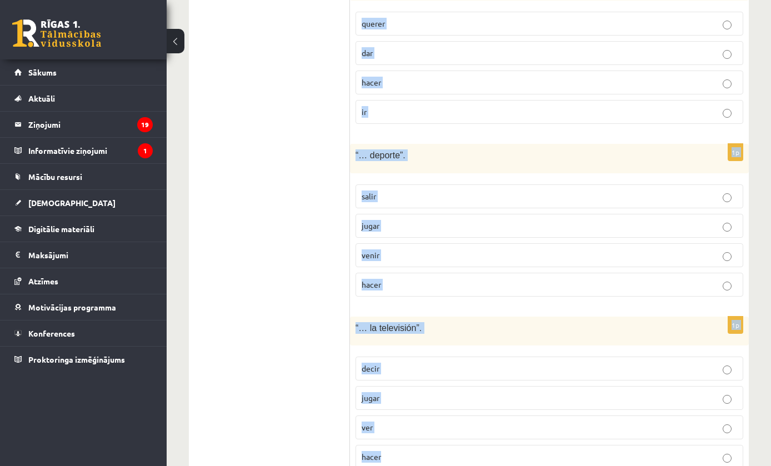
copy form "Izvēlies, kurš no dotajiem darbības vārdiem ir īstais, lai veidotos izteiciens …"
click at [277, 226] on ul "1. uzdevums 2. uzdevums 3. uzdevums 4. uzdevums 5. uzdevums 6. uzdevums 7. uzde…" at bounding box center [275, 118] width 150 height 720
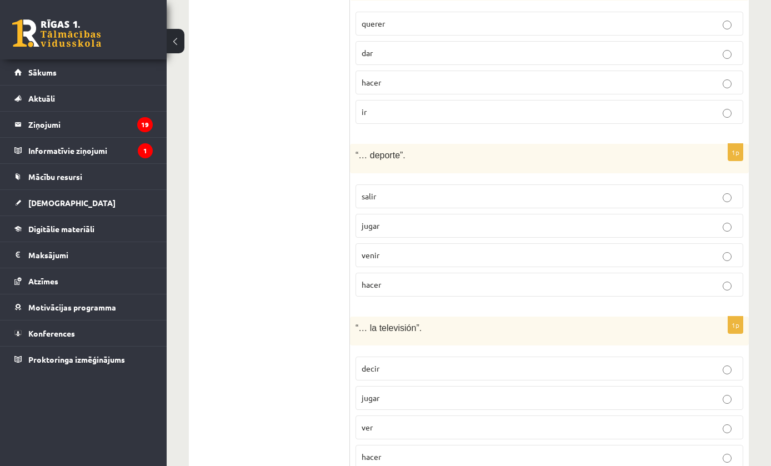
click at [437, 417] on label "ver" at bounding box center [550, 428] width 388 height 24
click at [599, 281] on p "hacer" at bounding box center [550, 285] width 376 height 12
click at [507, 48] on p "dar" at bounding box center [550, 53] width 376 height 12
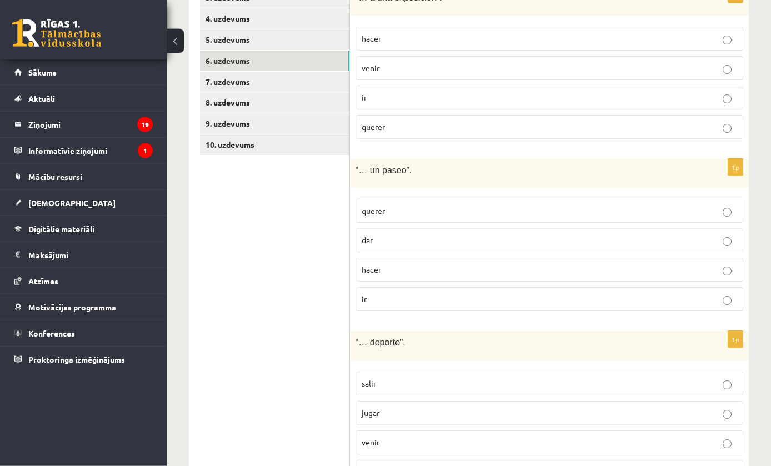
click at [566, 93] on p "ir" at bounding box center [550, 98] width 376 height 12
click at [307, 74] on link "7. uzdevums" at bounding box center [274, 81] width 149 height 21
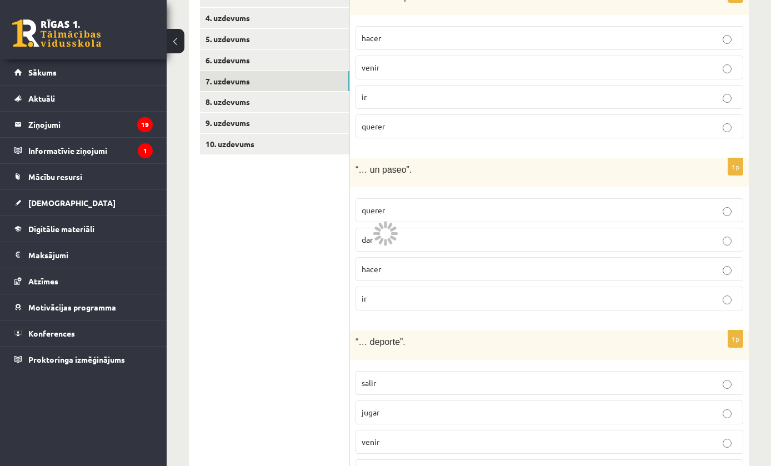
scroll to position [329, 0]
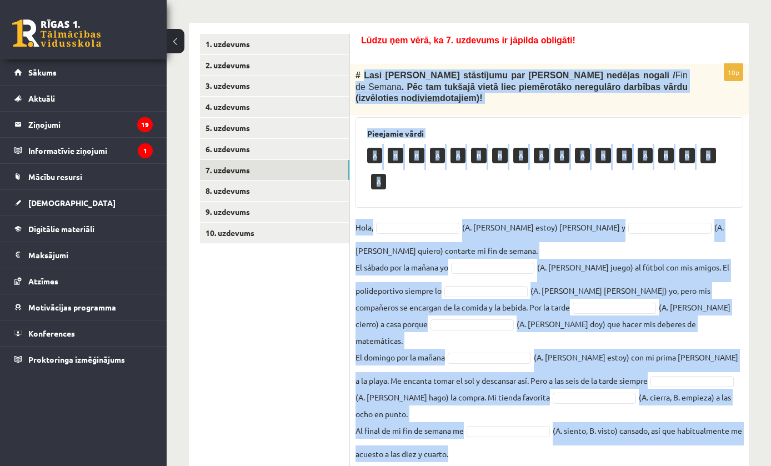
click at [301, 307] on ul "1. uzdevums 2. uzdevums 3. uzdevums 4. uzdevums 5. uzdevums 6. uzdevums 7. uzde…" at bounding box center [275, 251] width 150 height 434
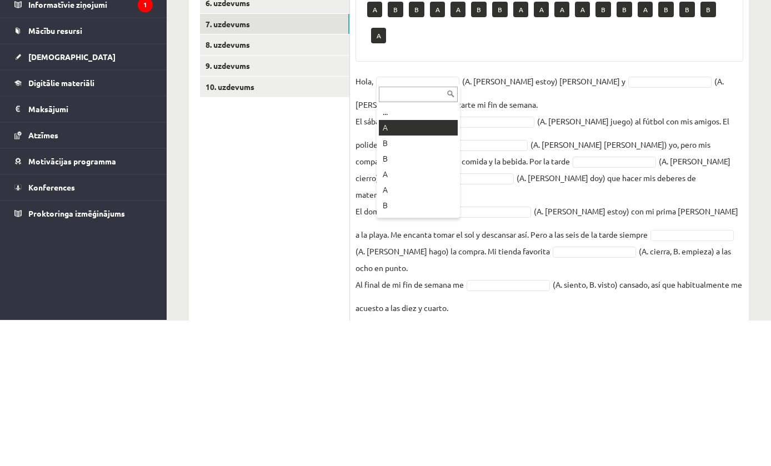
scroll to position [303, 0]
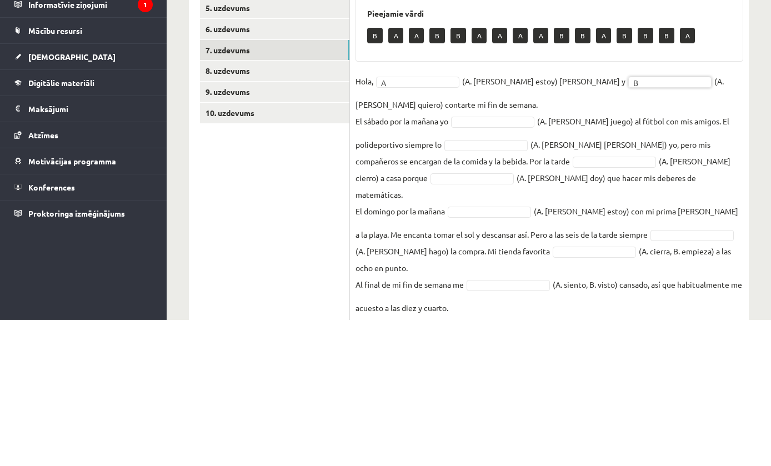
click at [525, 219] on fieldset "Hola, A * (A. soy, B. estoy) Pedro y B * (A. tengo, B. quiero) contarte mi fin …" at bounding box center [550, 340] width 388 height 243
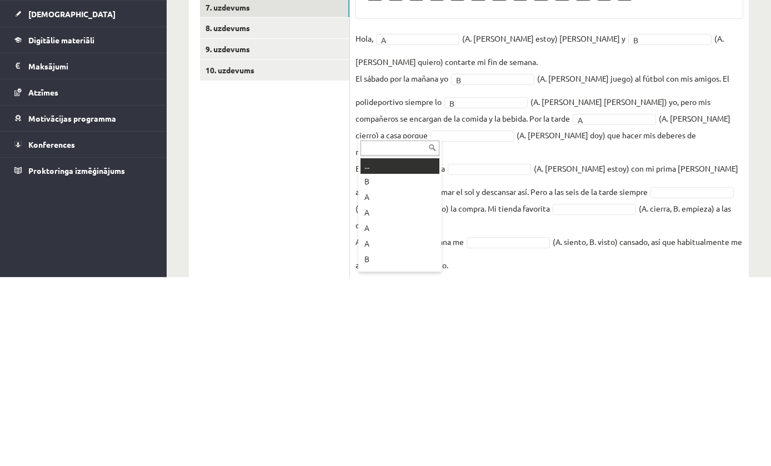
type input "*"
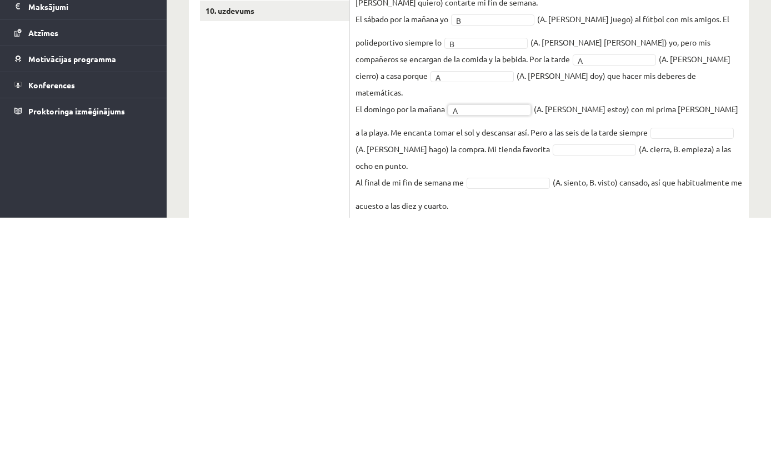
click at [748, 178] on div "10p # Lasi Pedro stāstījumu par viņa nedēļas nogali / Fin de Semana . Pēc tam t…" at bounding box center [549, 279] width 399 height 378
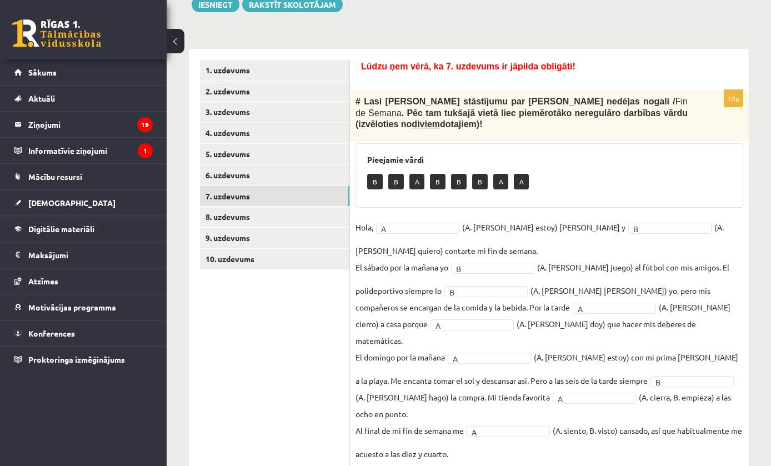
click at [269, 216] on link "8. uzdevums" at bounding box center [274, 217] width 149 height 21
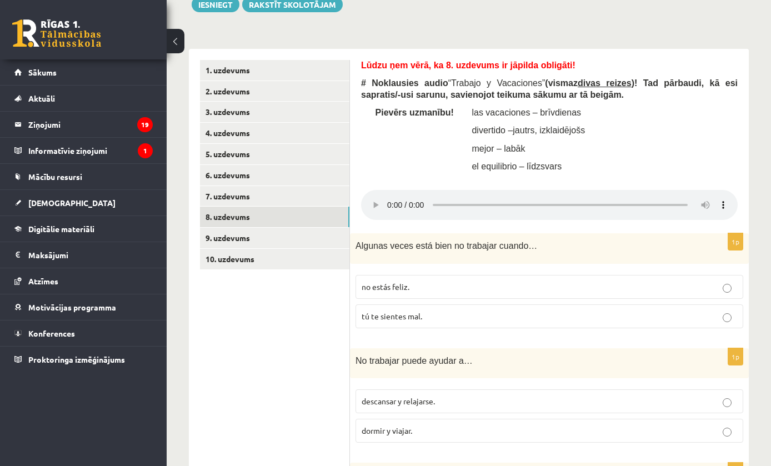
click at [394, 192] on audio at bounding box center [549, 205] width 377 height 30
click at [396, 191] on audio at bounding box center [549, 205] width 377 height 30
click at [396, 190] on audio at bounding box center [549, 205] width 377 height 30
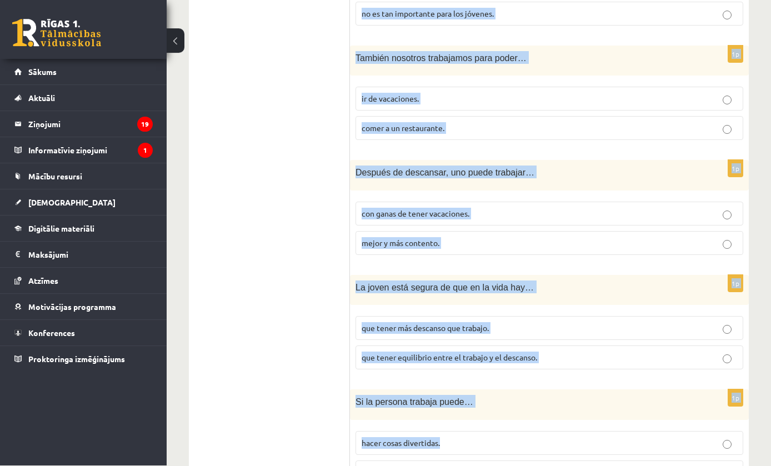
scroll to position [1179, 0]
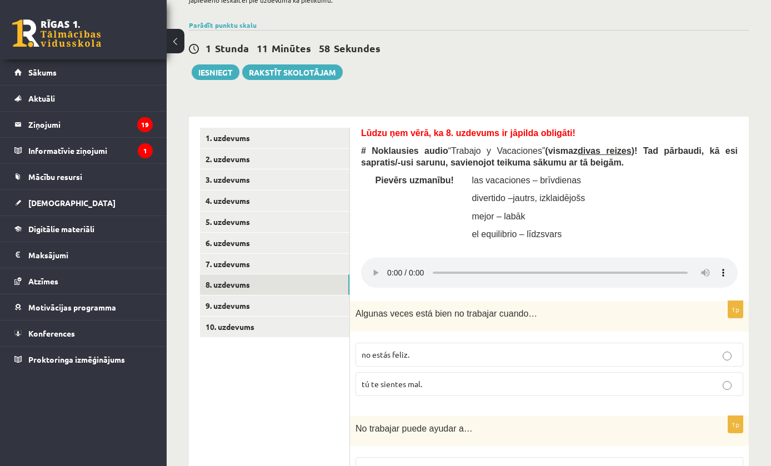
scroll to position [229, 0]
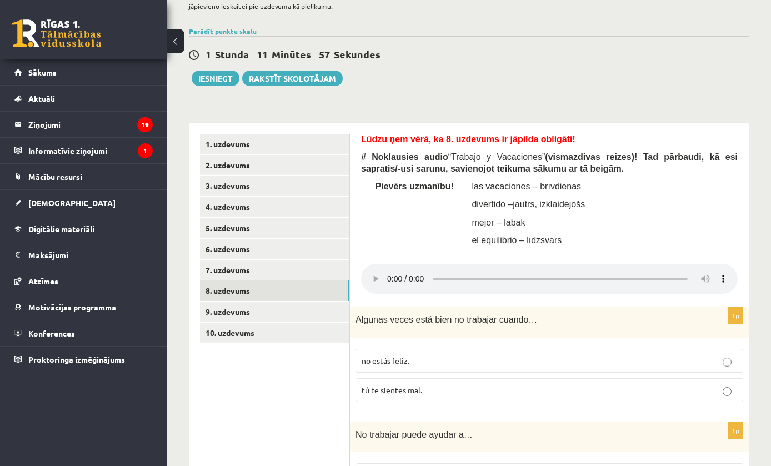
click at [668, 385] on p "tú te sientes mal." at bounding box center [550, 391] width 376 height 12
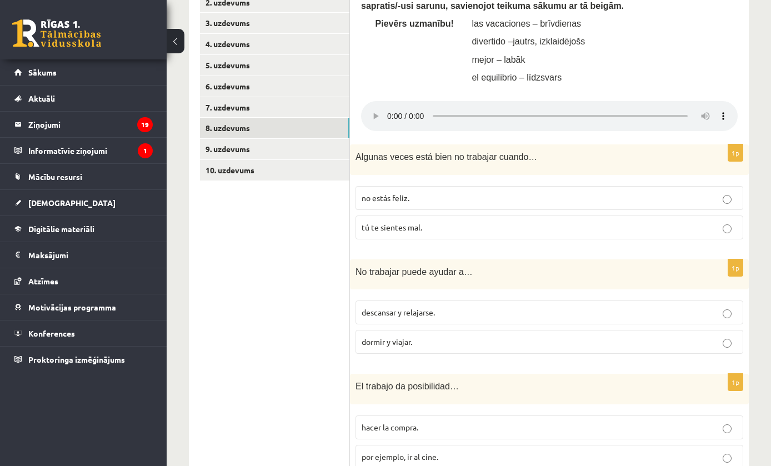
scroll to position [396, 0]
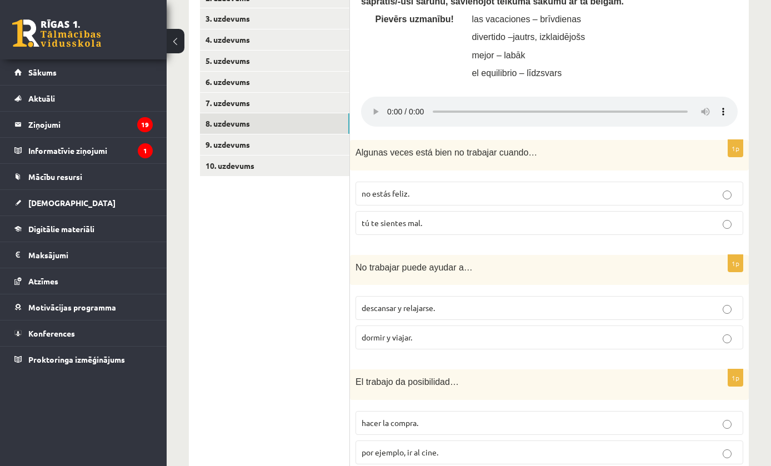
click at [702, 302] on p "descansar y relajarse." at bounding box center [550, 308] width 376 height 12
click at [593, 441] on label "por ejemplo, ir al cine." at bounding box center [550, 453] width 388 height 24
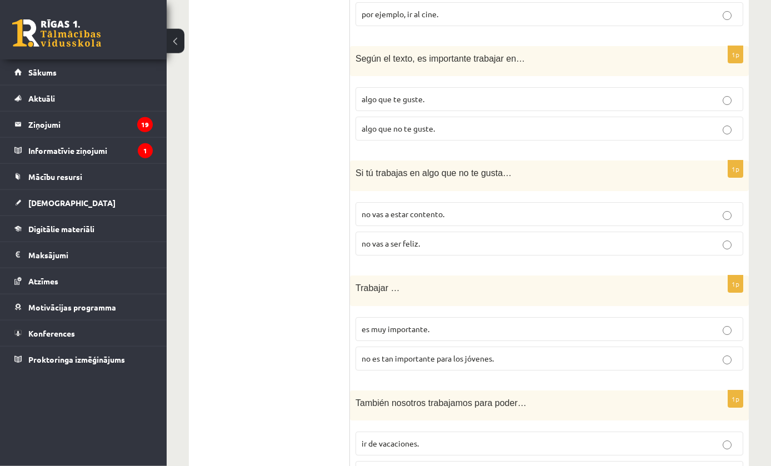
scroll to position [835, 0]
click at [707, 93] on p "algo que te guste." at bounding box center [550, 99] width 376 height 12
click at [601, 208] on p "no vas a estar contento." at bounding box center [550, 214] width 376 height 12
click at [576, 237] on p "no vas a ser feliz." at bounding box center [550, 243] width 376 height 12
click at [722, 317] on label "es muy importante." at bounding box center [550, 329] width 388 height 24
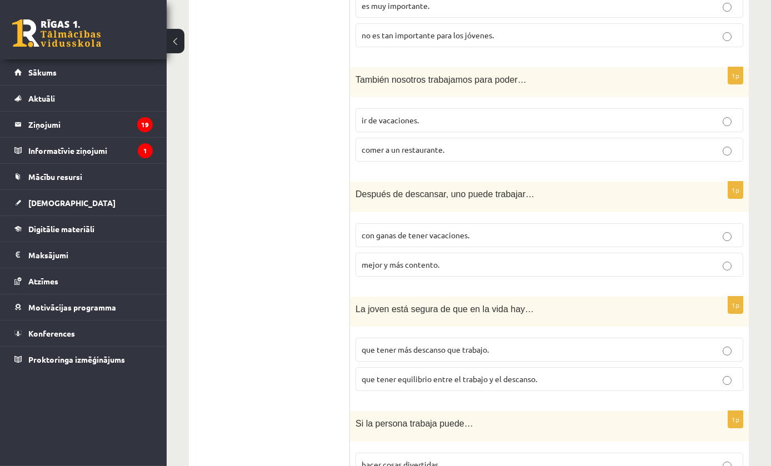
scroll to position [1159, 0]
click at [563, 258] on p "mejor y más contento." at bounding box center [550, 264] width 376 height 12
click at [684, 373] on p "que tener equilibrio entre el trabajo y el descanso." at bounding box center [550, 379] width 376 height 12
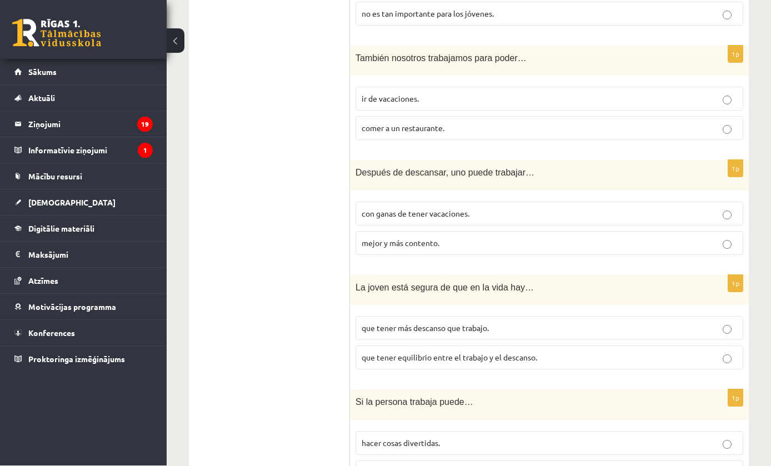
scroll to position [1179, 0]
click at [640, 432] on label "hacer cosas divertidas." at bounding box center [550, 444] width 388 height 24
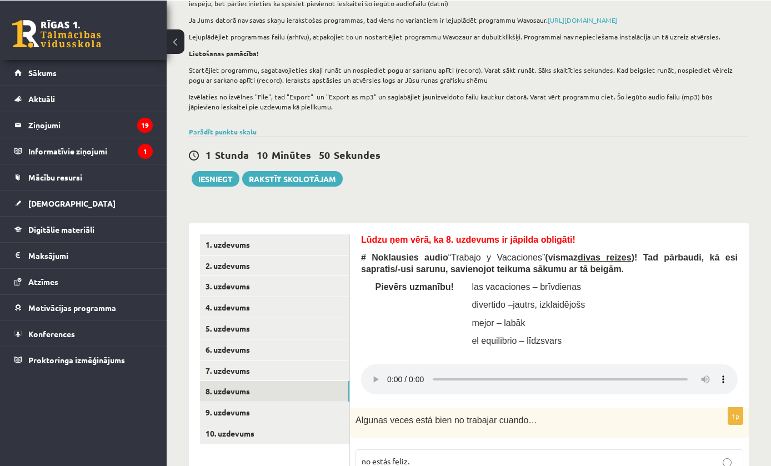
scroll to position [128, 0]
click at [229, 407] on link "9. uzdevums" at bounding box center [274, 412] width 149 height 21
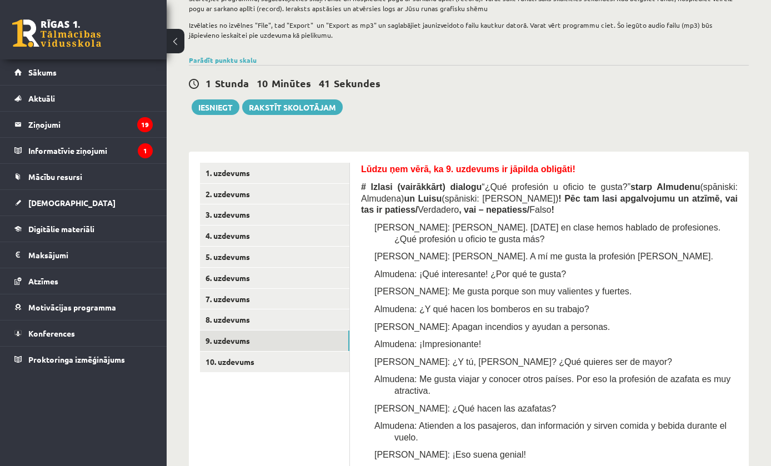
scroll to position [199, 0]
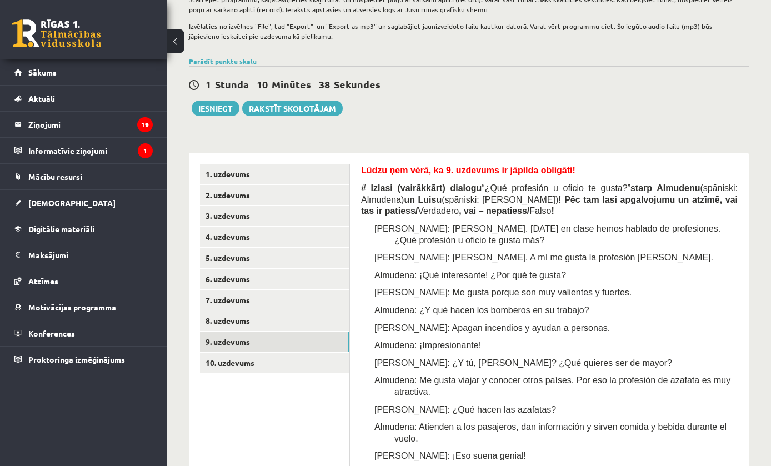
click at [213, 298] on link "7. uzdevums" at bounding box center [274, 300] width 149 height 21
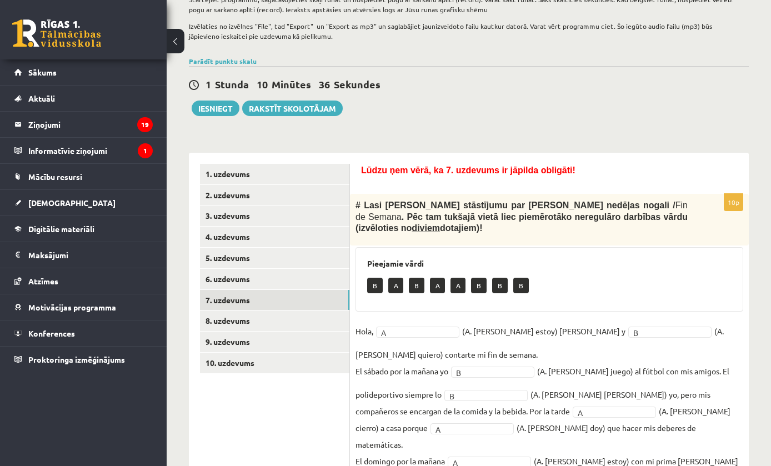
click at [222, 362] on link "10. uzdevums" at bounding box center [274, 363] width 149 height 21
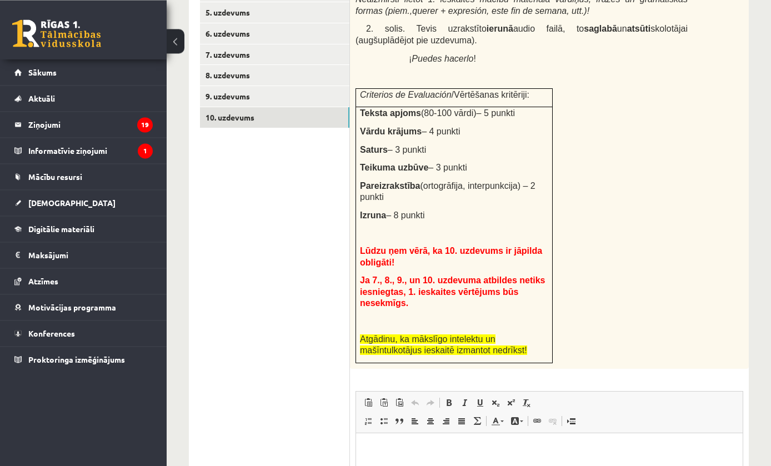
scroll to position [445, 0]
click at [705, 403] on span "Вставить Комбинация клавиш Command+V Вставить только текст Комбинация клавиш Co…" at bounding box center [550, 404] width 378 height 18
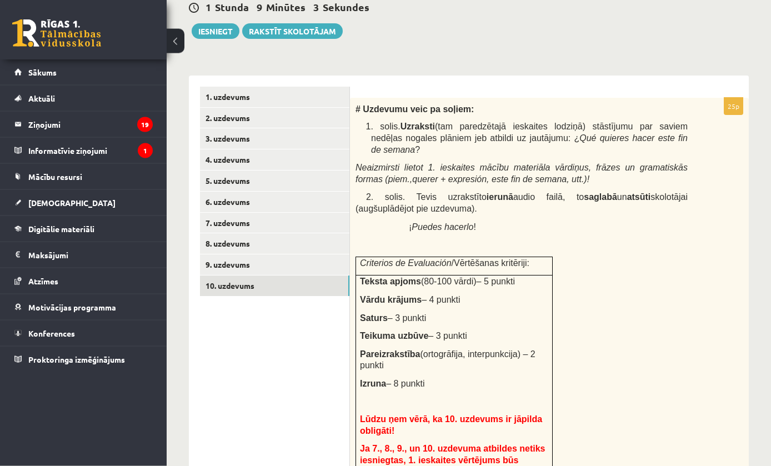
scroll to position [277, 0]
click at [645, 247] on div "# Uzdevumu veic pa soļiem: 1. solis. Uzraksti (tam paredzētajā ieskaites lodziņ…" at bounding box center [549, 317] width 399 height 440
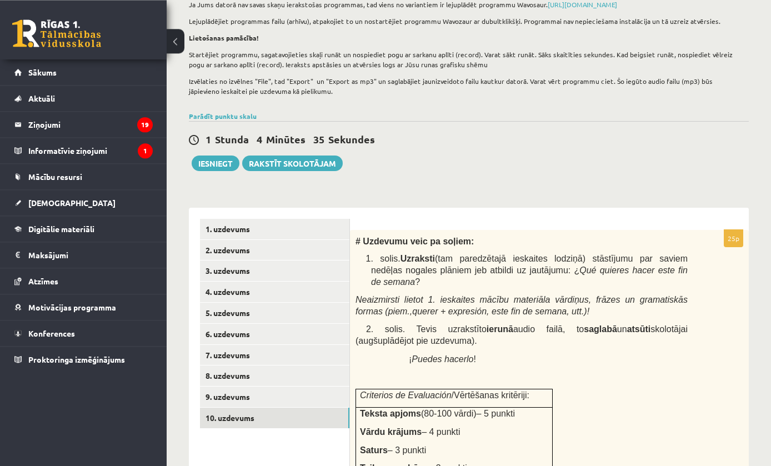
scroll to position [144, 0]
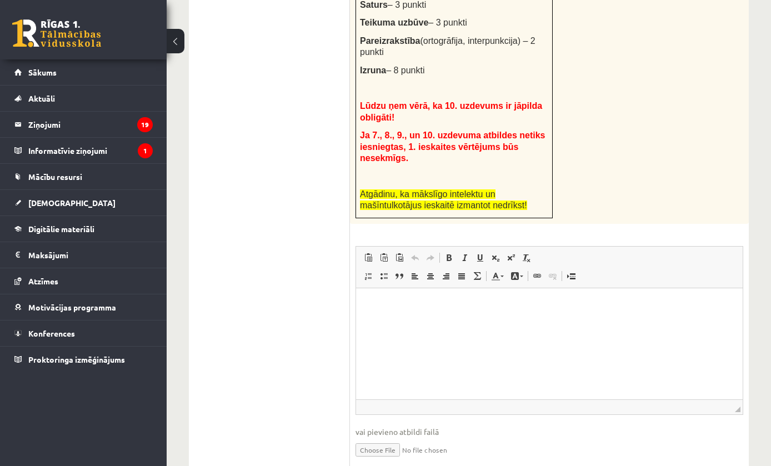
click at [506, 317] on html at bounding box center [549, 305] width 387 height 34
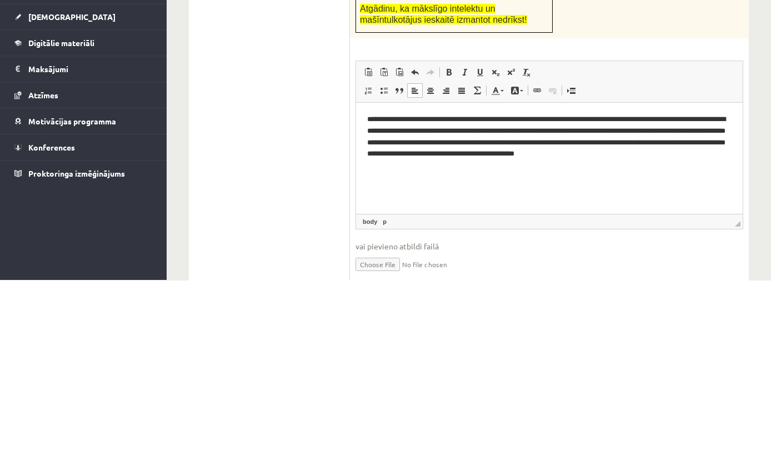
scroll to position [590, 0]
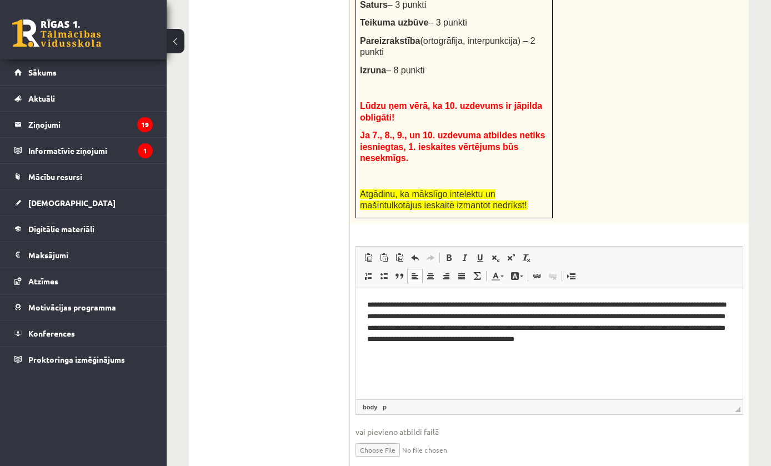
click at [450, 353] on p "**********" at bounding box center [549, 327] width 365 height 56
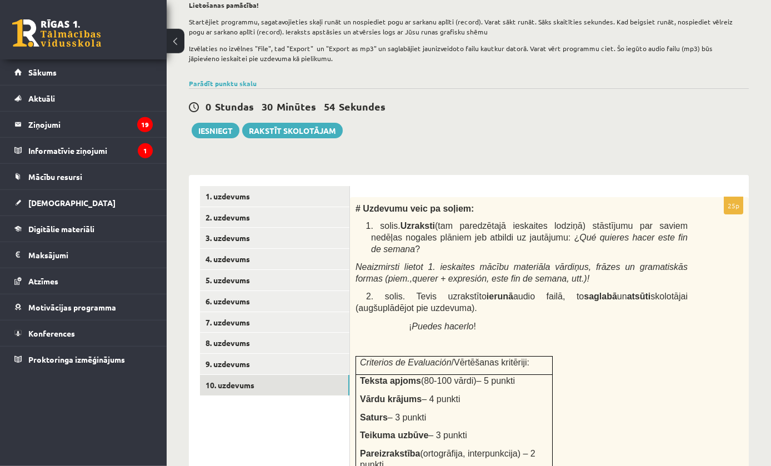
scroll to position [177, 0]
click at [218, 128] on button "Iesniegt" at bounding box center [216, 130] width 48 height 16
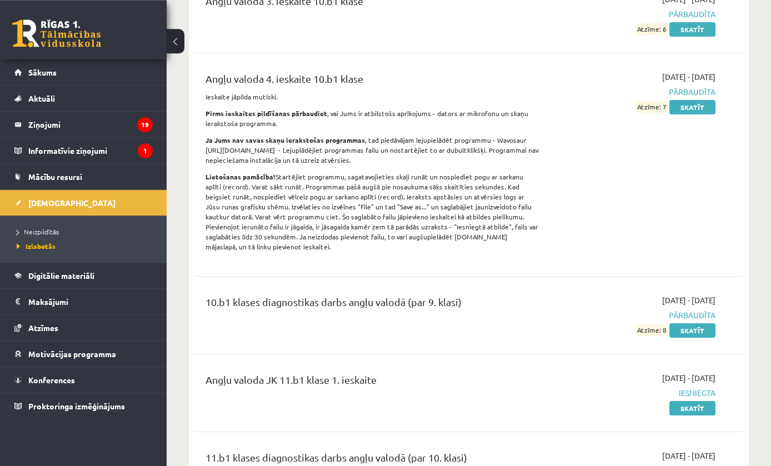
scroll to position [337, 0]
